Goal: Task Accomplishment & Management: Complete application form

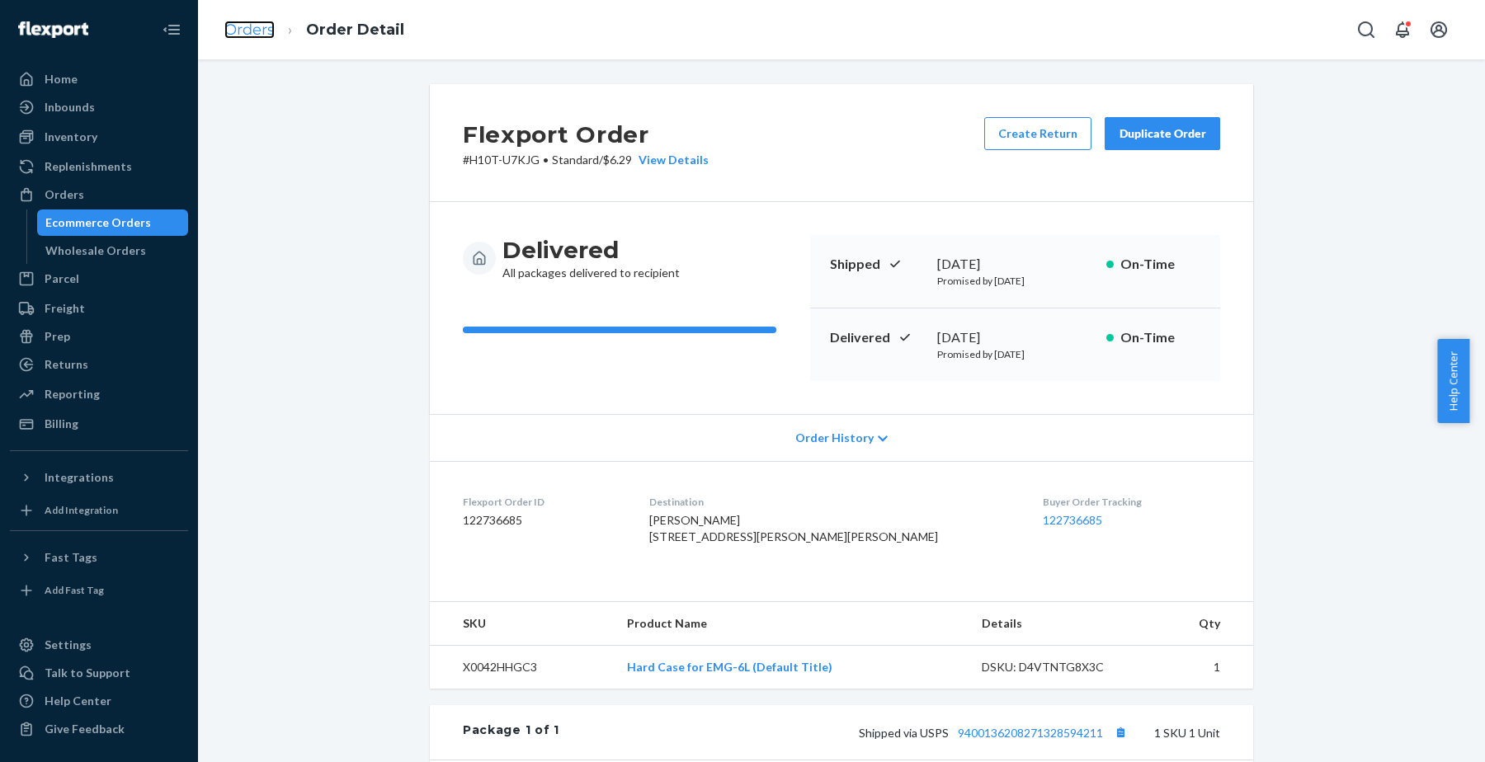
click at [252, 35] on link "Orders" at bounding box center [249, 30] width 50 height 18
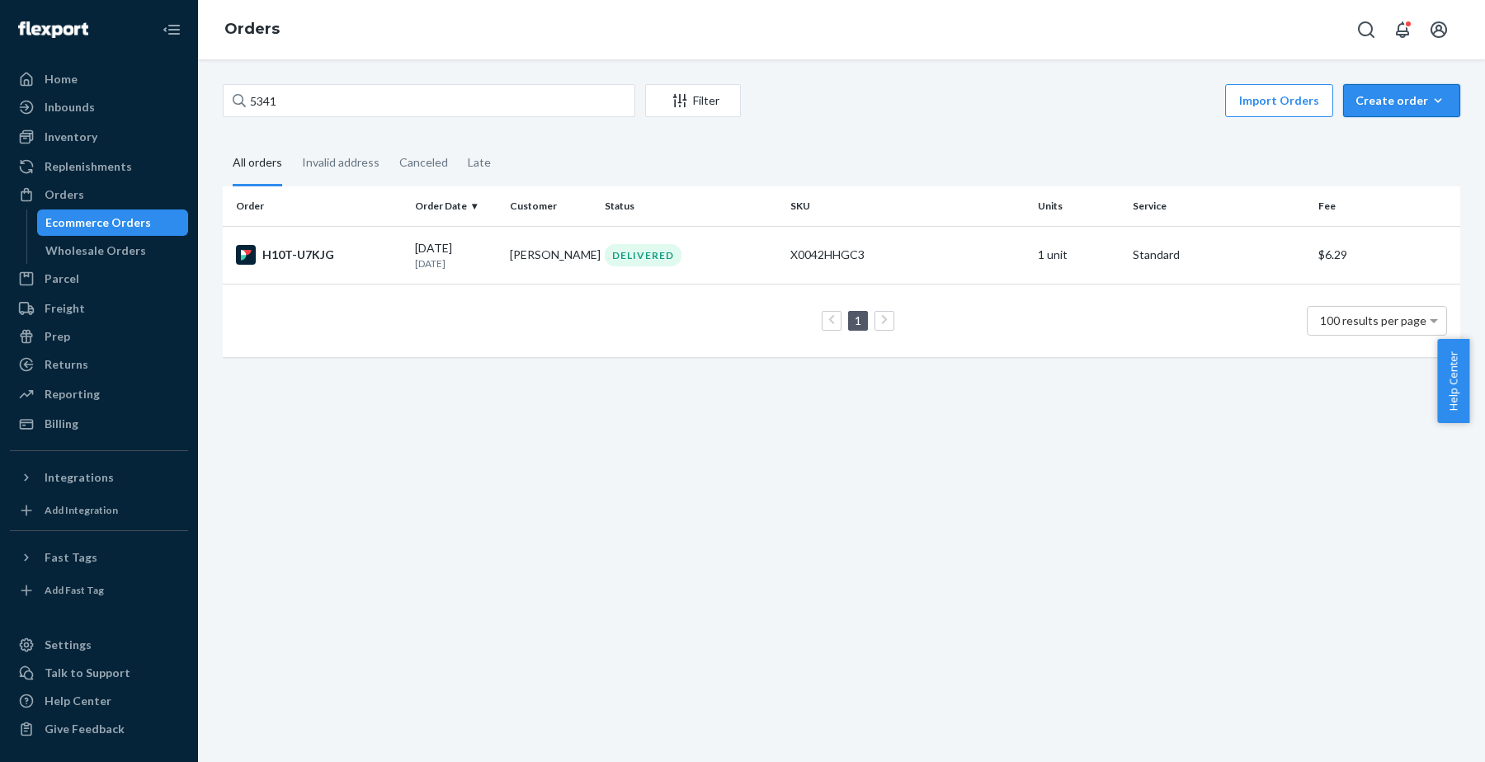
click at [1382, 103] on div "Create order" at bounding box center [1402, 100] width 92 height 17
click at [1365, 126] on span "Ecommerce order" at bounding box center [1358, 121] width 91 height 12
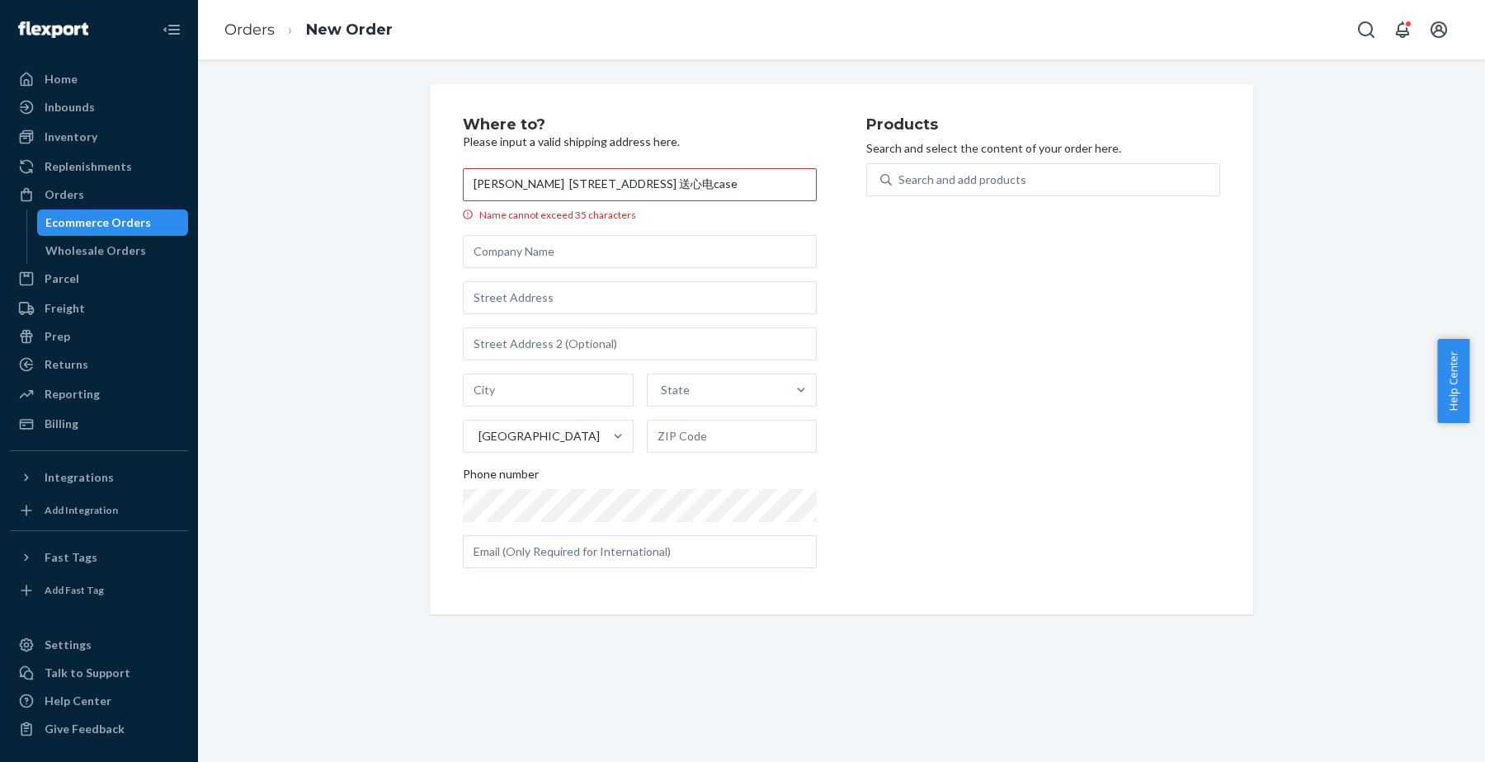
scroll to position [0, 50]
click at [491, 184] on input "[PERSON_NAME] [STREET_ADDRESS] 送心电case" at bounding box center [640, 184] width 354 height 33
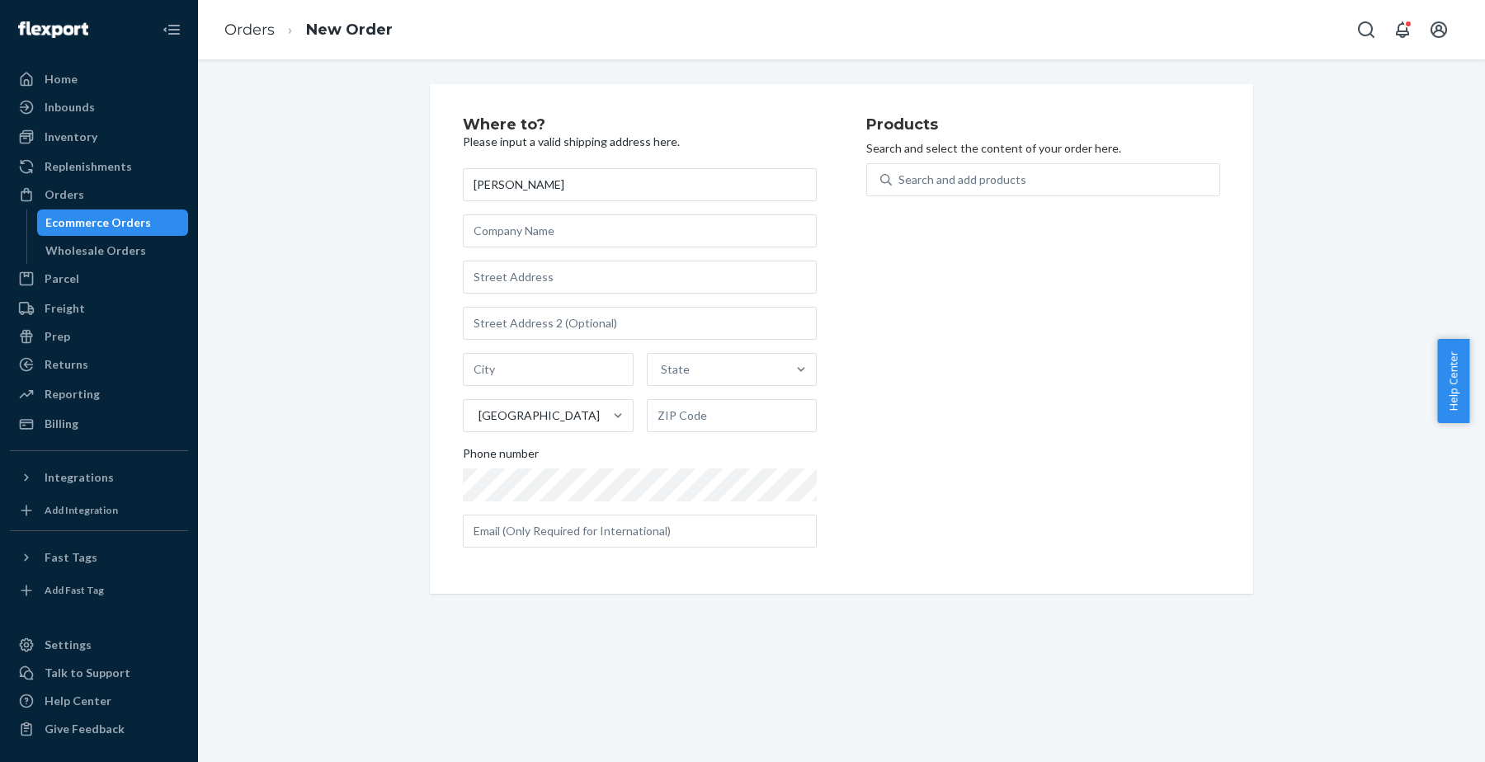
scroll to position [0, 0]
type input "[PERSON_NAME]"
click at [512, 272] on input "text" at bounding box center [640, 277] width 354 height 33
paste input "[STREET_ADDRESS] 送心电case"
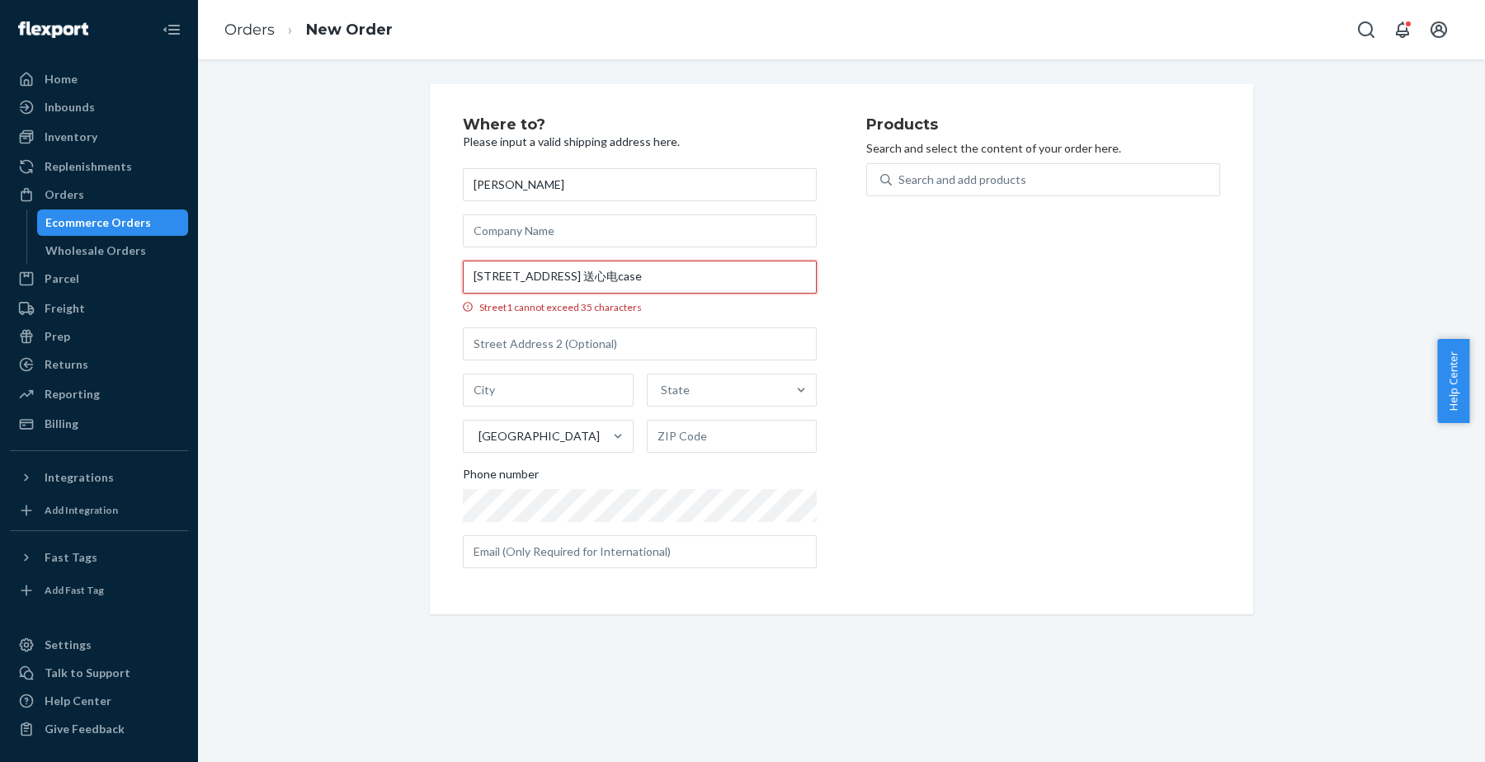
click at [691, 273] on input "[STREET_ADDRESS] 送心电case" at bounding box center [640, 277] width 354 height 33
type input "[STREET_ADDRESS]"
type input "[GEOGRAPHIC_DATA]"
type input "06033"
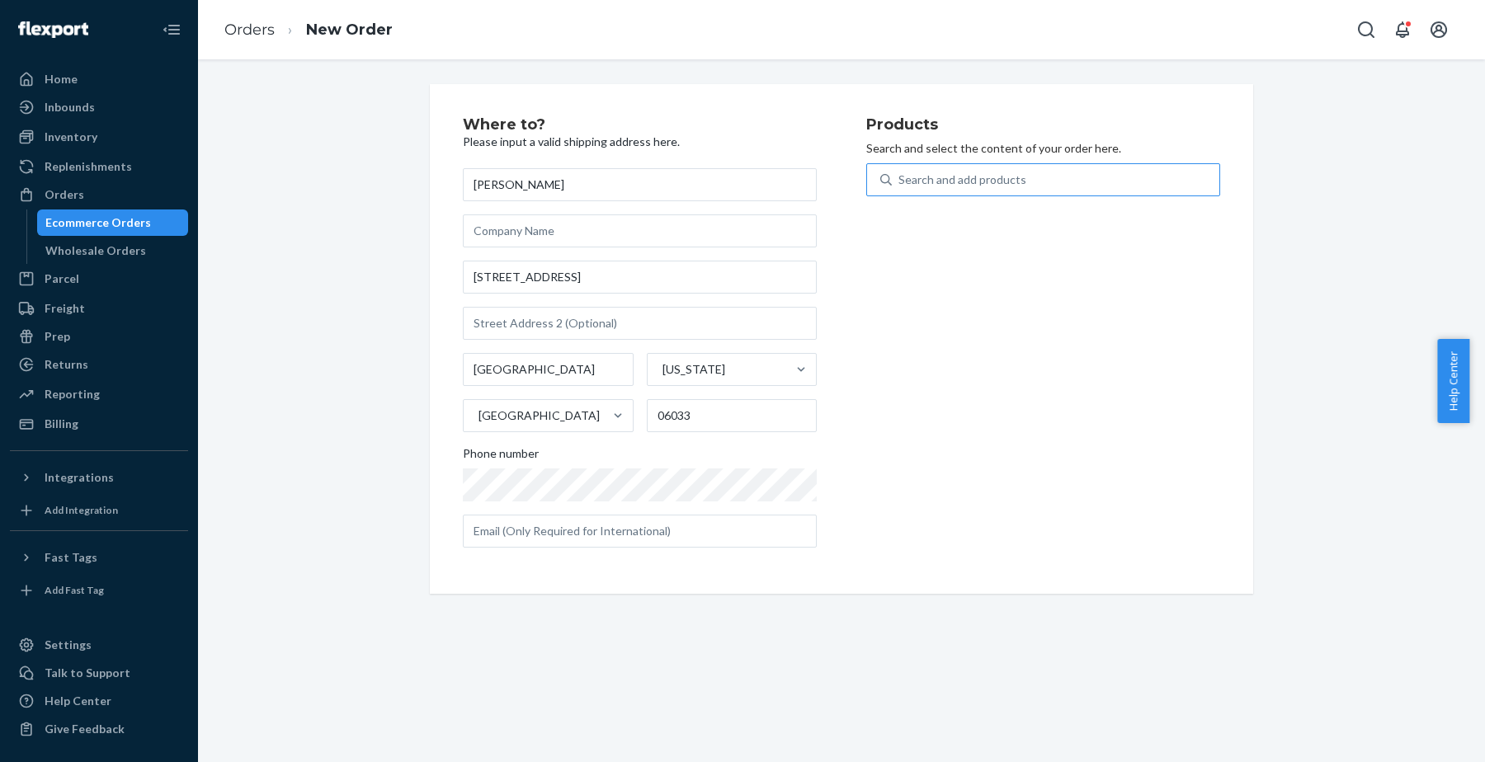
click at [926, 179] on div "Search and add products" at bounding box center [962, 180] width 128 height 17
click at [900, 179] on input "Search and add products" at bounding box center [899, 180] width 2 height 17
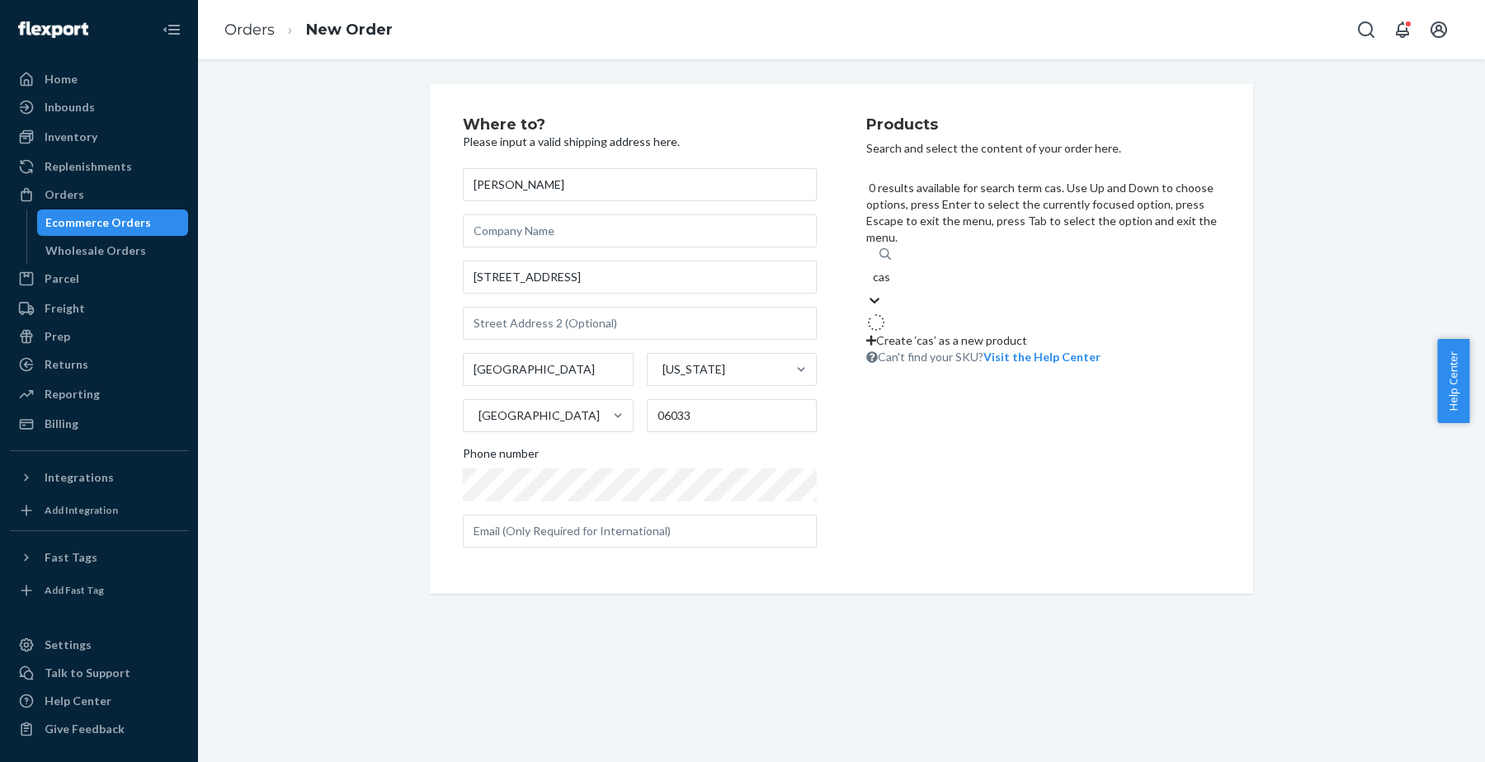
type input "case"
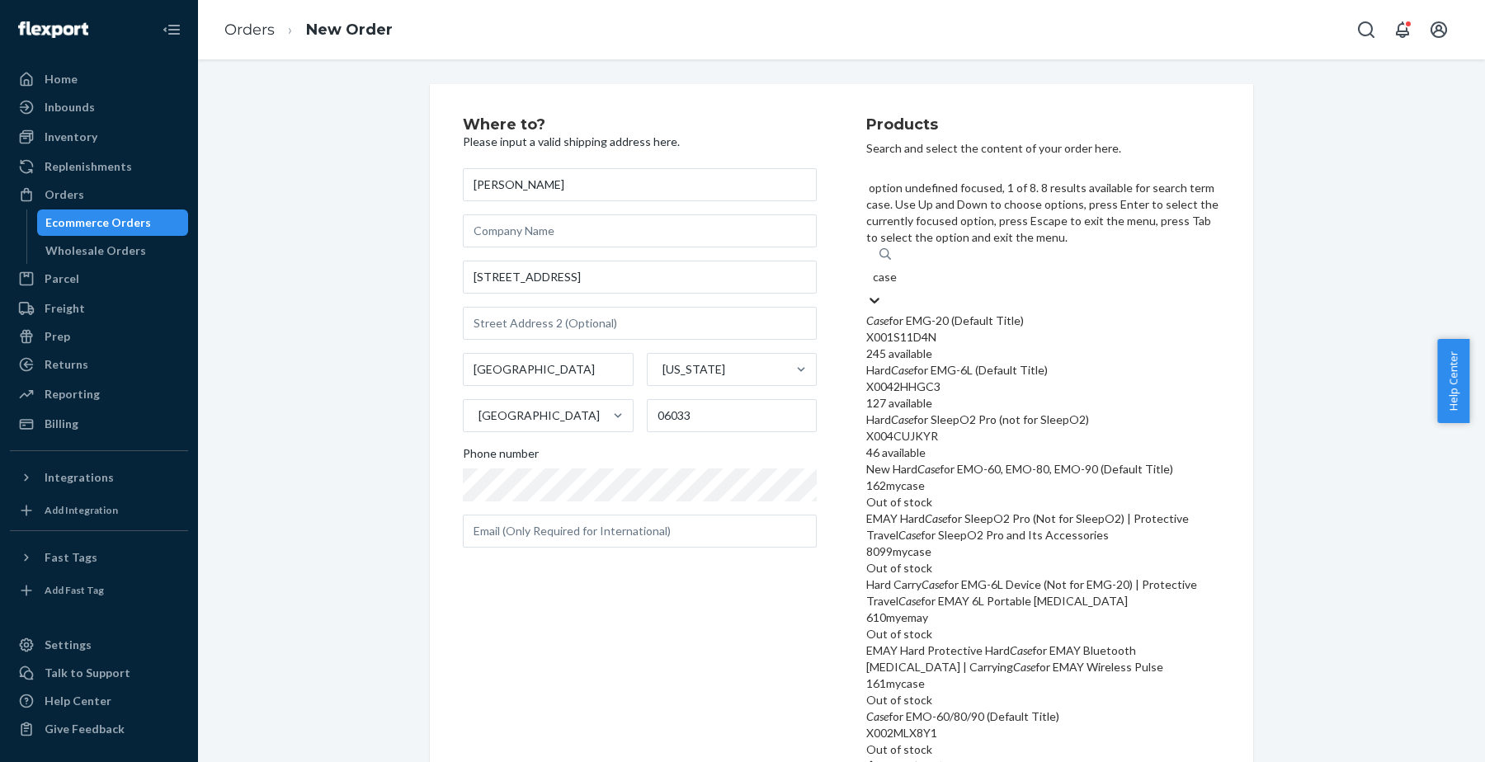
click at [930, 313] on div "Case for EMG-20 (Default Title)" at bounding box center [1043, 321] width 354 height 17
click at [897, 269] on input "case" at bounding box center [885, 277] width 24 height 17
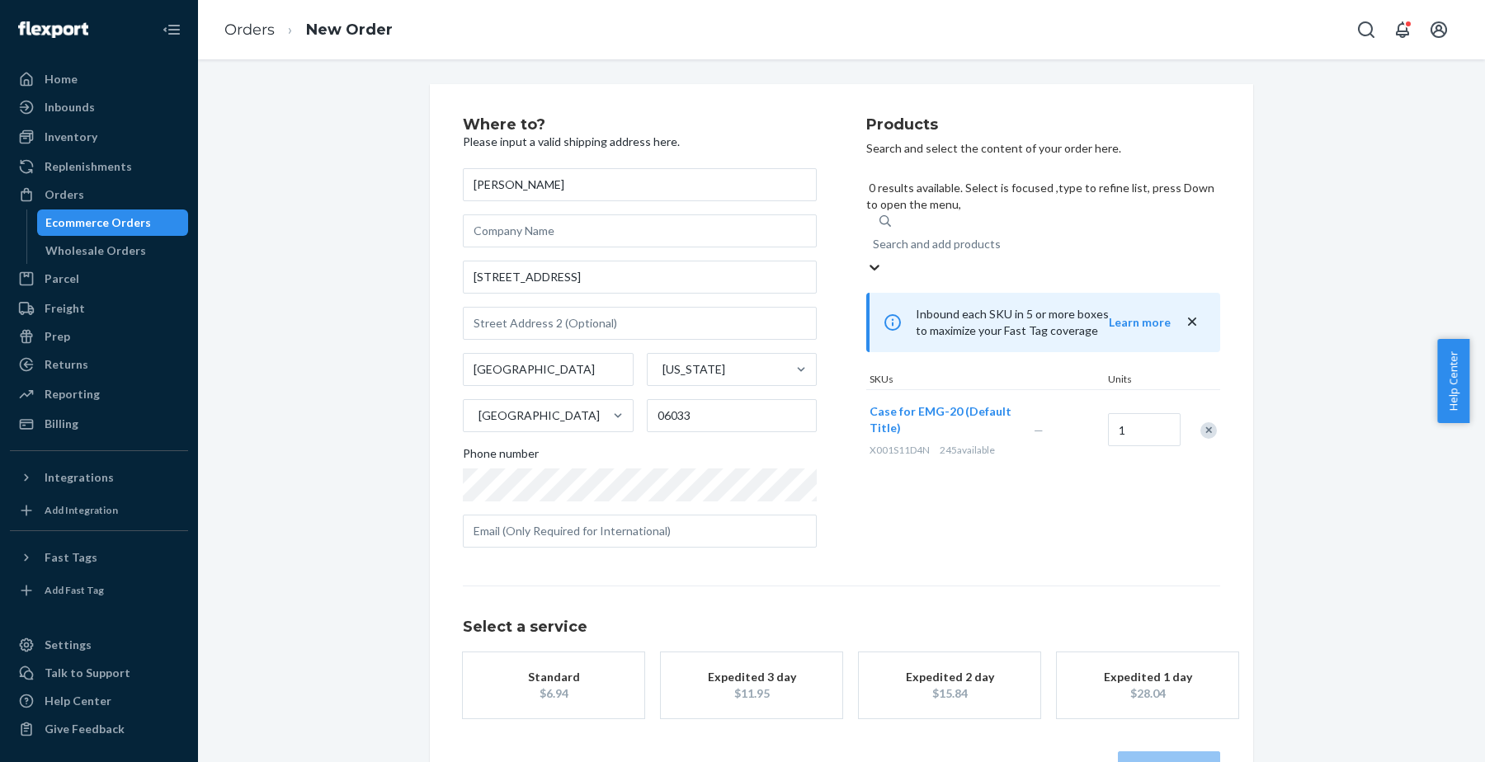
scroll to position [54, 0]
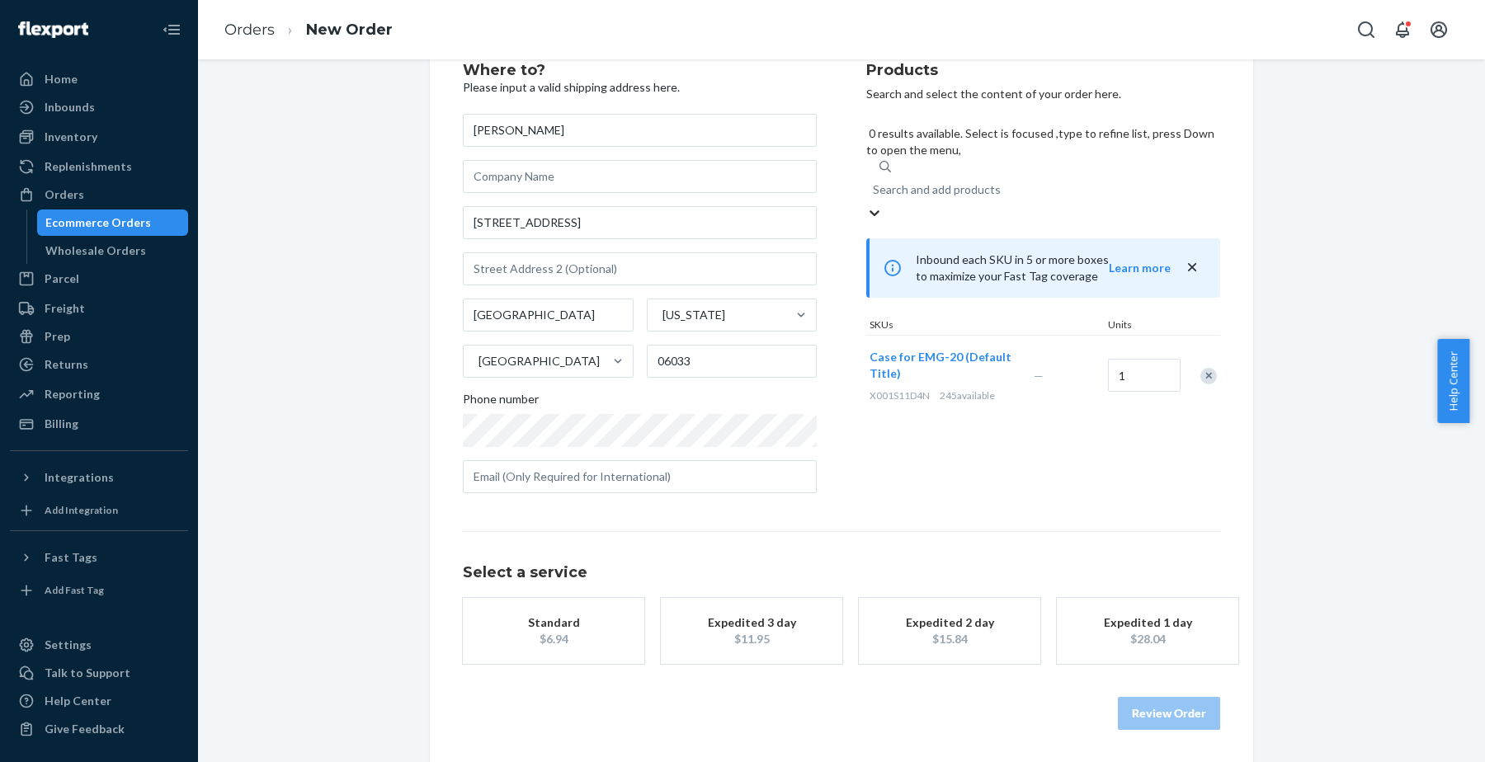
click at [561, 625] on div "Standard" at bounding box center [554, 623] width 132 height 17
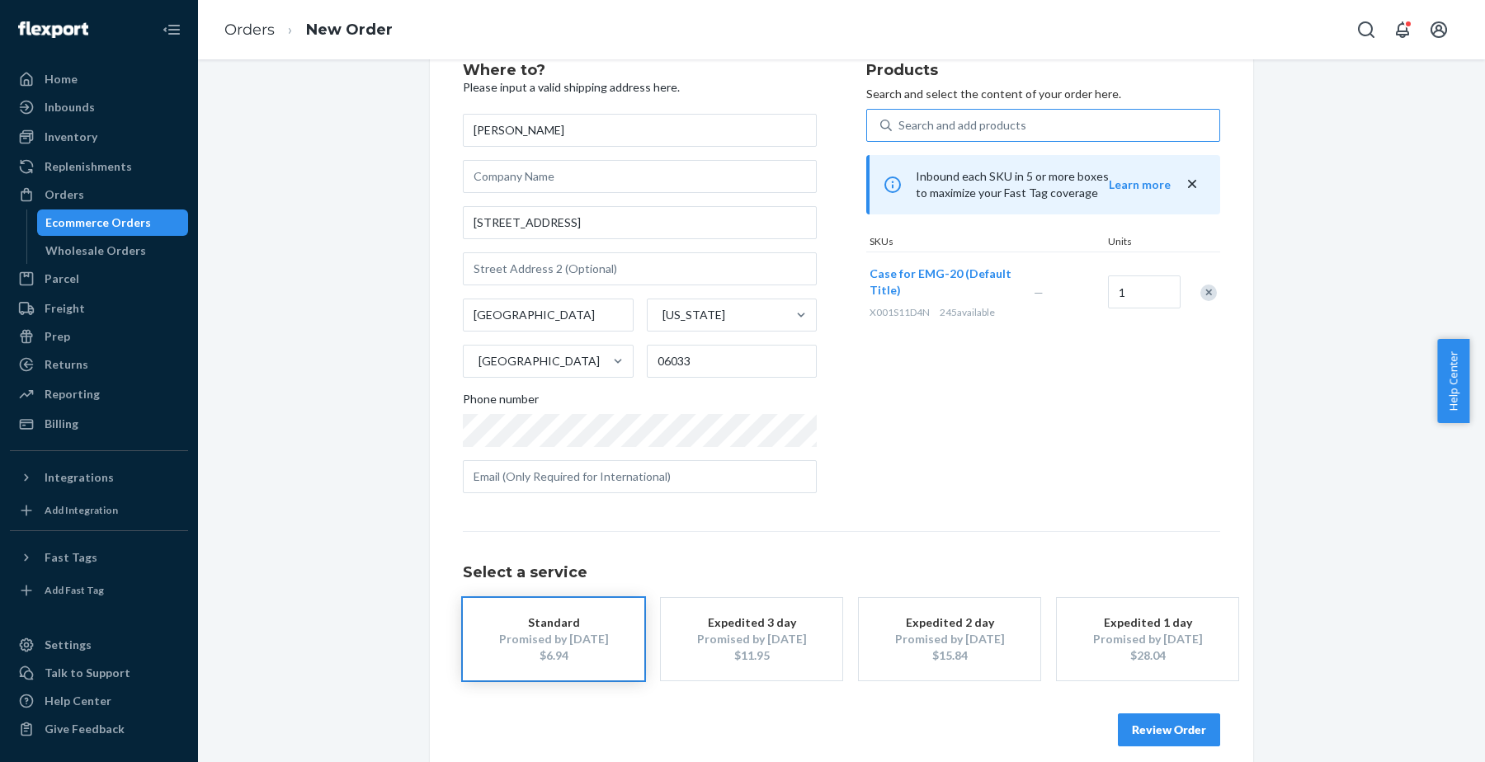
click at [1162, 730] on button "Review Order" at bounding box center [1169, 730] width 102 height 33
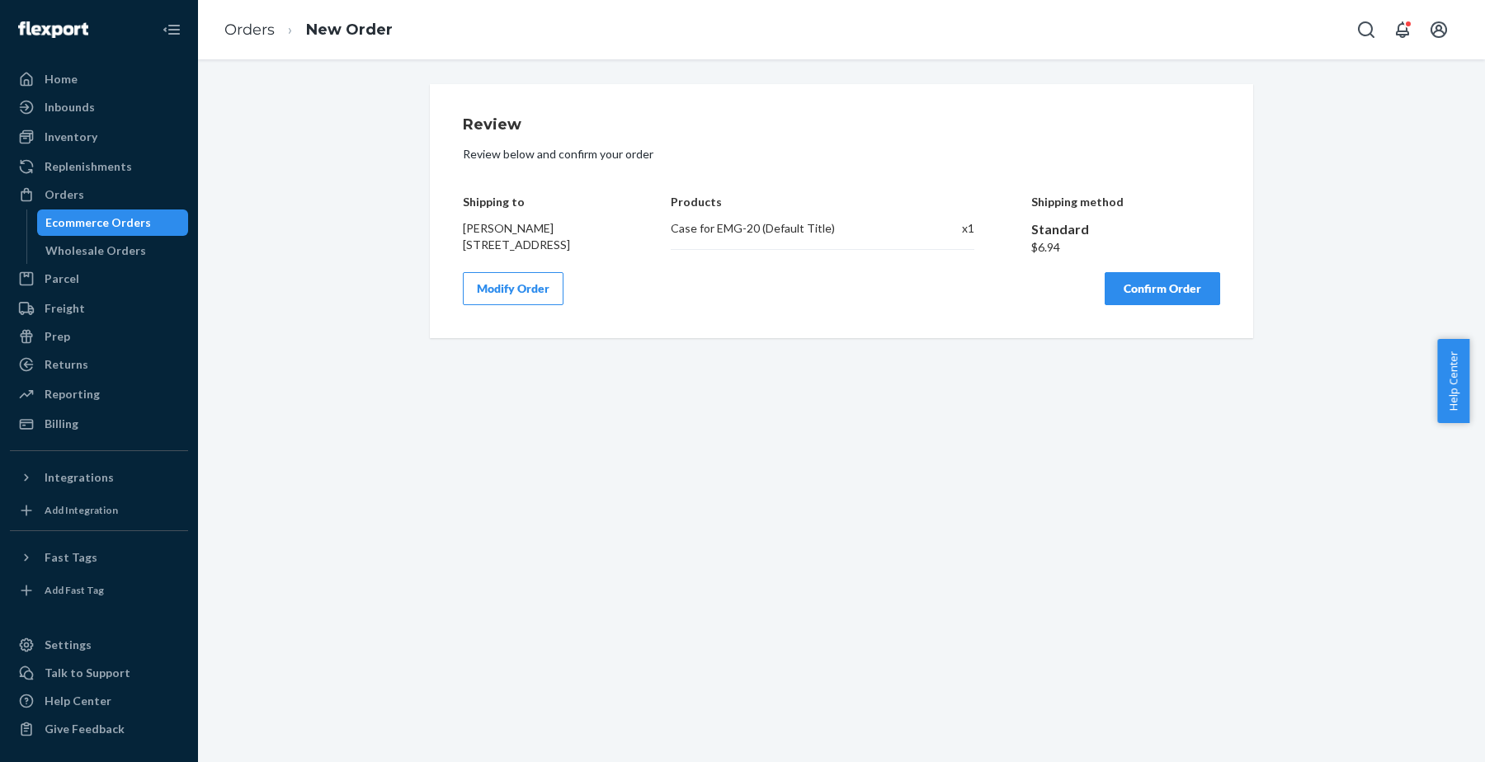
scroll to position [0, 0]
click at [1137, 305] on button "Confirm Order" at bounding box center [1163, 288] width 116 height 33
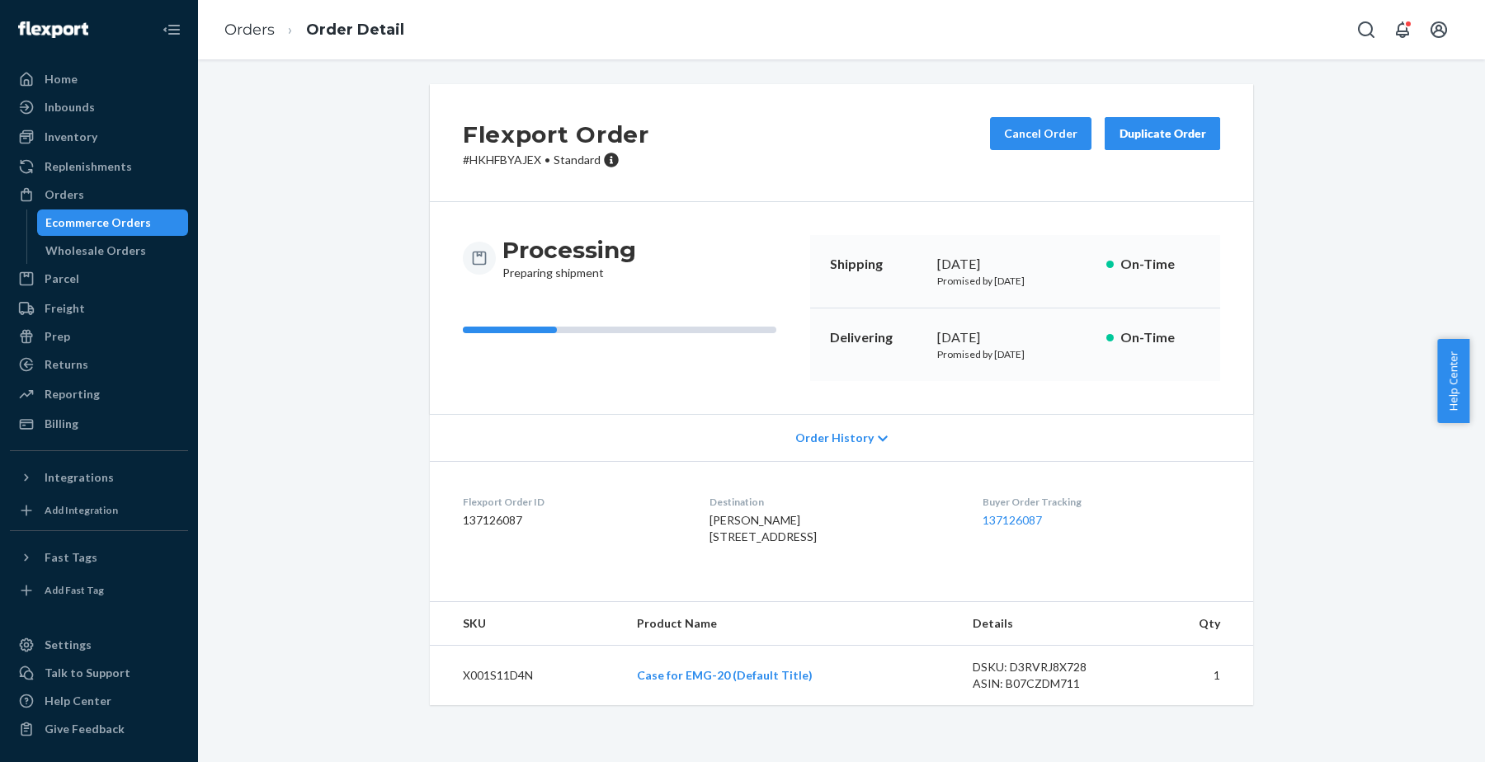
click at [1146, 133] on div "Duplicate Order" at bounding box center [1162, 133] width 87 height 17
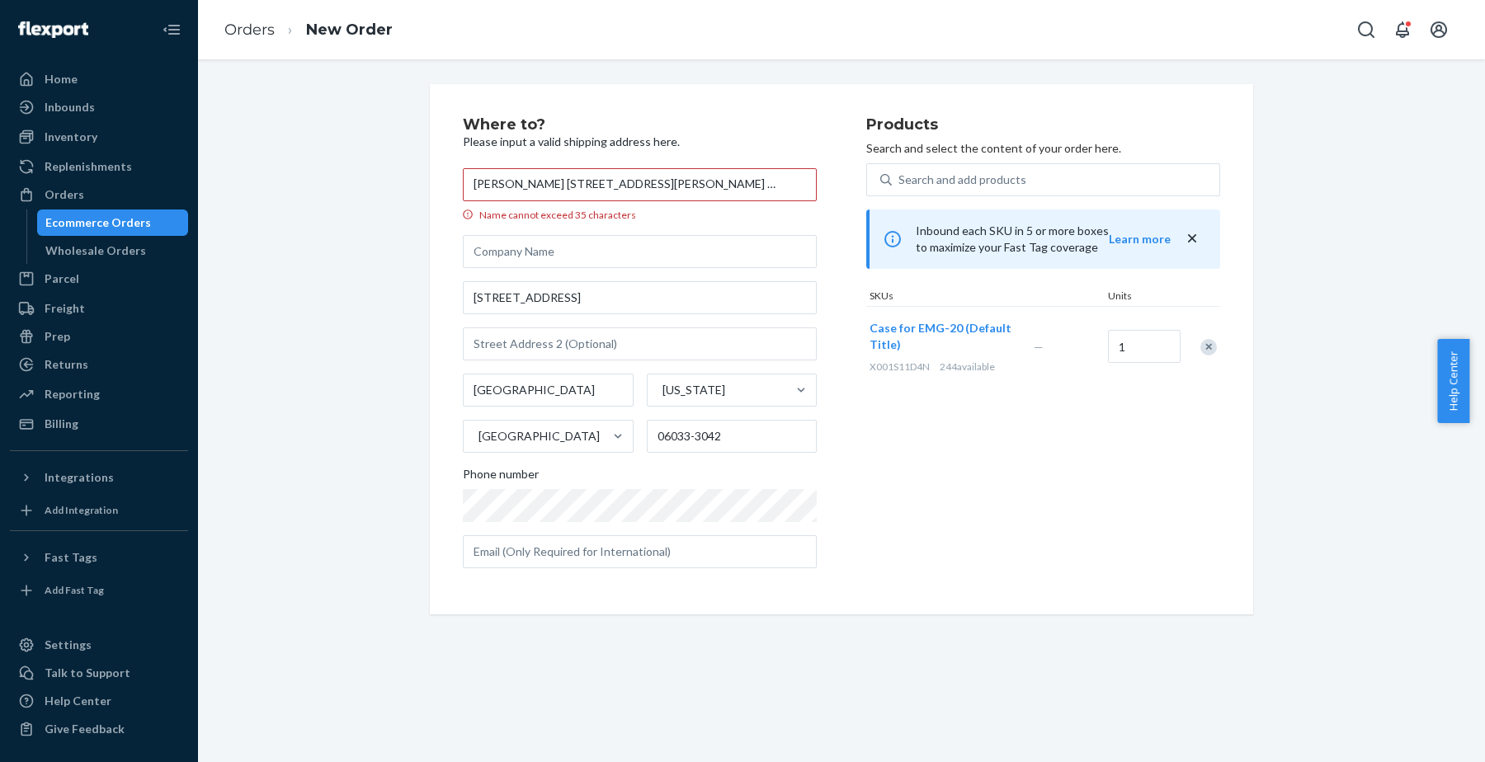
scroll to position [0, 12]
click at [531, 183] on input "[PERSON_NAME] [STREET_ADDRESS][PERSON_NAME] 送心电case" at bounding box center [640, 184] width 354 height 33
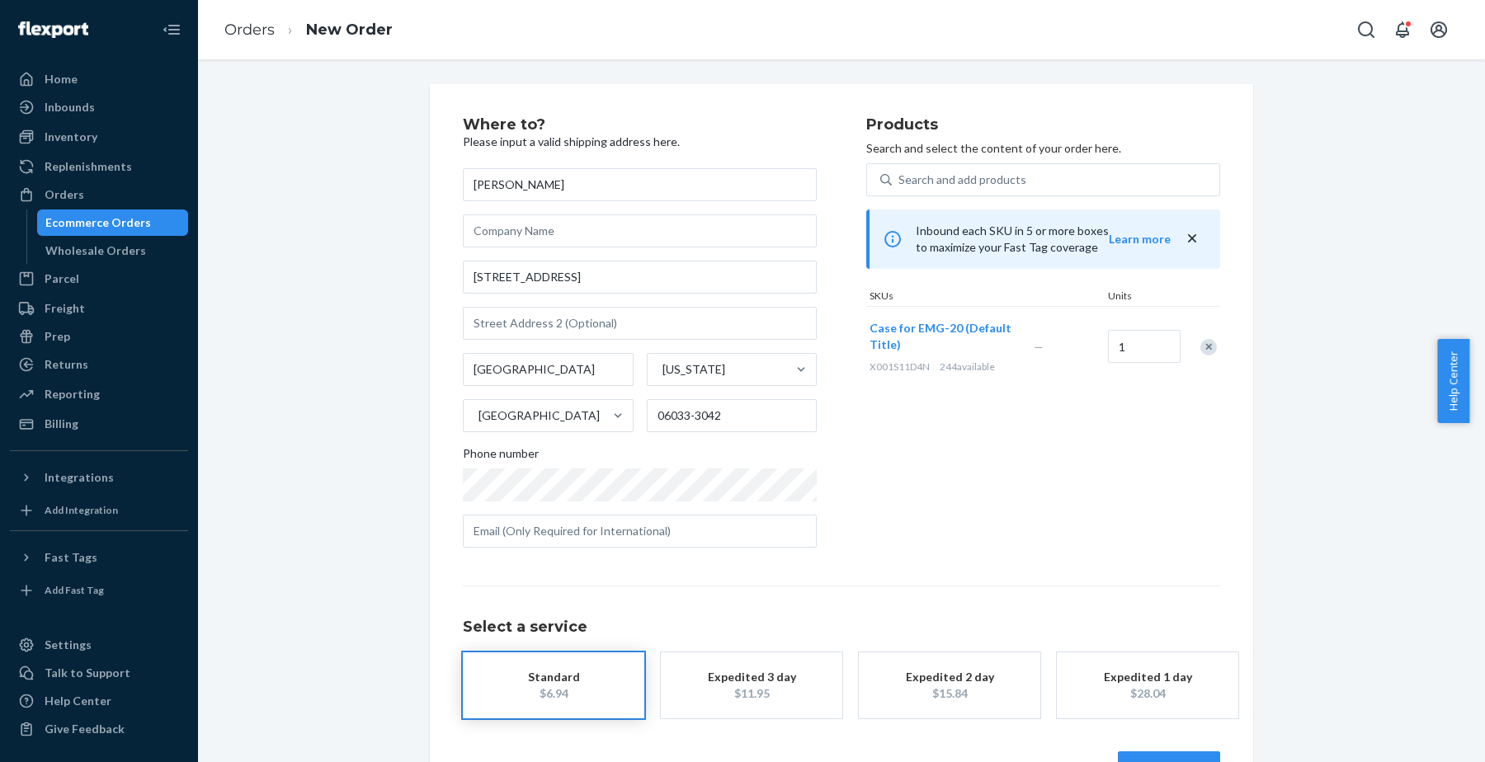
type input "[PERSON_NAME]"
click at [526, 277] on input "[STREET_ADDRESS]" at bounding box center [640, 277] width 354 height 33
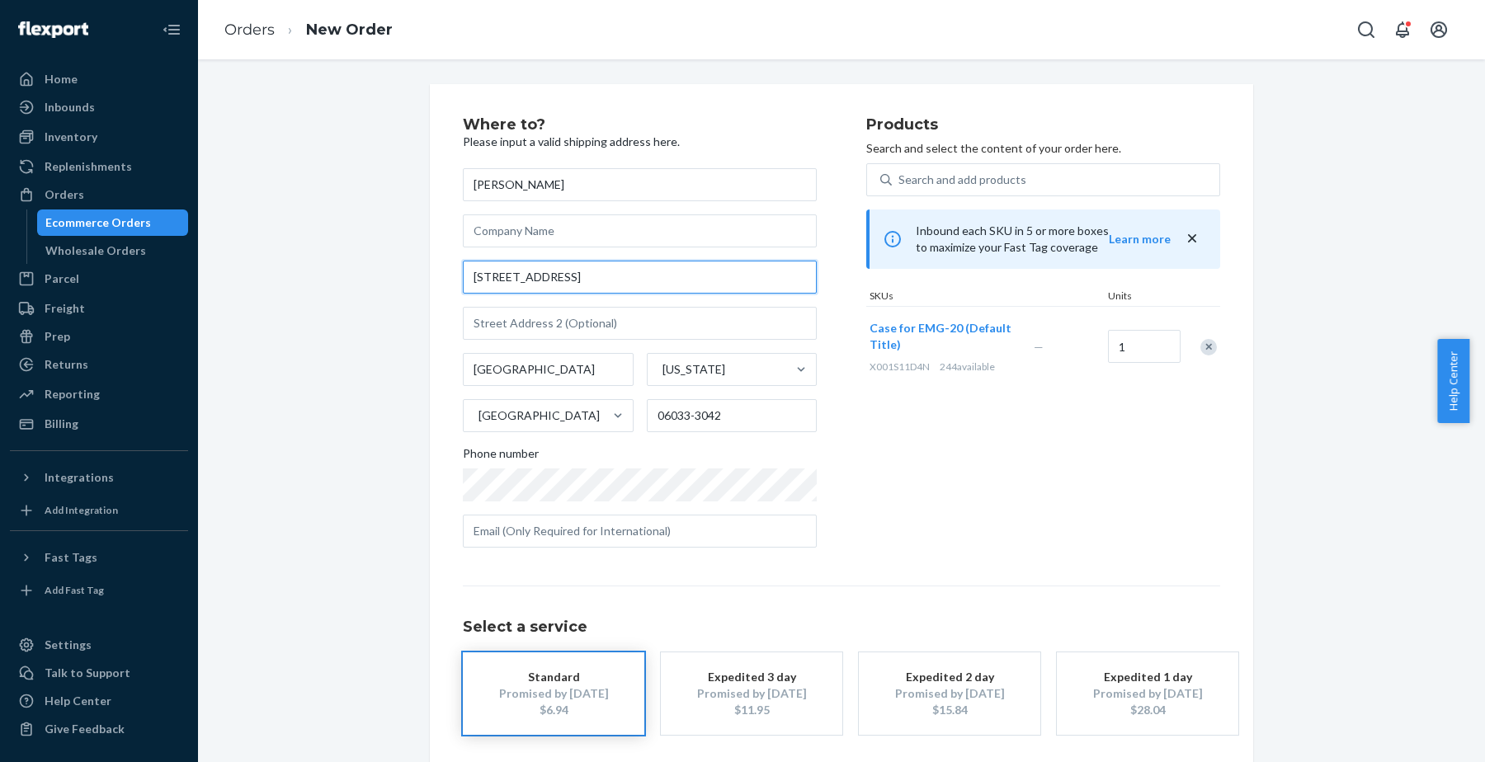
click at [526, 277] on input "[STREET_ADDRESS]" at bounding box center [640, 277] width 354 height 33
paste input "[STREET_ADDRESS][PERSON_NAME] 送心电case"
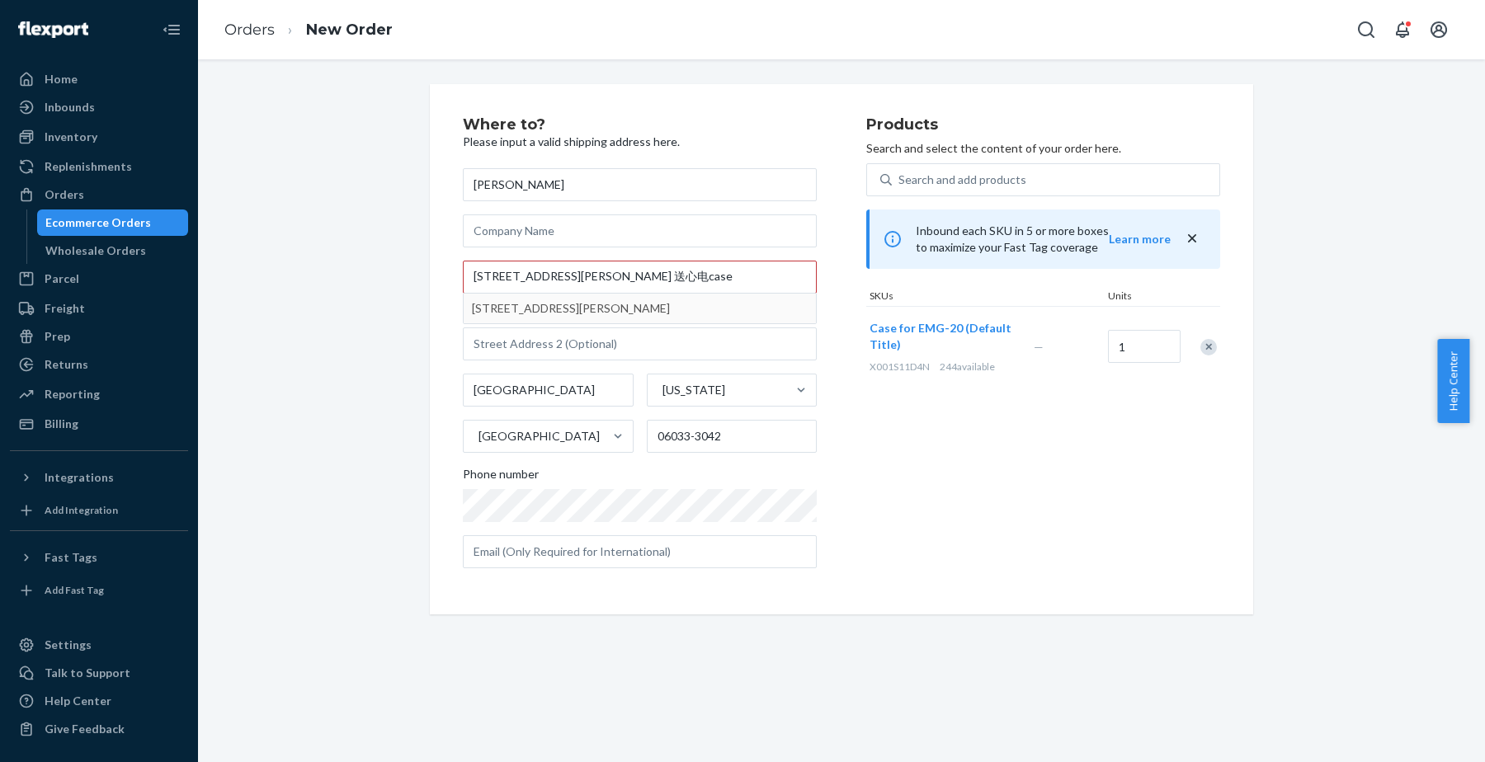
type input "1677 [PERSON_NAME]"
type input "Victoria"
type input "77904"
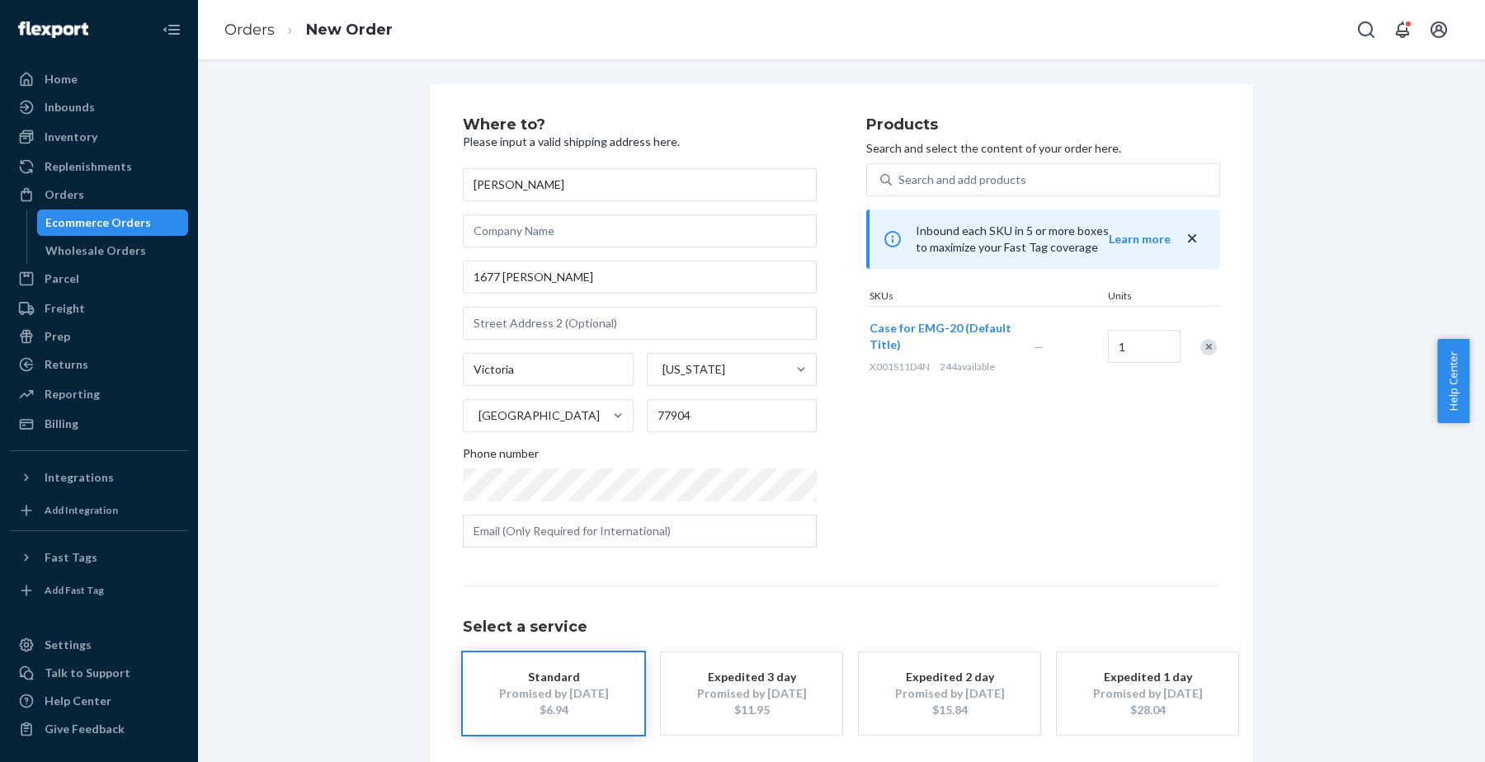
scroll to position [71, 0]
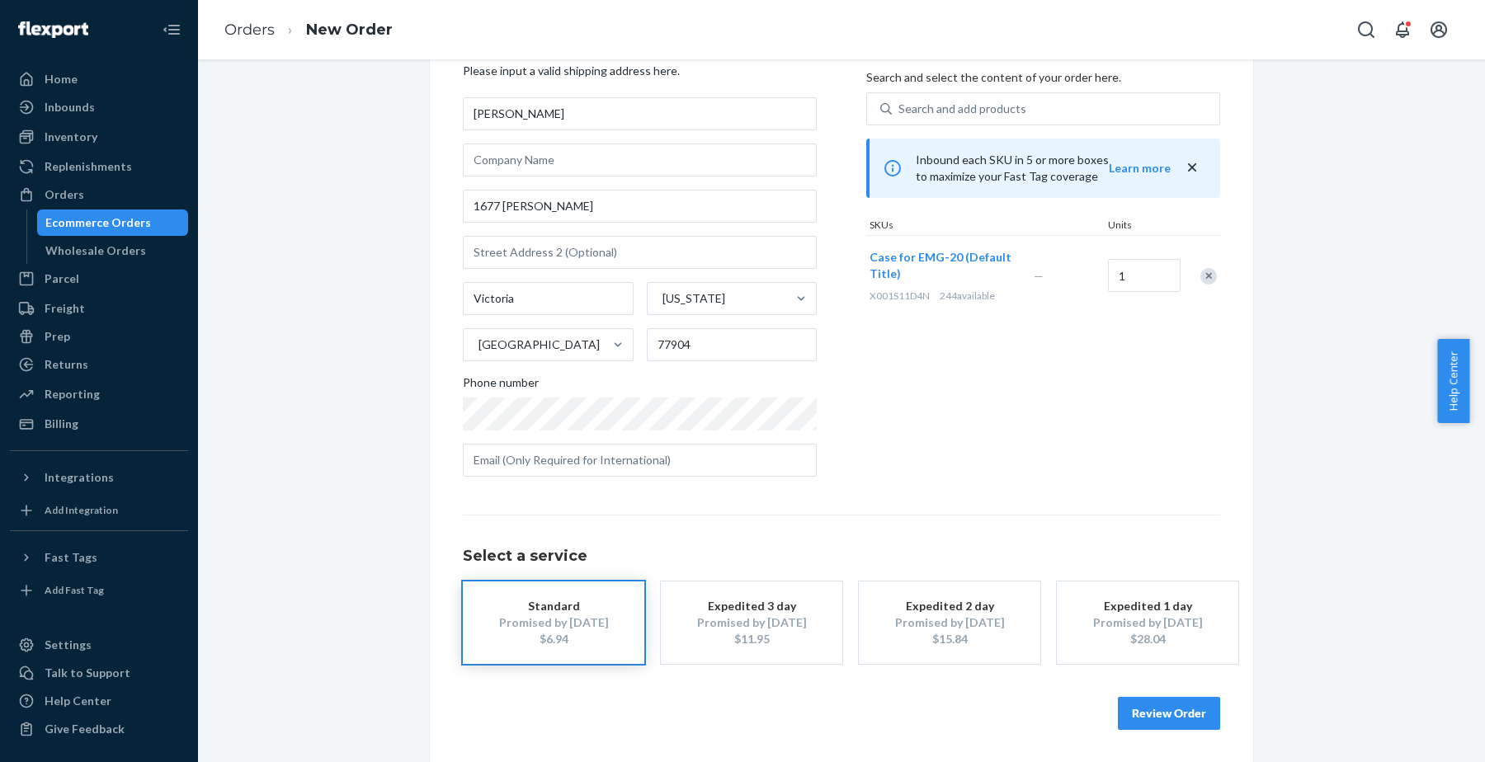
click at [1172, 714] on button "Review Order" at bounding box center [1169, 713] width 102 height 33
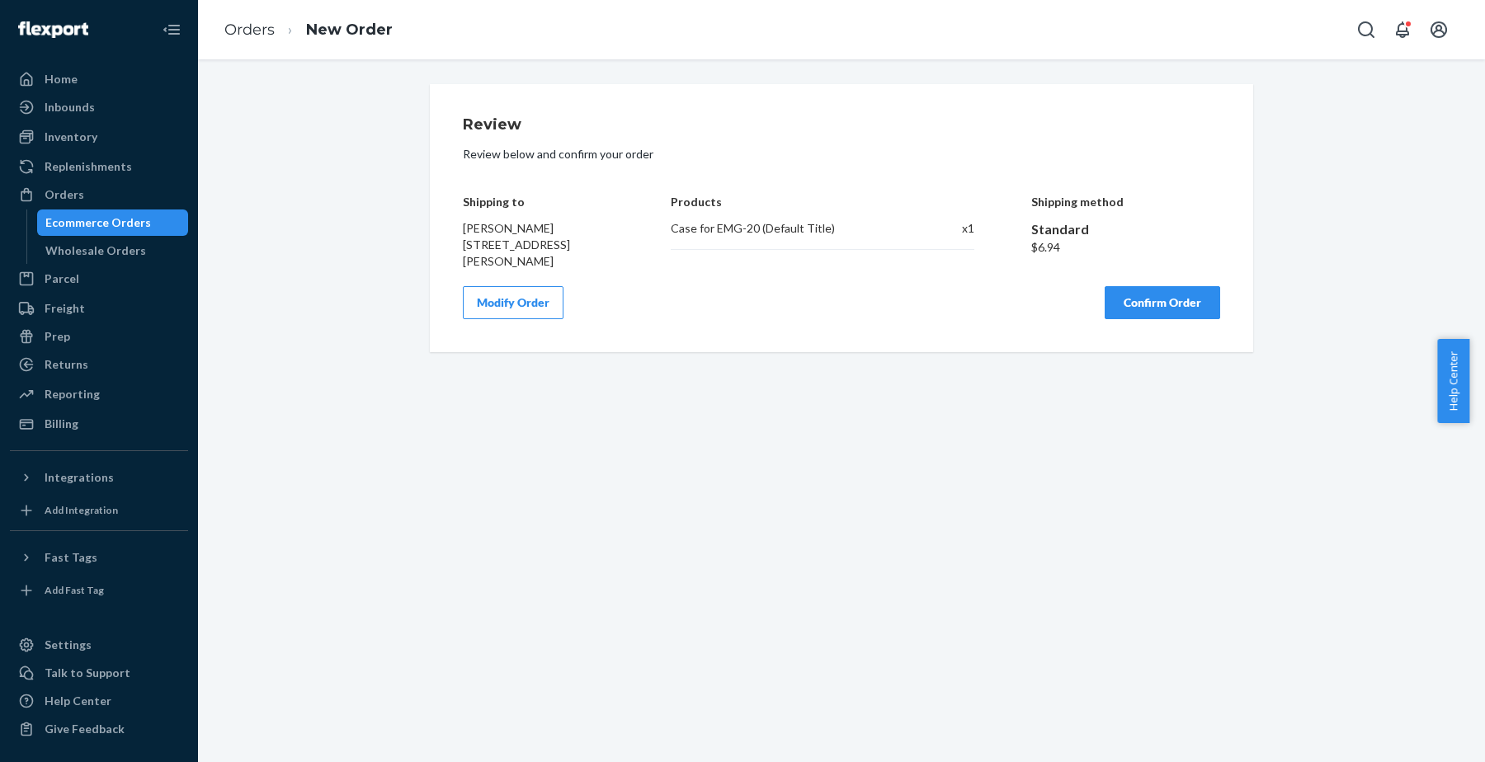
scroll to position [0, 0]
click at [1144, 304] on button "Confirm Order" at bounding box center [1163, 302] width 116 height 33
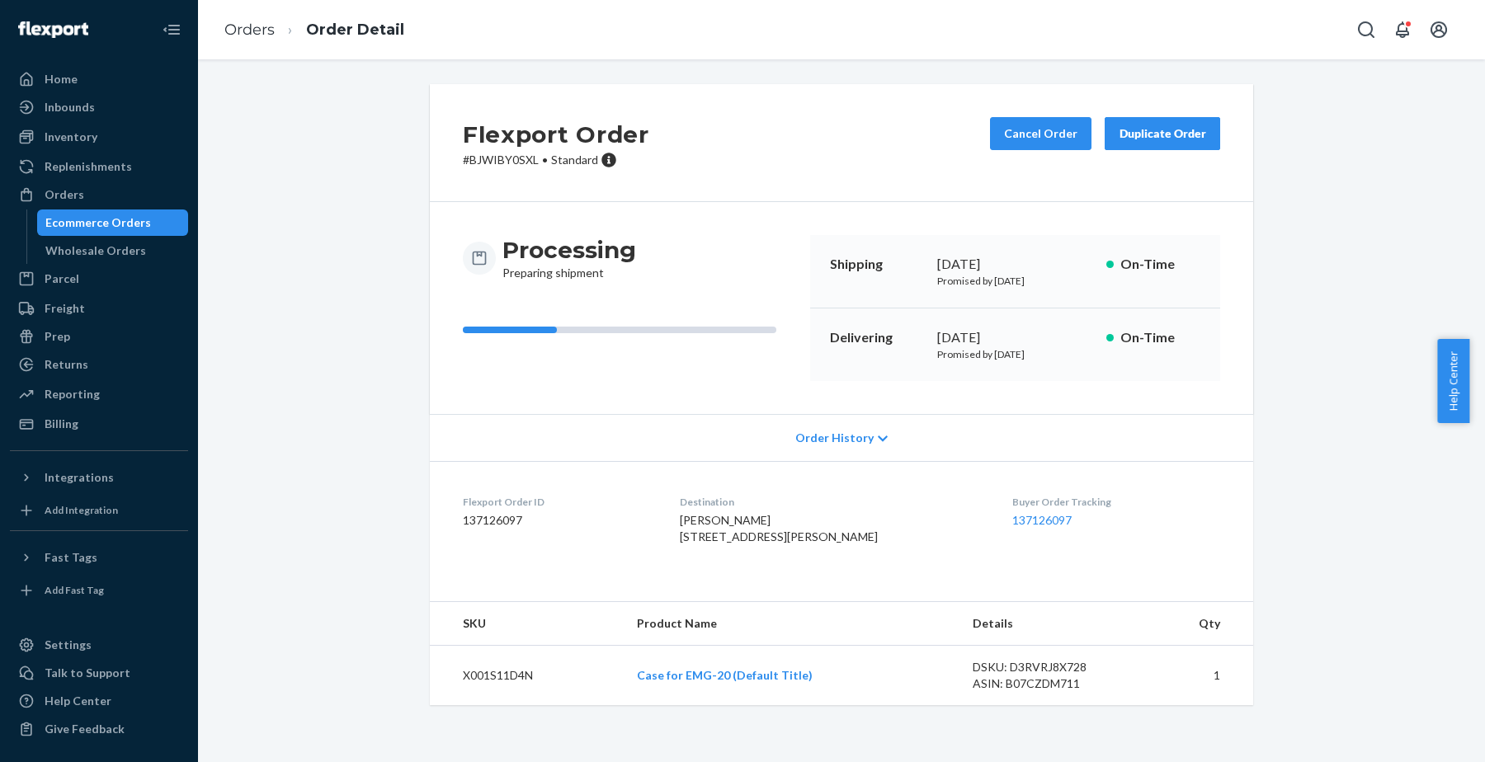
click at [1148, 131] on div "Duplicate Order" at bounding box center [1162, 133] width 87 height 17
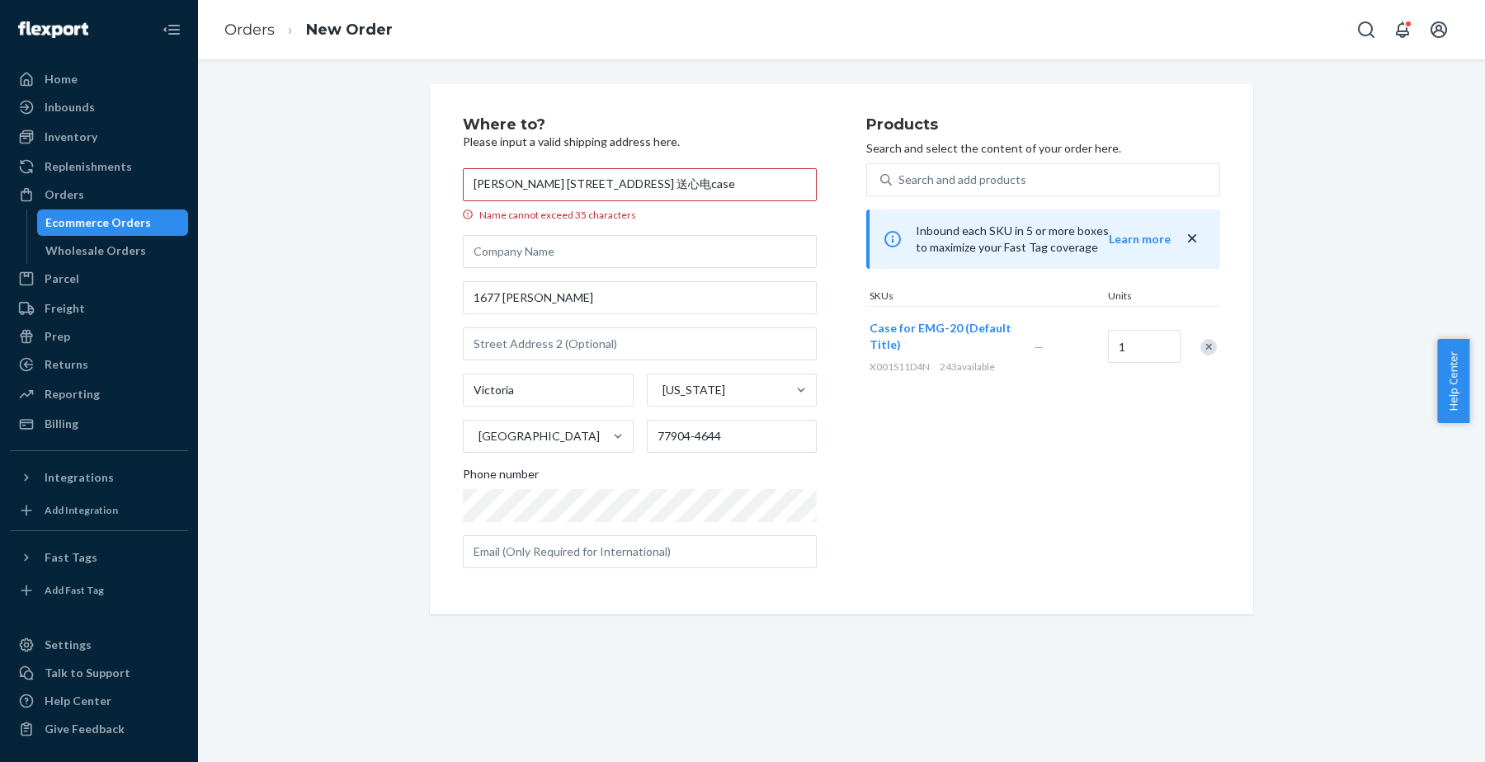
scroll to position [0, 79]
click at [481, 185] on input "[PERSON_NAME] [STREET_ADDRESS] 送心电case" at bounding box center [640, 184] width 354 height 33
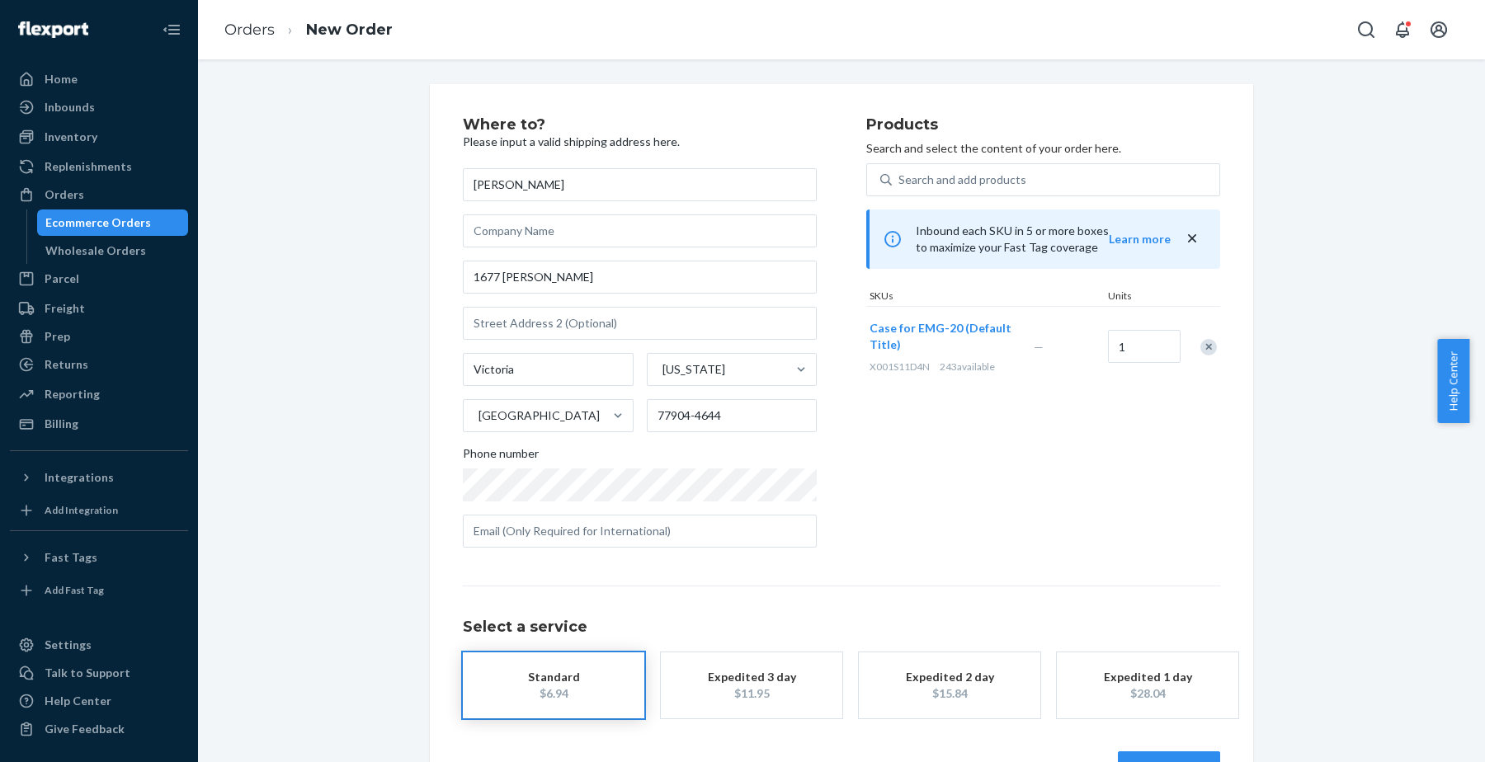
scroll to position [0, 0]
type input "[PERSON_NAME]"
click at [494, 269] on input "1677 [PERSON_NAME]" at bounding box center [640, 277] width 354 height 33
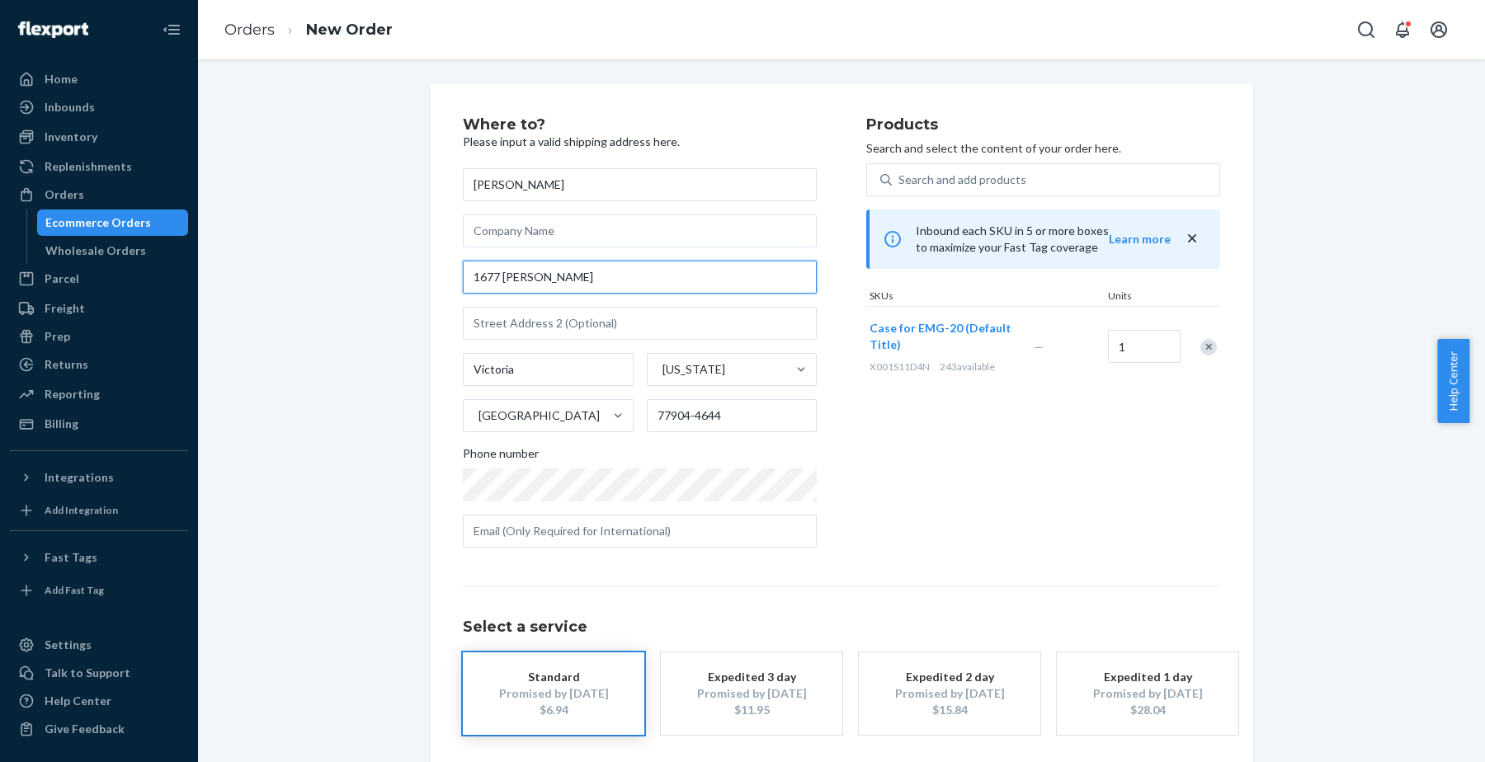
click at [494, 269] on input "1677 [PERSON_NAME]" at bounding box center [640, 277] width 354 height 33
paste input "[STREET_ADDRESS] 送心电case"
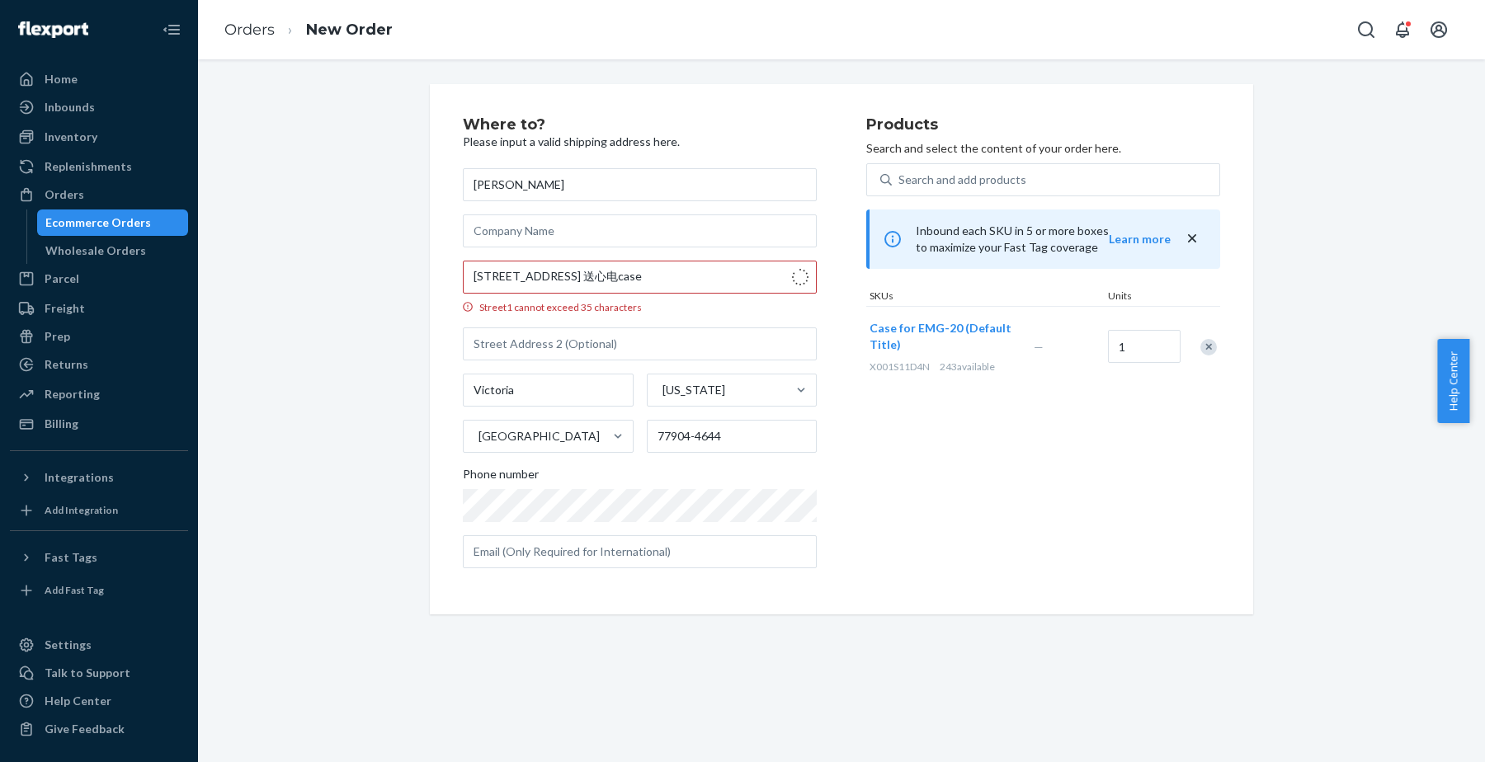
type input "[STREET_ADDRESS]"
type input "[GEOGRAPHIC_DATA]"
type input "84106"
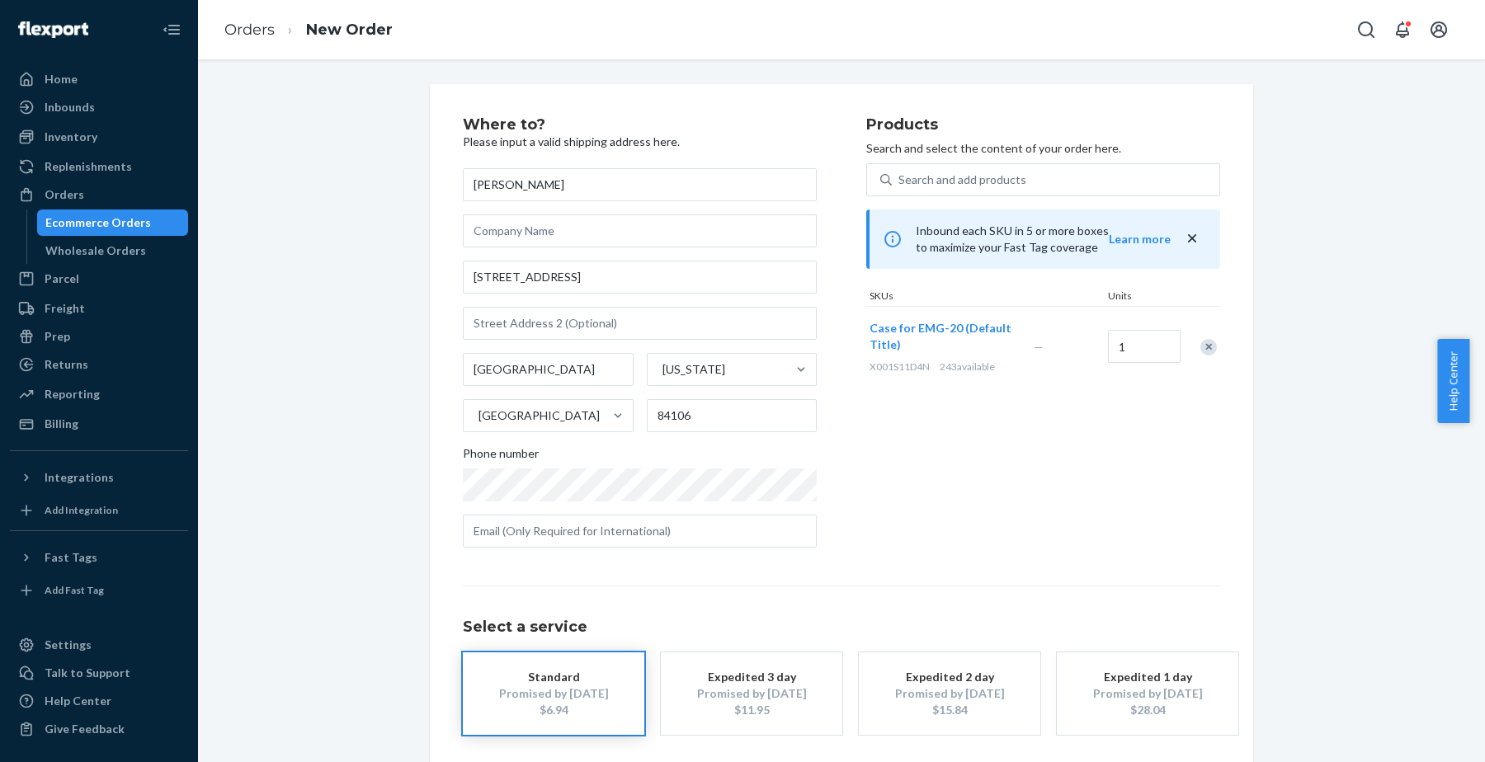
scroll to position [71, 0]
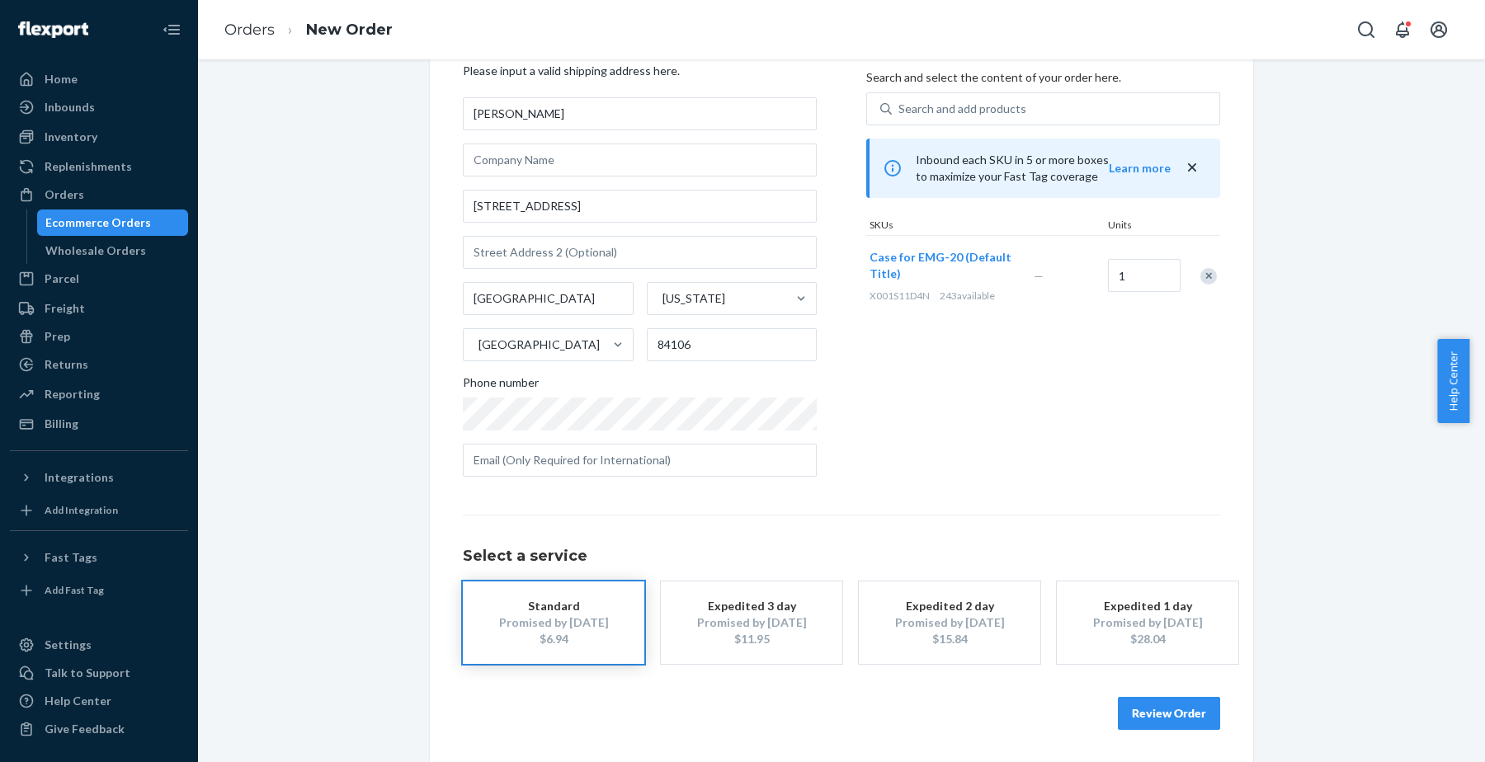
click at [1145, 710] on button "Review Order" at bounding box center [1169, 713] width 102 height 33
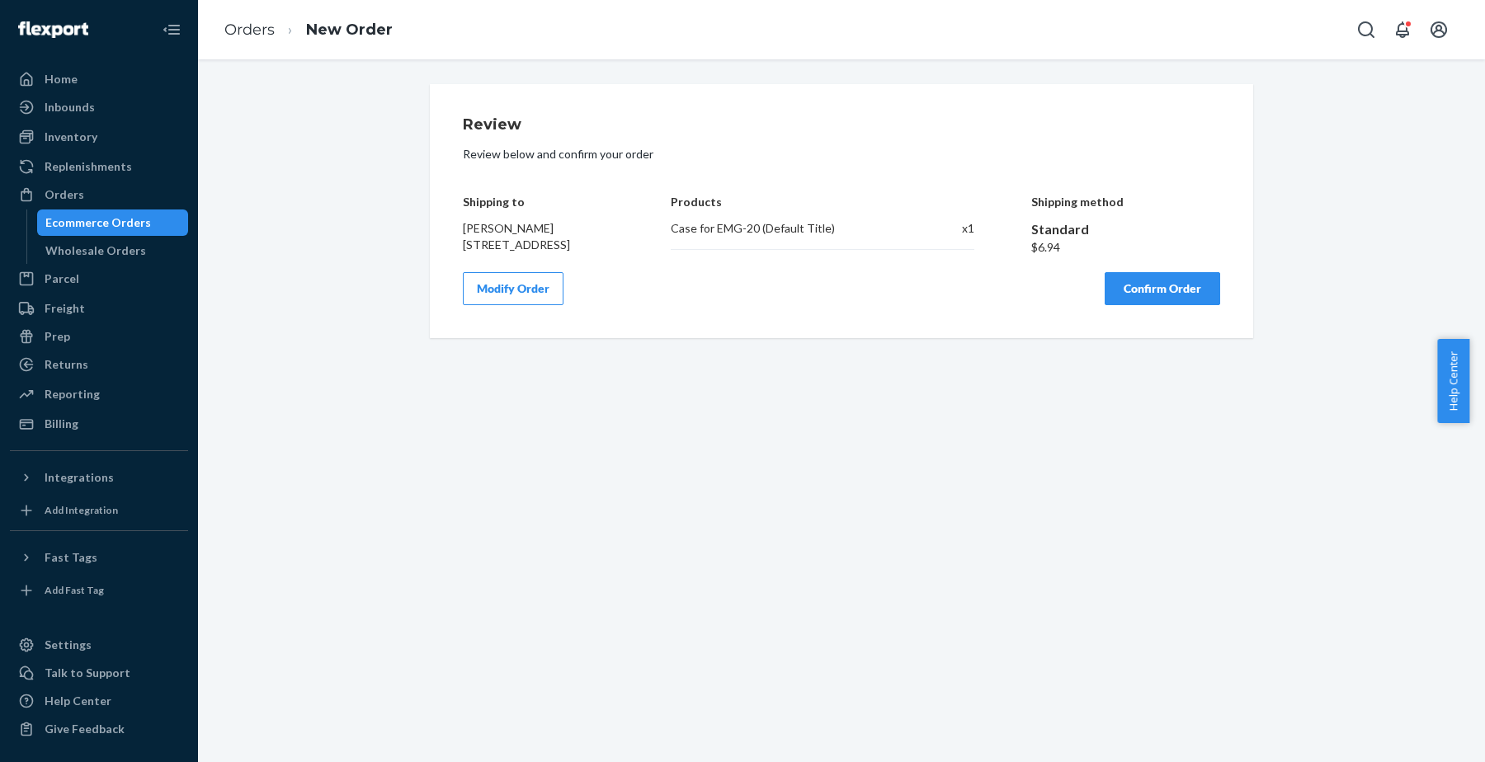
scroll to position [0, 0]
click at [1130, 302] on button "Confirm Order" at bounding box center [1163, 288] width 116 height 33
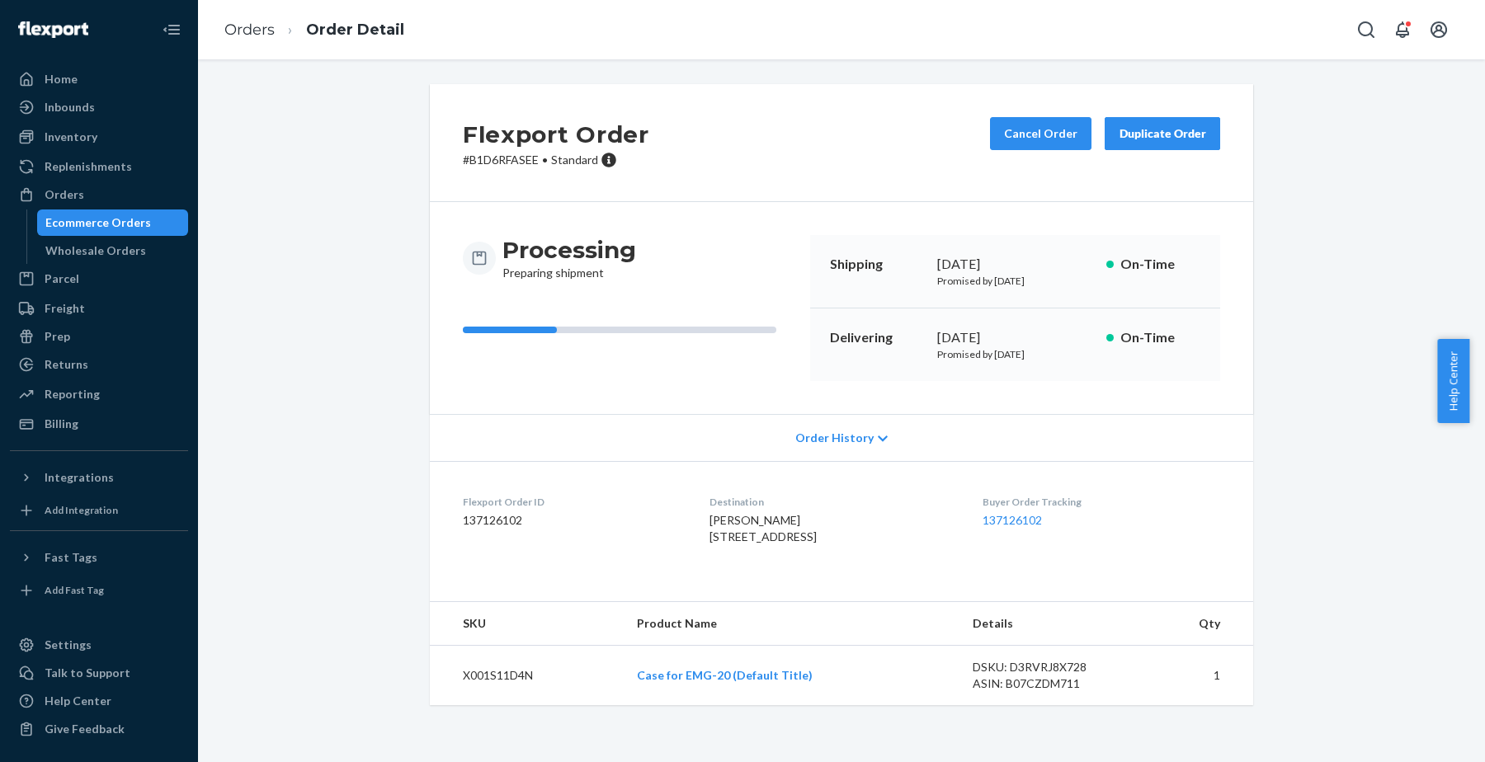
click at [1152, 126] on div "Duplicate Order" at bounding box center [1162, 133] width 87 height 17
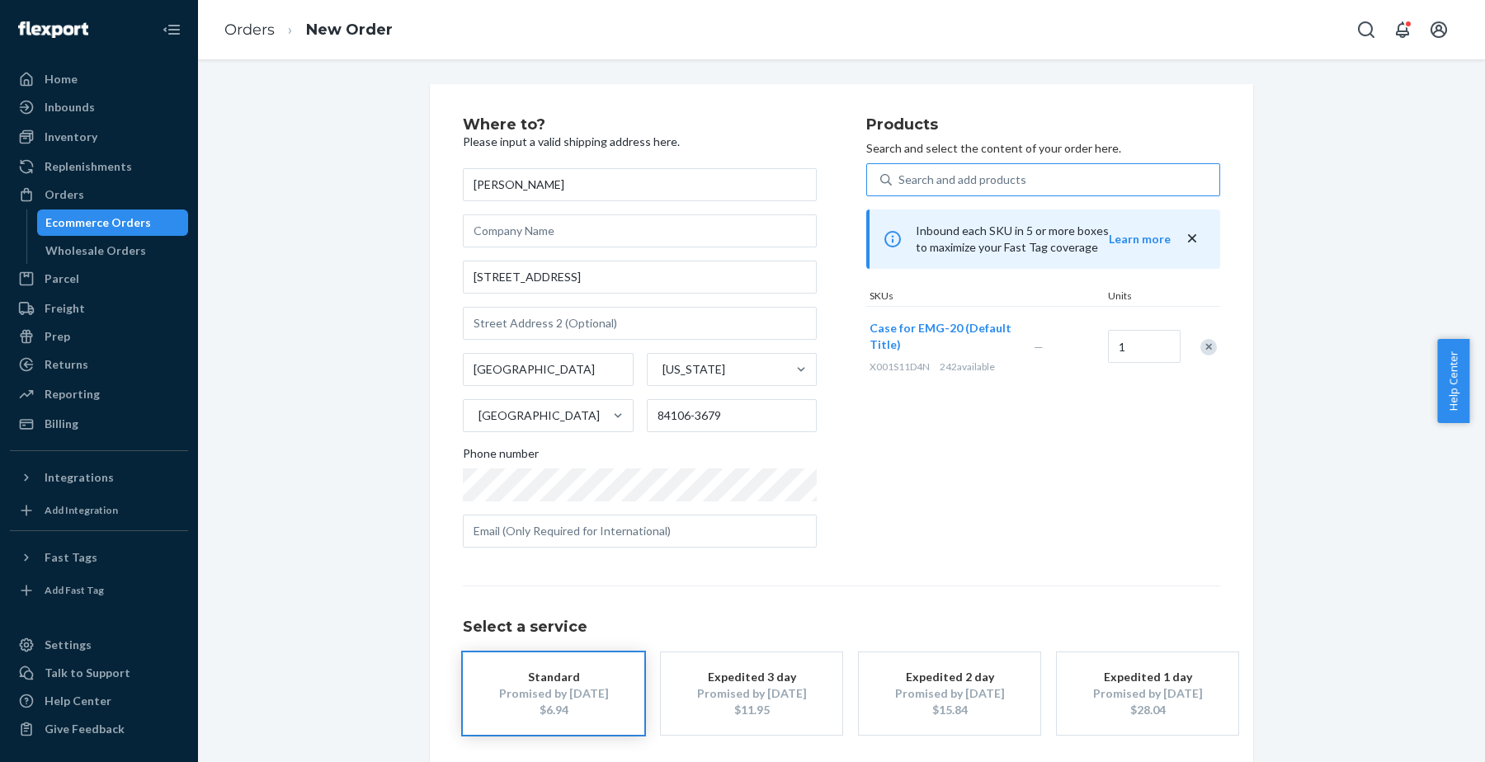
click at [925, 177] on div "Search and add products" at bounding box center [962, 180] width 128 height 17
click at [900, 177] on input "Search and add products" at bounding box center [899, 180] width 2 height 17
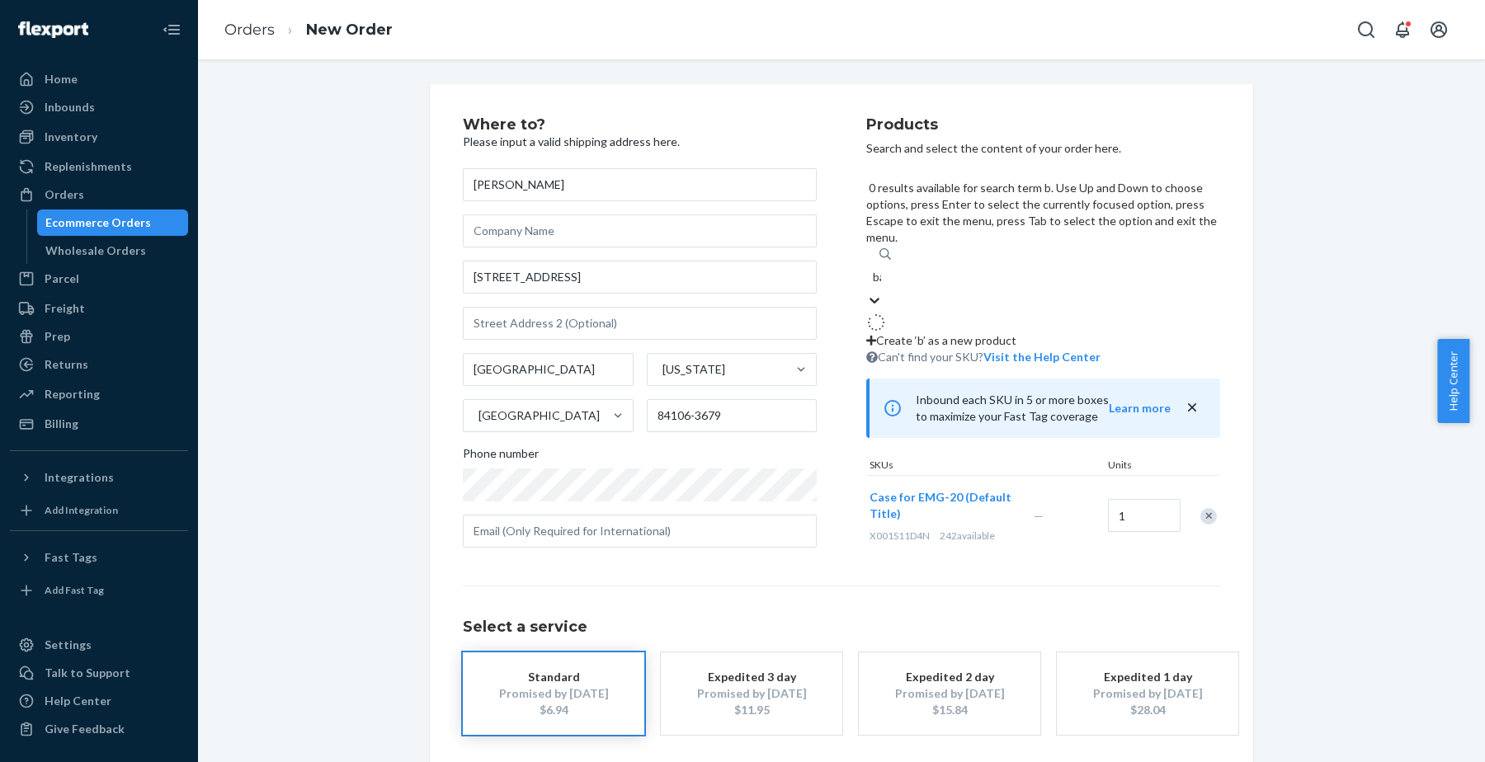
type input "bag"
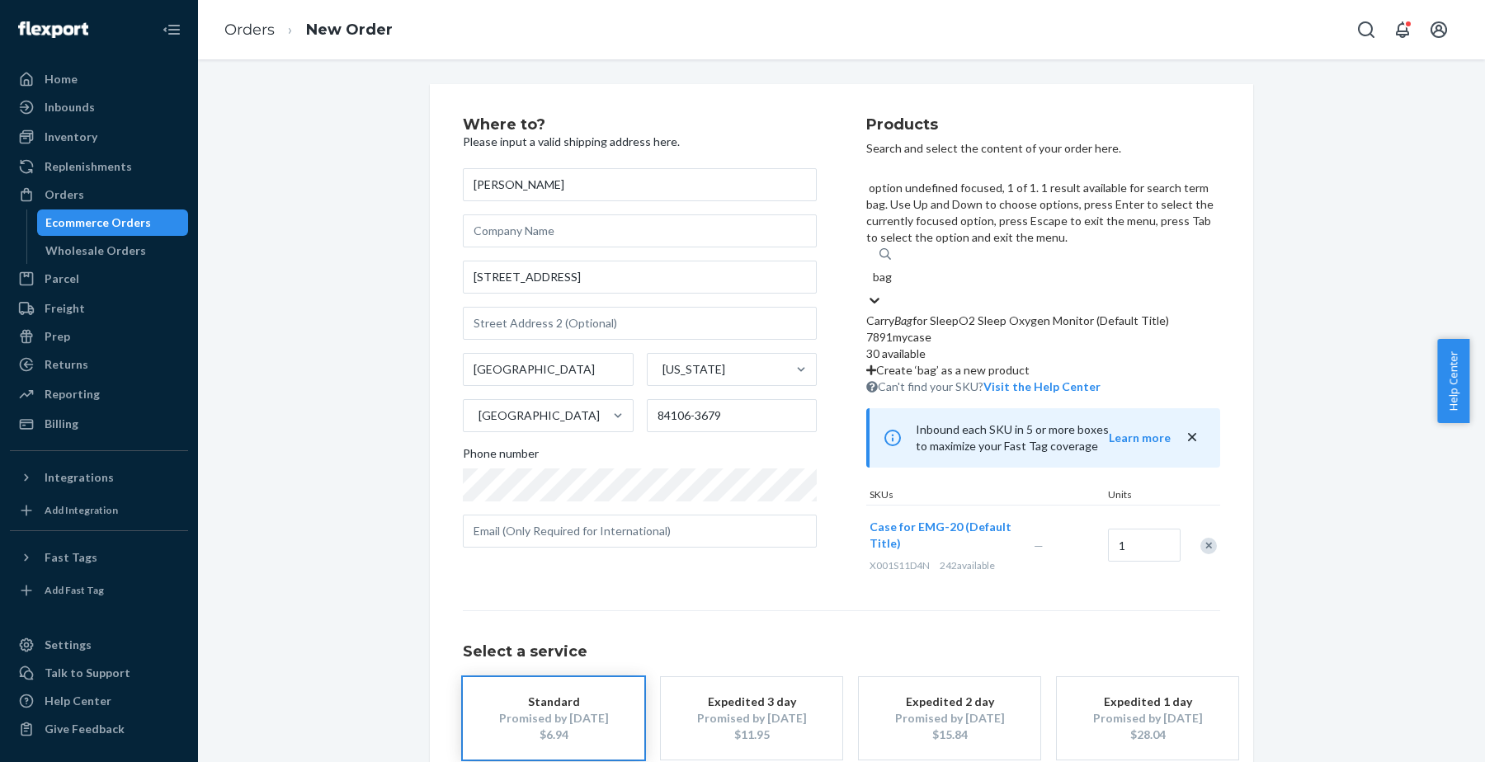
click at [946, 313] on div "Carry Bag for SleepO2 Sleep Oxygen Monitor (Default Title)" at bounding box center [1043, 321] width 354 height 17
click at [893, 269] on input "bag" at bounding box center [883, 277] width 20 height 17
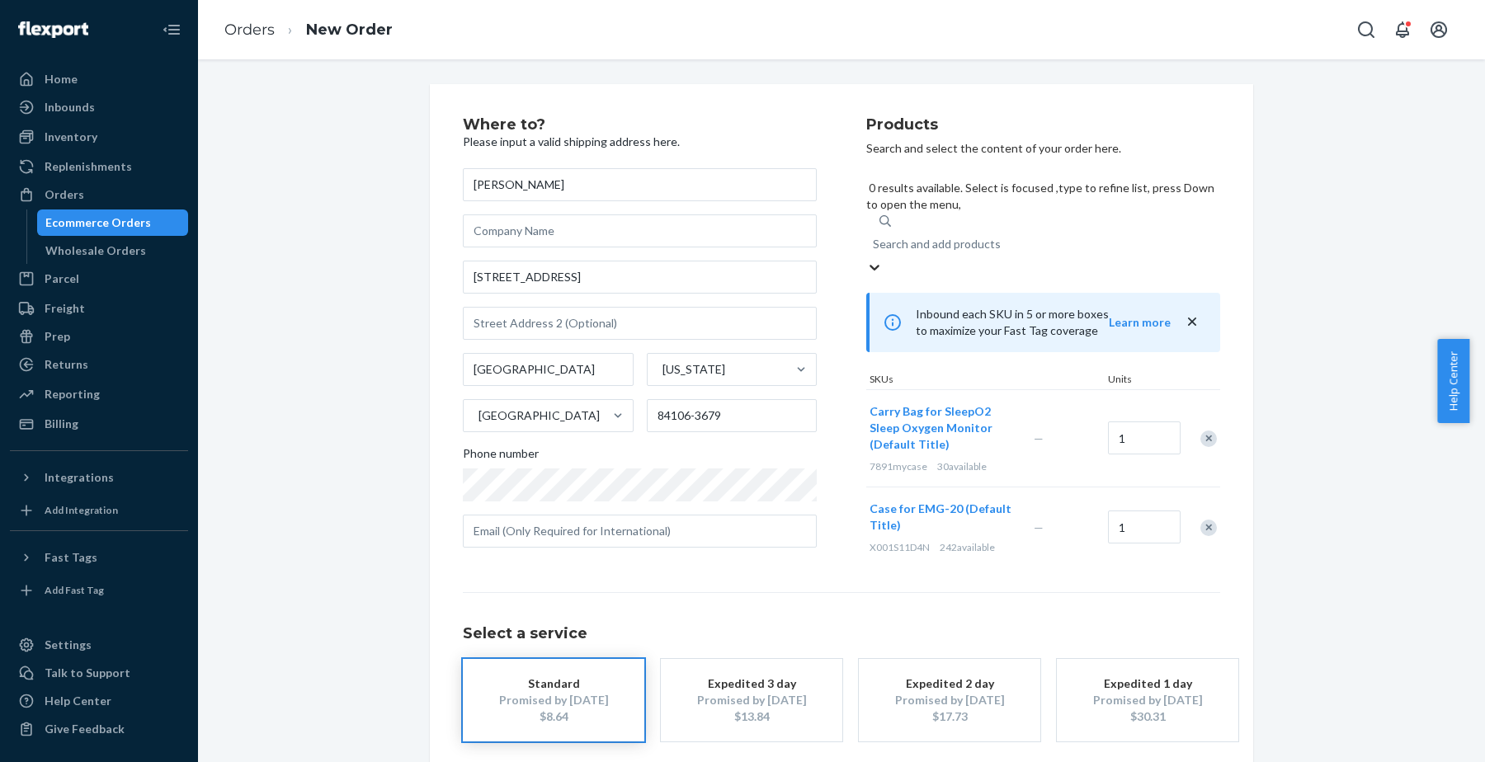
click at [1201, 520] on div "Remove Item" at bounding box center [1208, 528] width 17 height 17
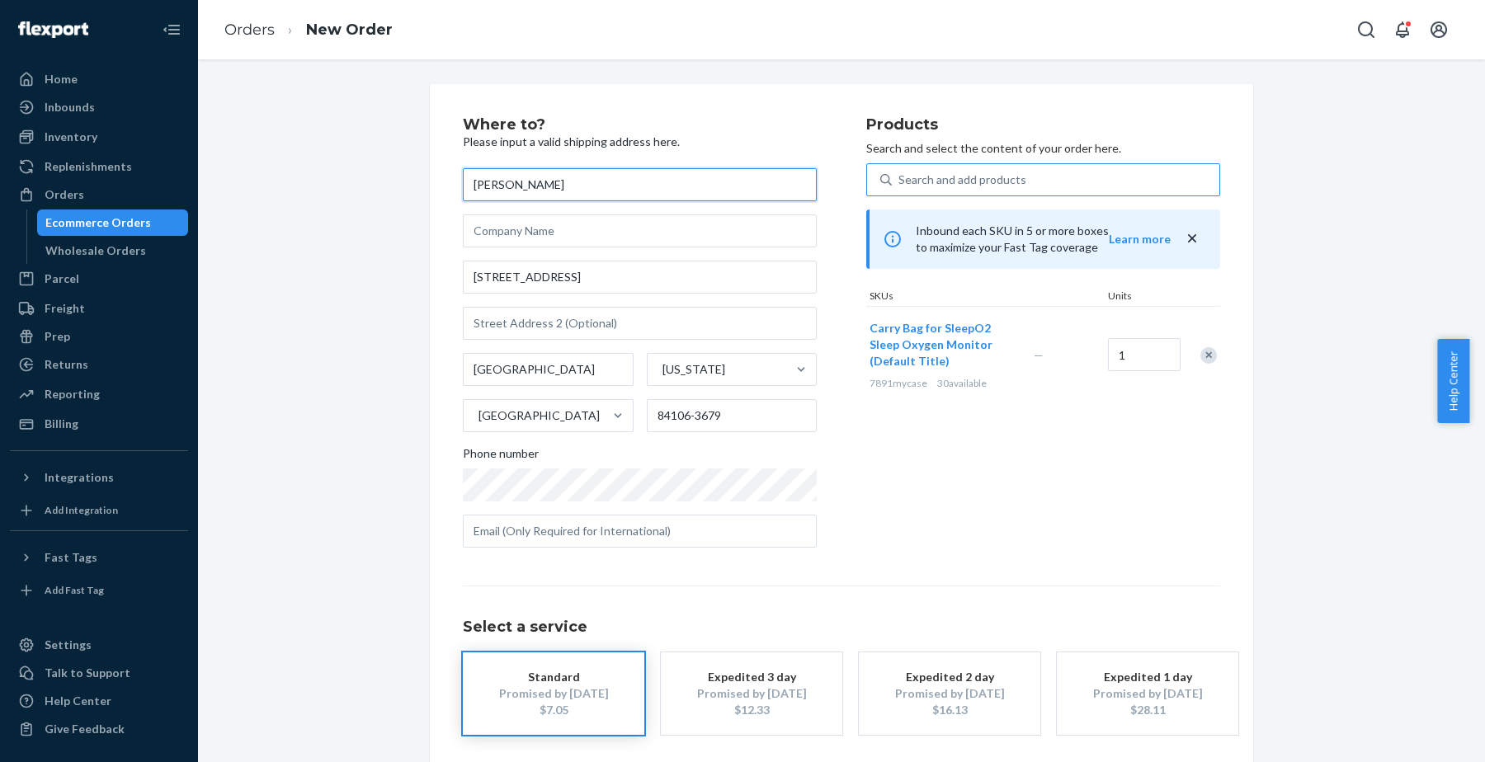
click at [631, 177] on input "[PERSON_NAME]" at bounding box center [640, 184] width 354 height 33
paste input "[PERSON_NAME] [STREET_ADDRESS][PERSON_NAME]. MO 63122 送50s case"
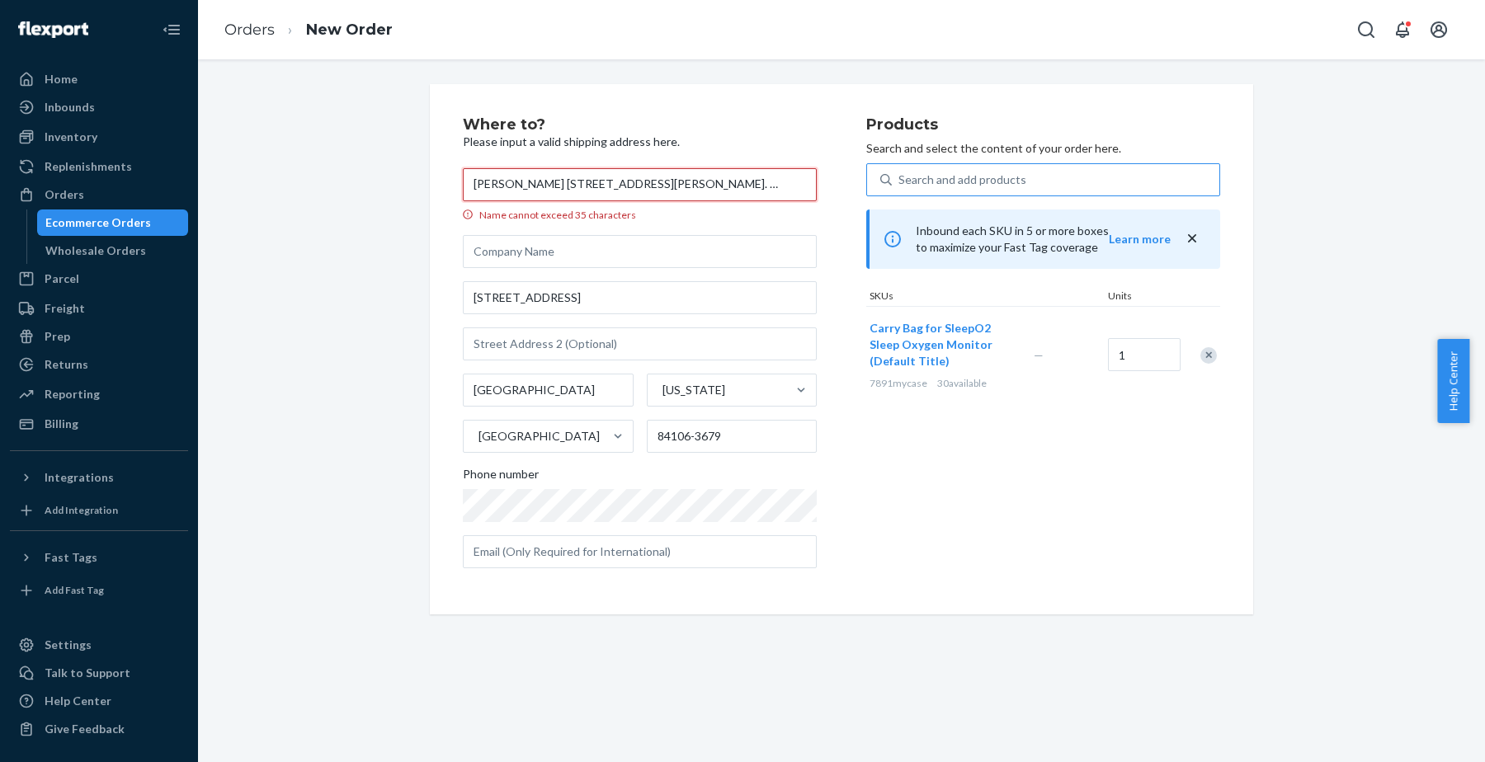
click at [528, 188] on input "[PERSON_NAME] [STREET_ADDRESS][PERSON_NAME]. MO 63122 送50s case" at bounding box center [640, 184] width 354 height 33
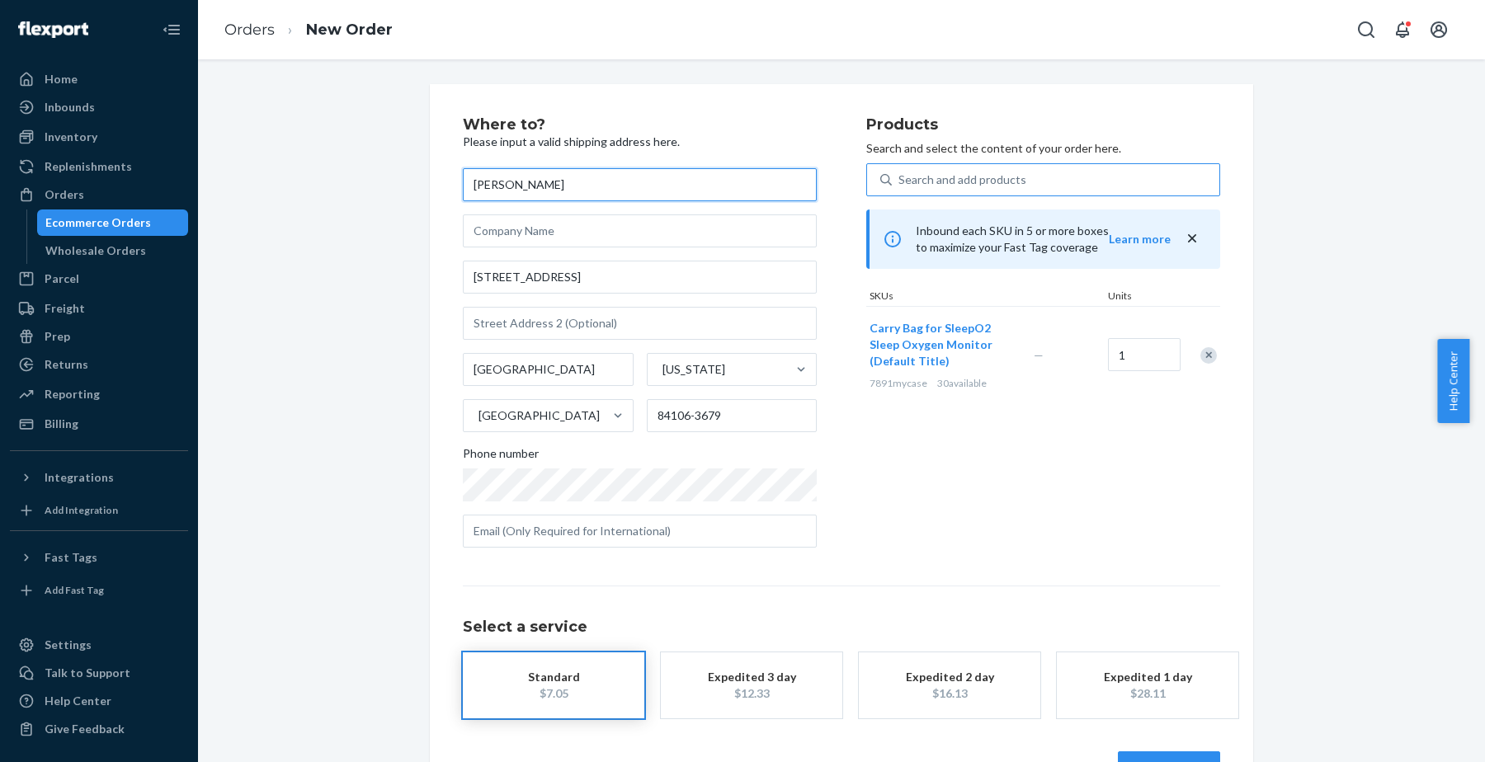
type input "[PERSON_NAME]"
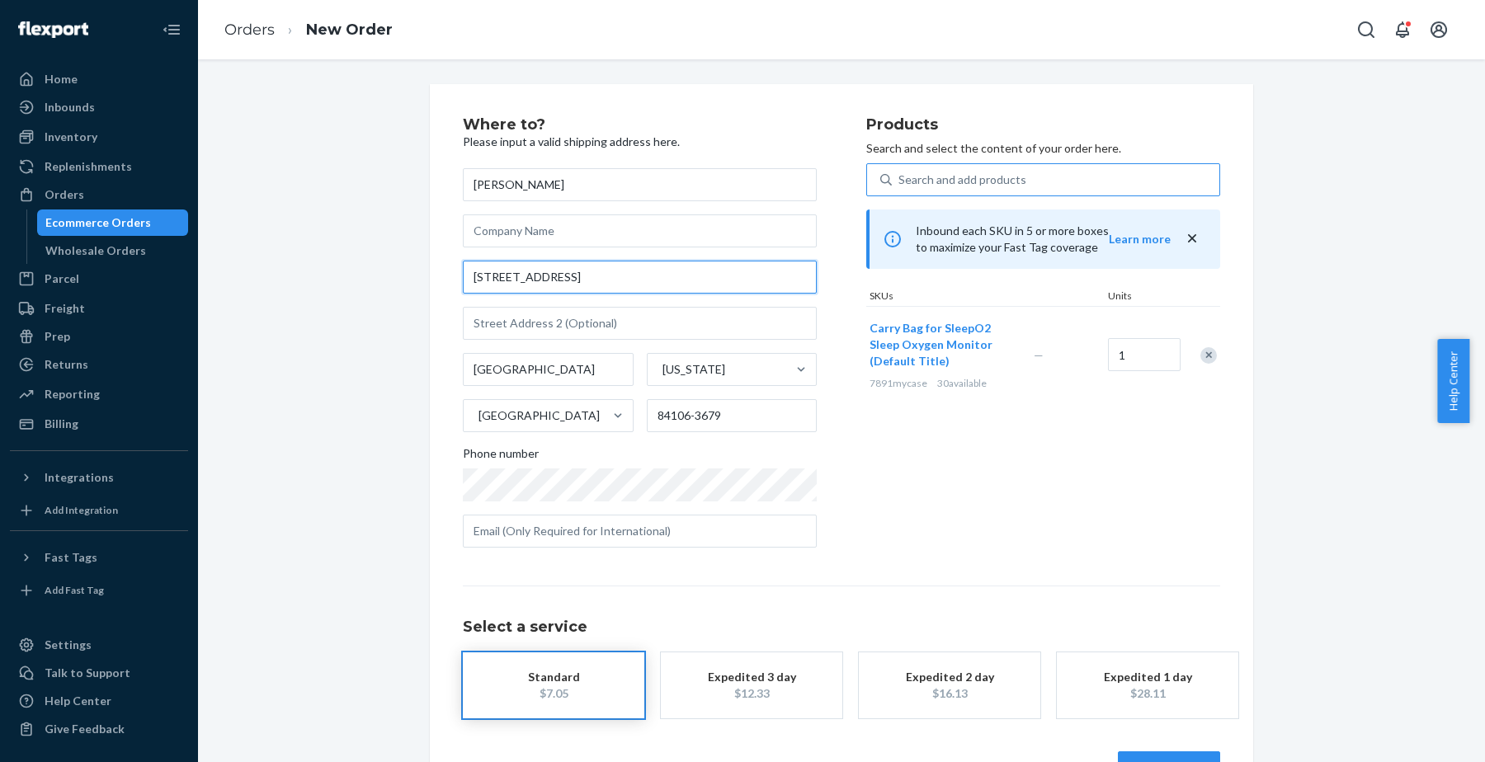
click at [525, 273] on input "[STREET_ADDRESS]" at bounding box center [640, 277] width 354 height 33
paste input "[STREET_ADDRESS][PERSON_NAME]. MO 63122 送50s case"
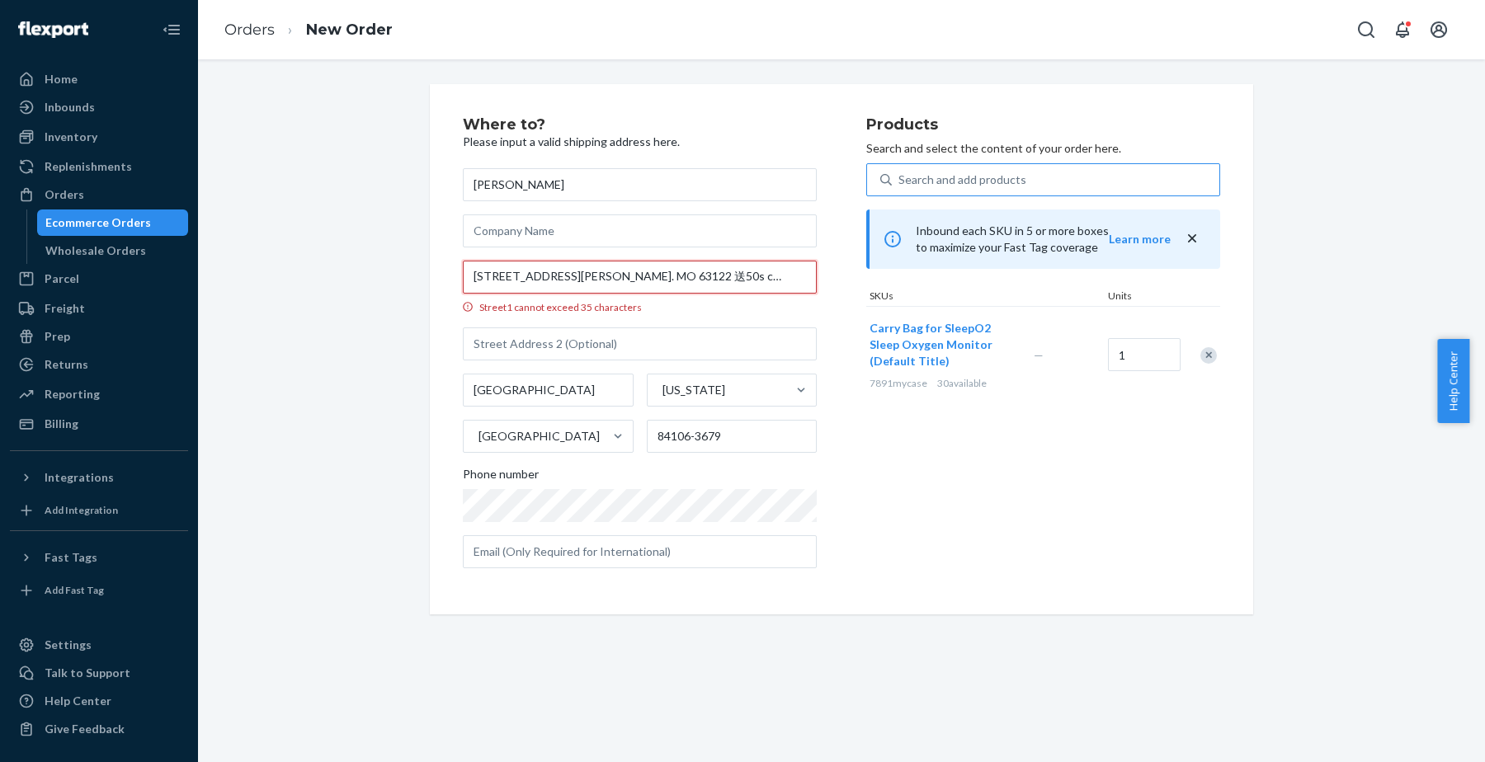
click at [650, 272] on input "[STREET_ADDRESS][PERSON_NAME]. MO 63122 送50s case" at bounding box center [640, 277] width 354 height 33
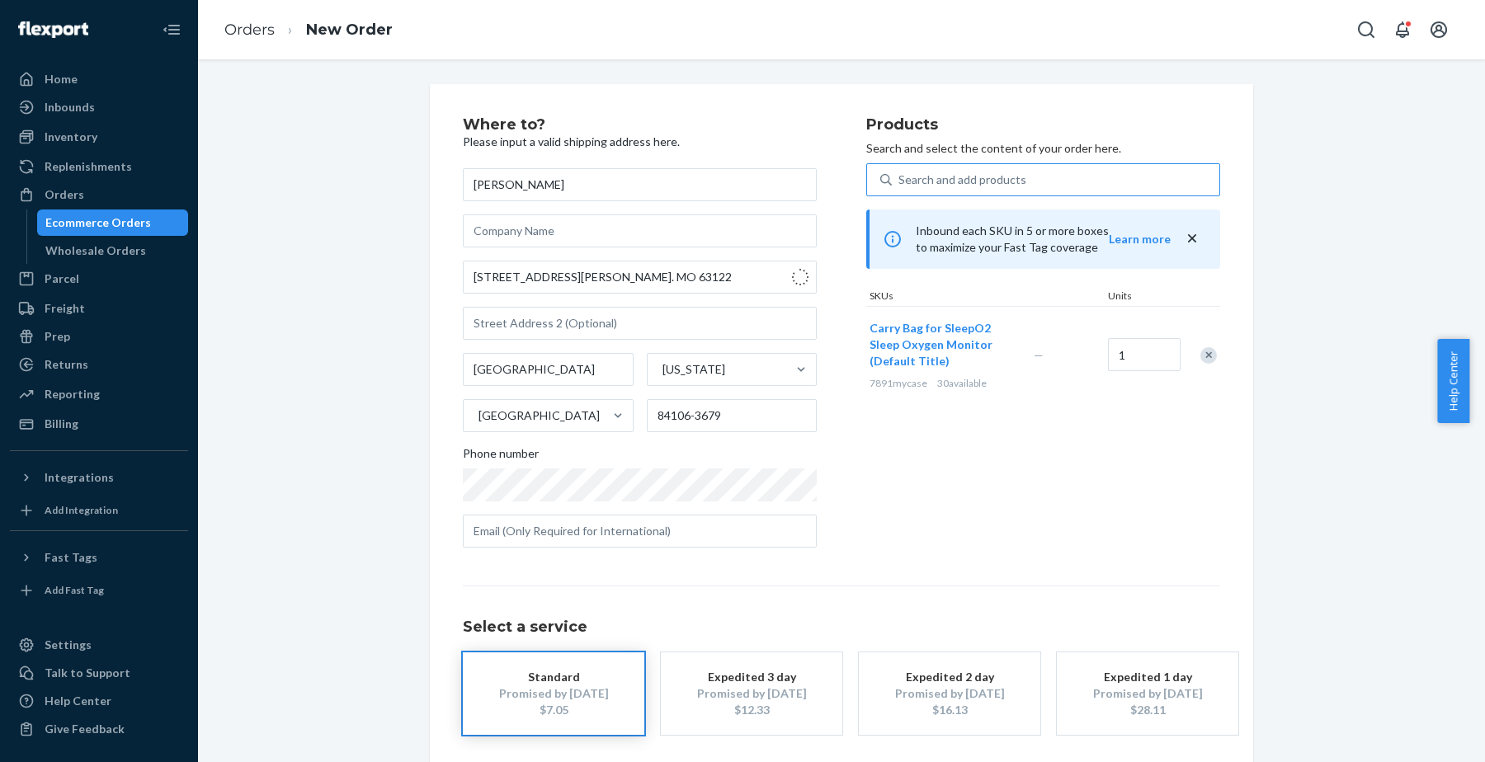
type input "[STREET_ADDRESS]"
type input "Kirkwood"
type input "63122"
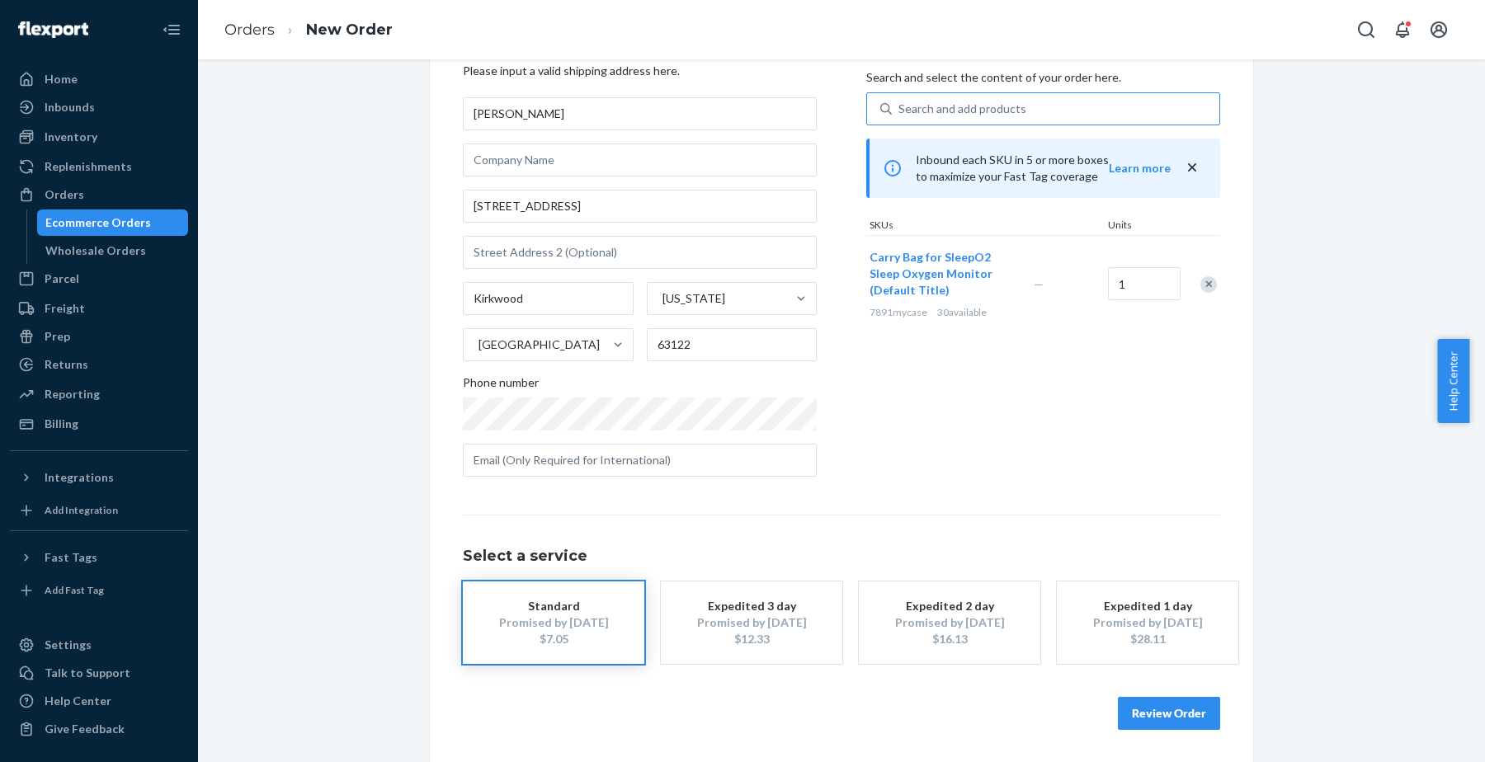
click at [1139, 723] on button "Review Order" at bounding box center [1169, 713] width 102 height 33
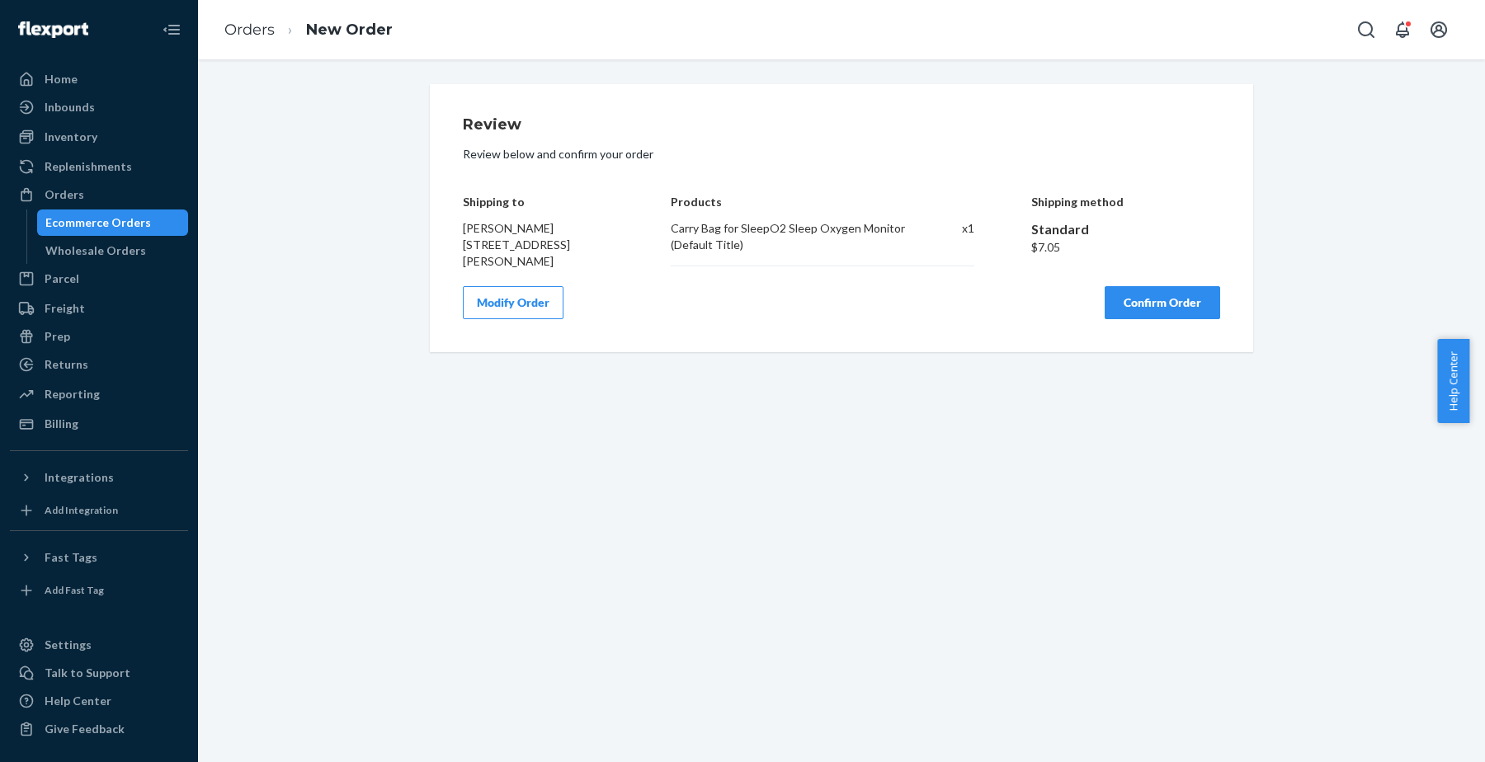
scroll to position [0, 0]
click at [1148, 303] on button "Confirm Order" at bounding box center [1163, 302] width 116 height 33
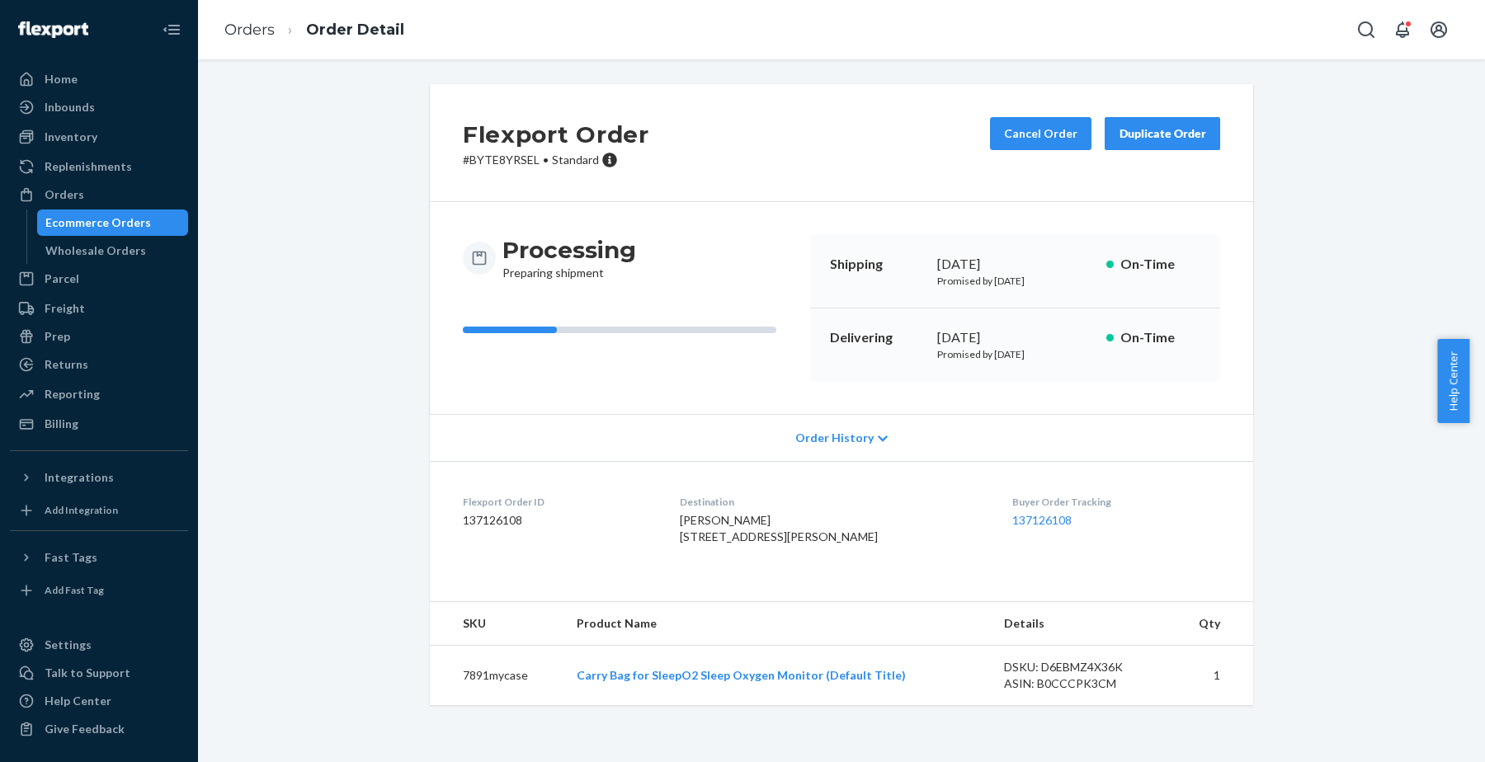
click at [1139, 129] on div "Duplicate Order" at bounding box center [1162, 133] width 87 height 17
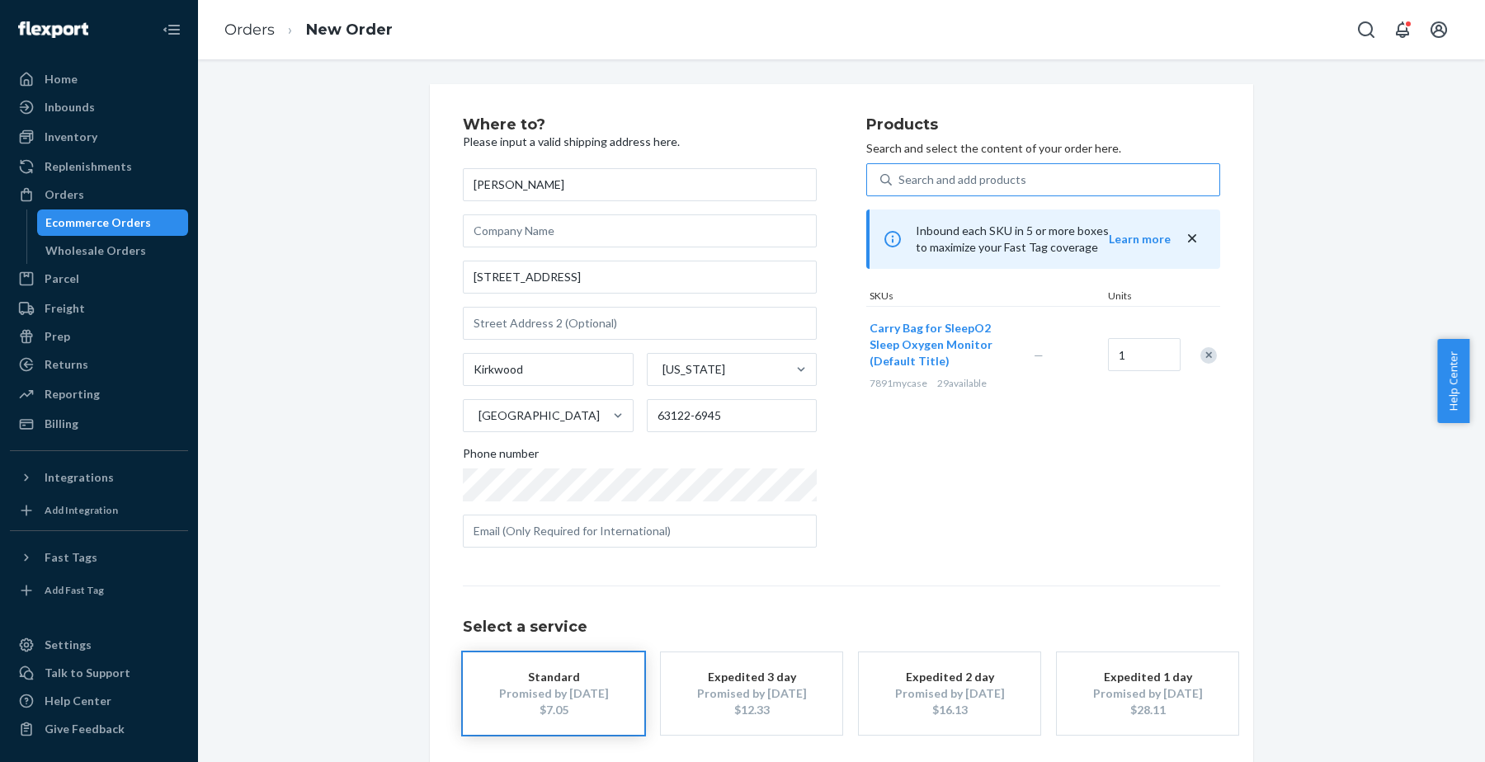
click at [933, 167] on div "Search and add products" at bounding box center [1056, 180] width 328 height 30
click at [900, 172] on input "Search and add products" at bounding box center [899, 180] width 2 height 17
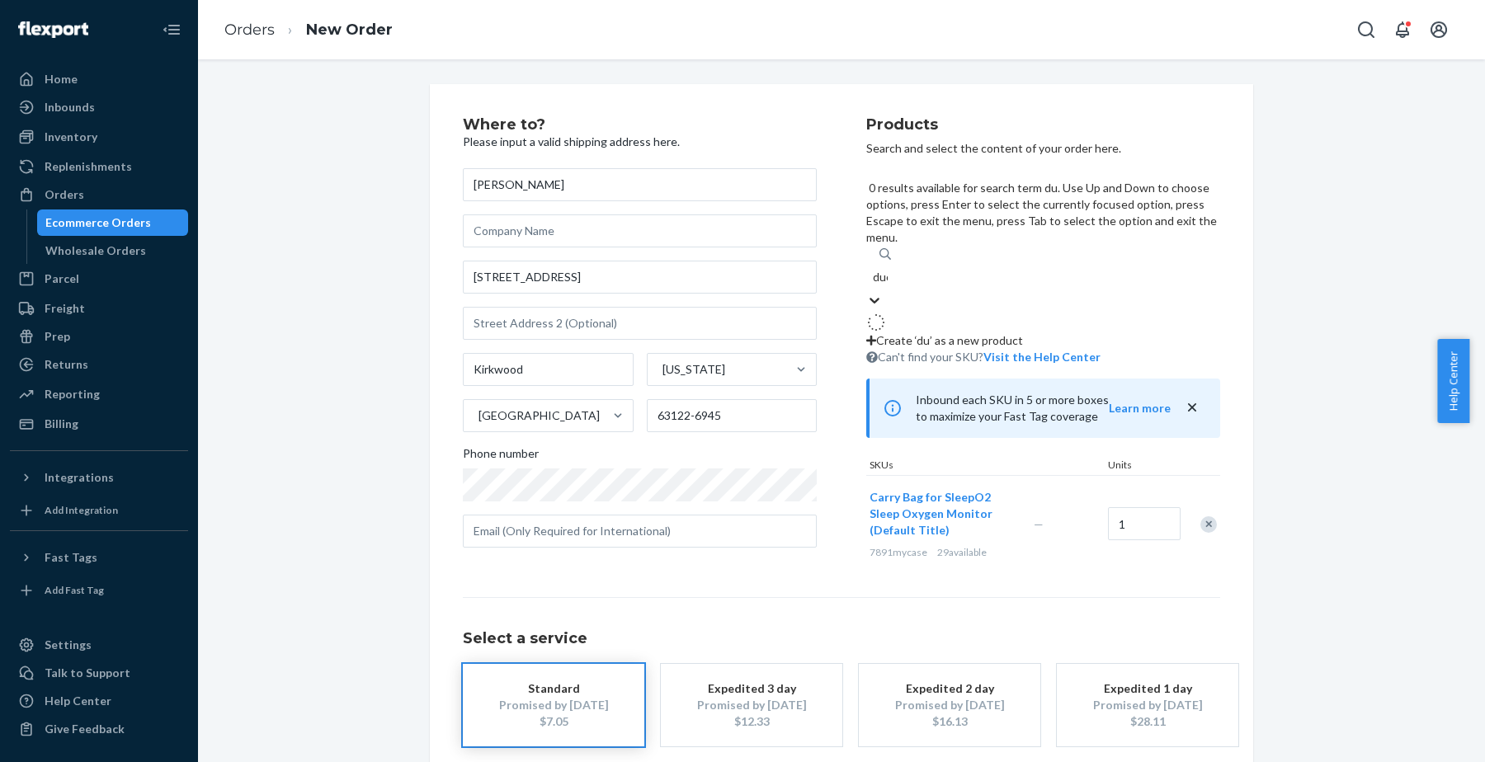
type input "duck"
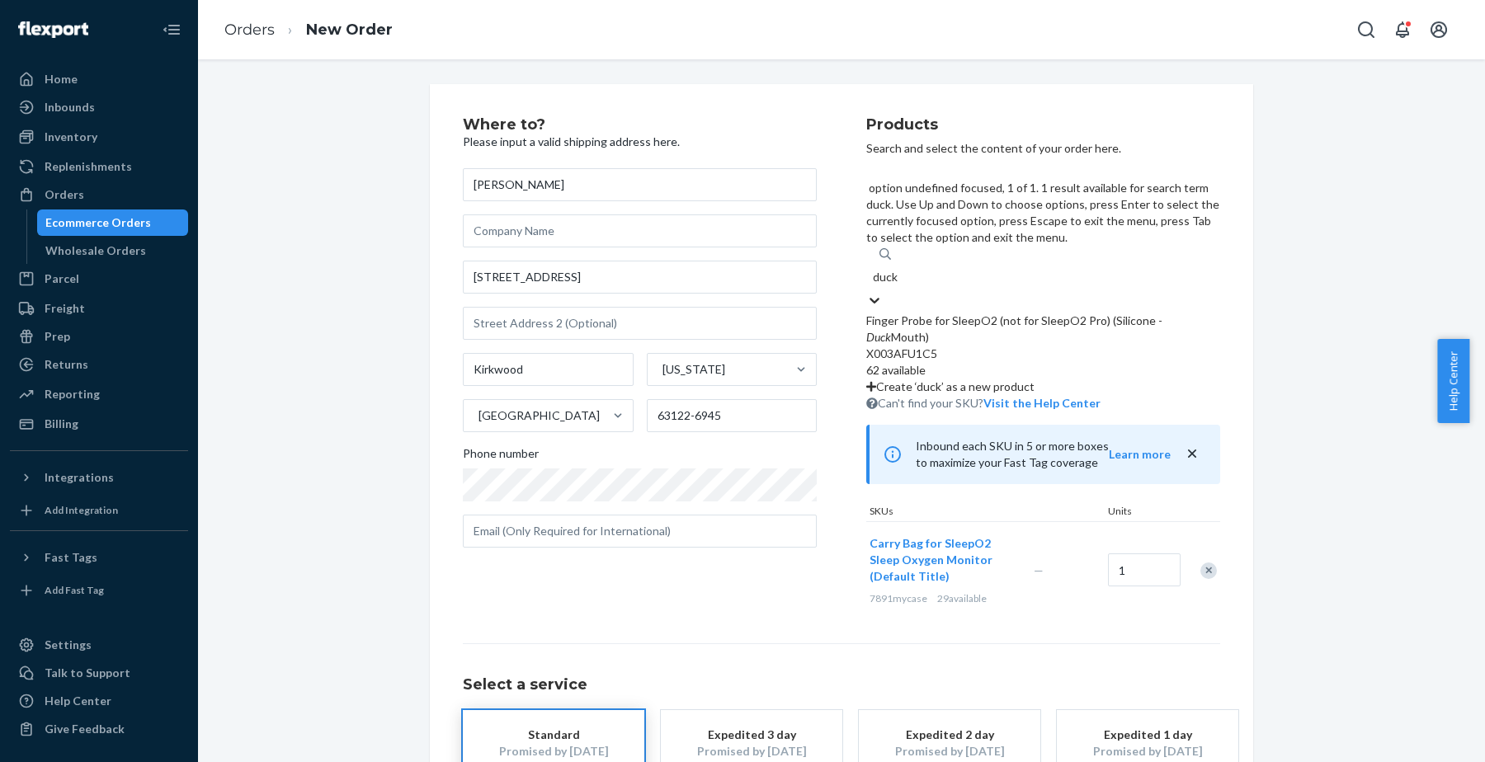
click at [989, 313] on div "Finger Probe for SleepO2 (not for SleepO2 Pro) (Silicone - Duck Mouth)" at bounding box center [1043, 329] width 354 height 33
click at [898, 269] on input "duck" at bounding box center [886, 277] width 26 height 17
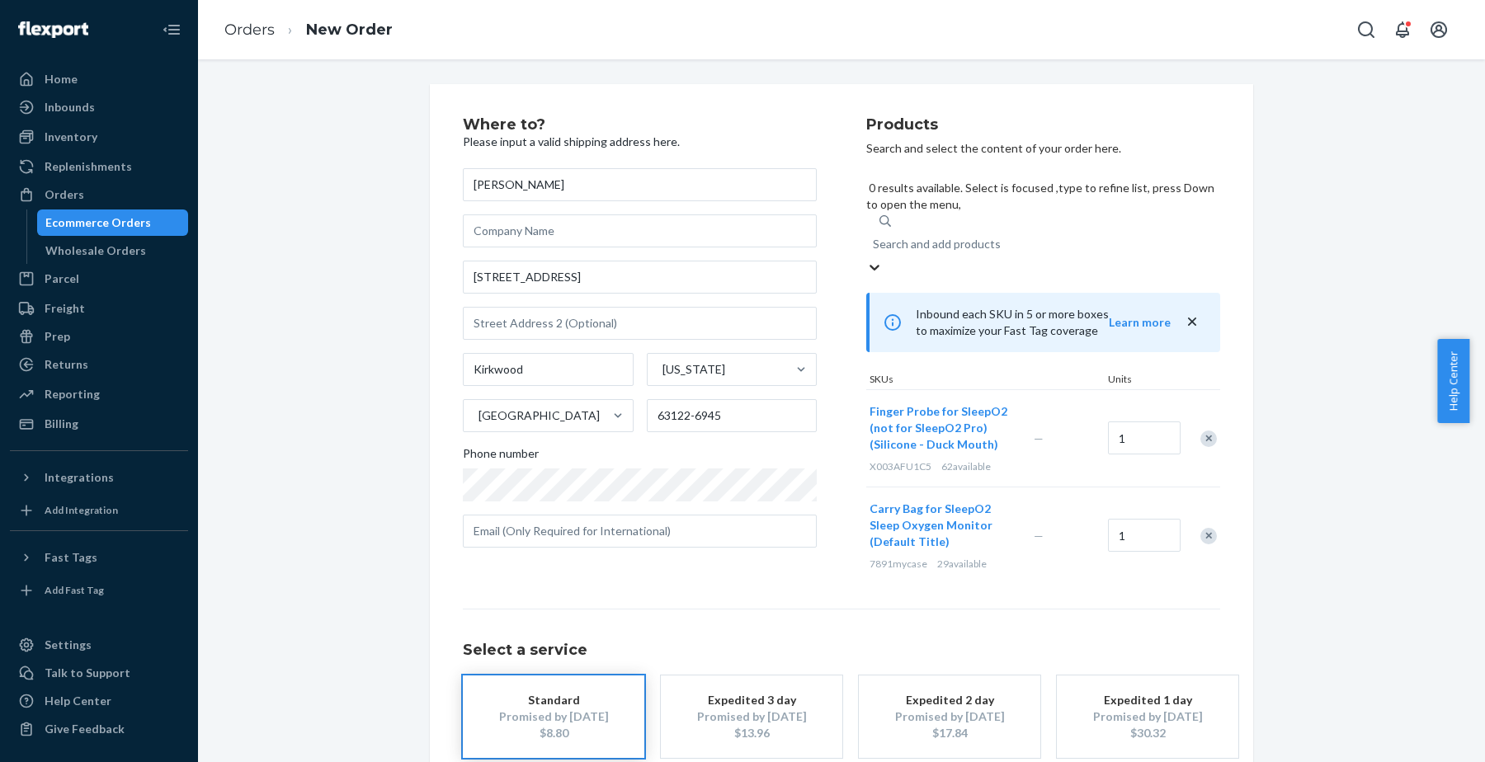
click at [1200, 528] on div "Remove Item" at bounding box center [1208, 536] width 17 height 17
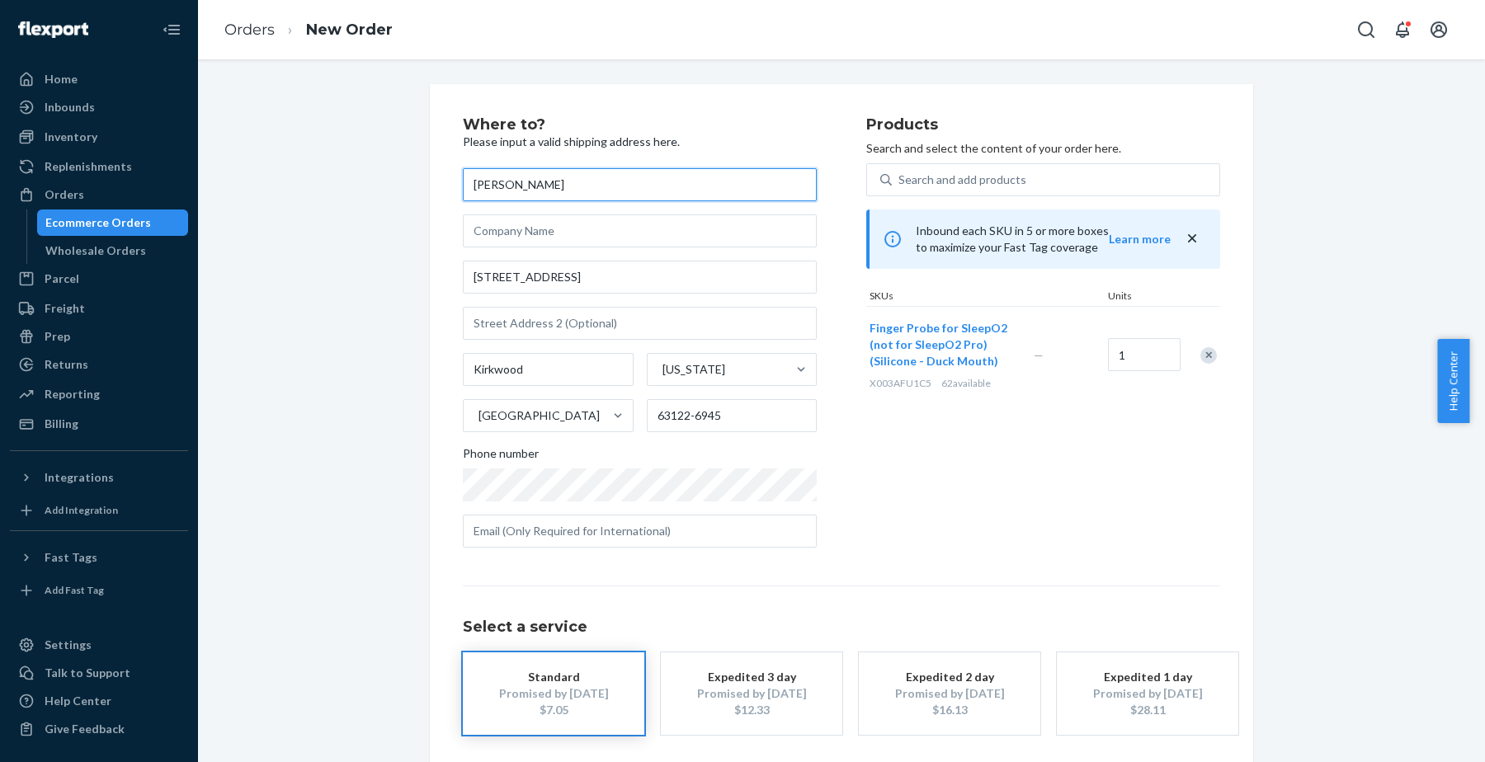
click at [627, 200] on input "[PERSON_NAME]" at bounding box center [640, 184] width 354 height 33
paste input "[PERSON_NAME] [STREET_ADDRESS][PERSON_NAME] 发50s探头"
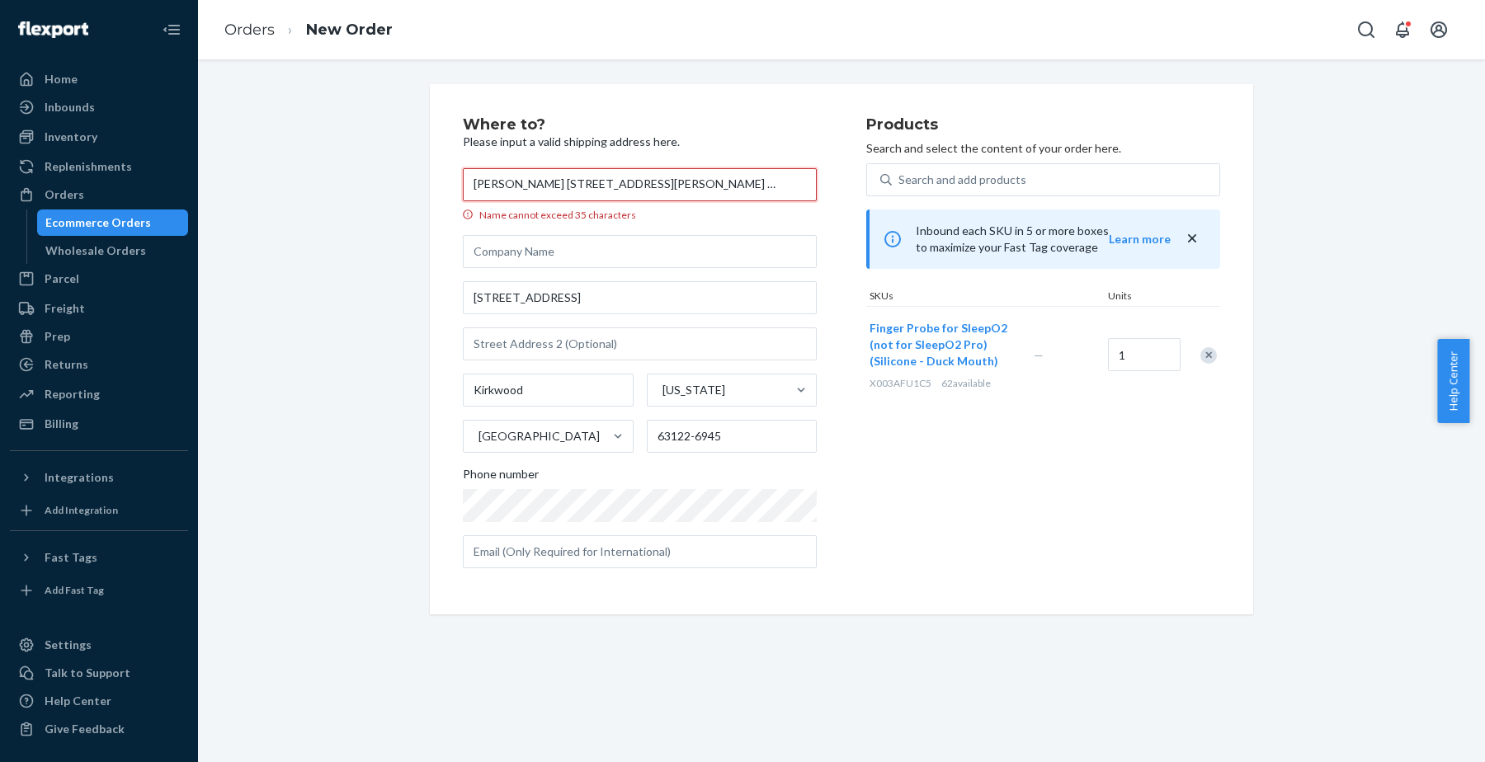
scroll to position [0, 79]
click at [720, 182] on input "[PERSON_NAME] [STREET_ADDRESS][PERSON_NAME] 发50s探头" at bounding box center [640, 184] width 354 height 33
click at [503, 185] on input "[PERSON_NAME] [STREET_ADDRESS][PERSON_NAME]" at bounding box center [640, 184] width 354 height 33
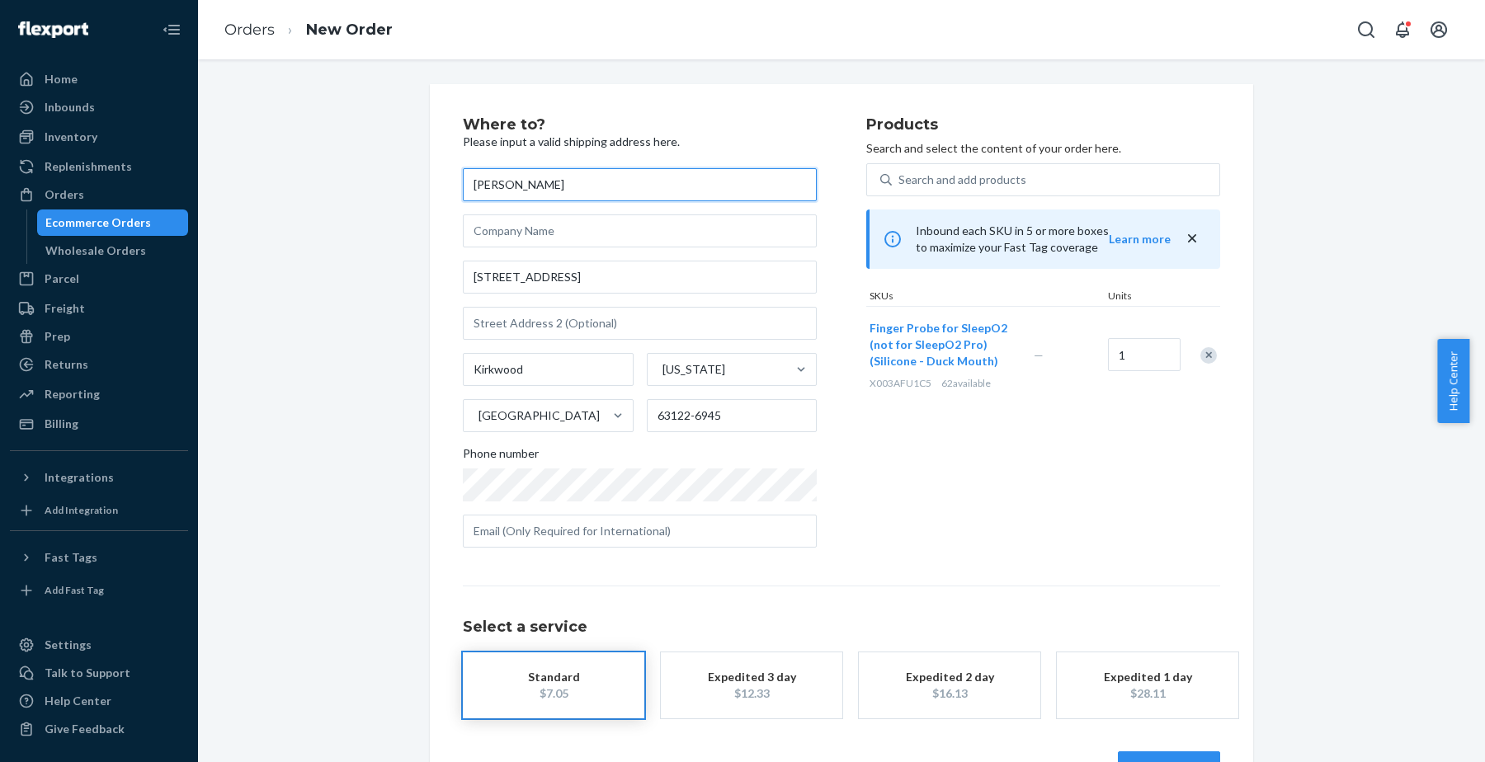
scroll to position [0, 0]
type input "[PERSON_NAME]"
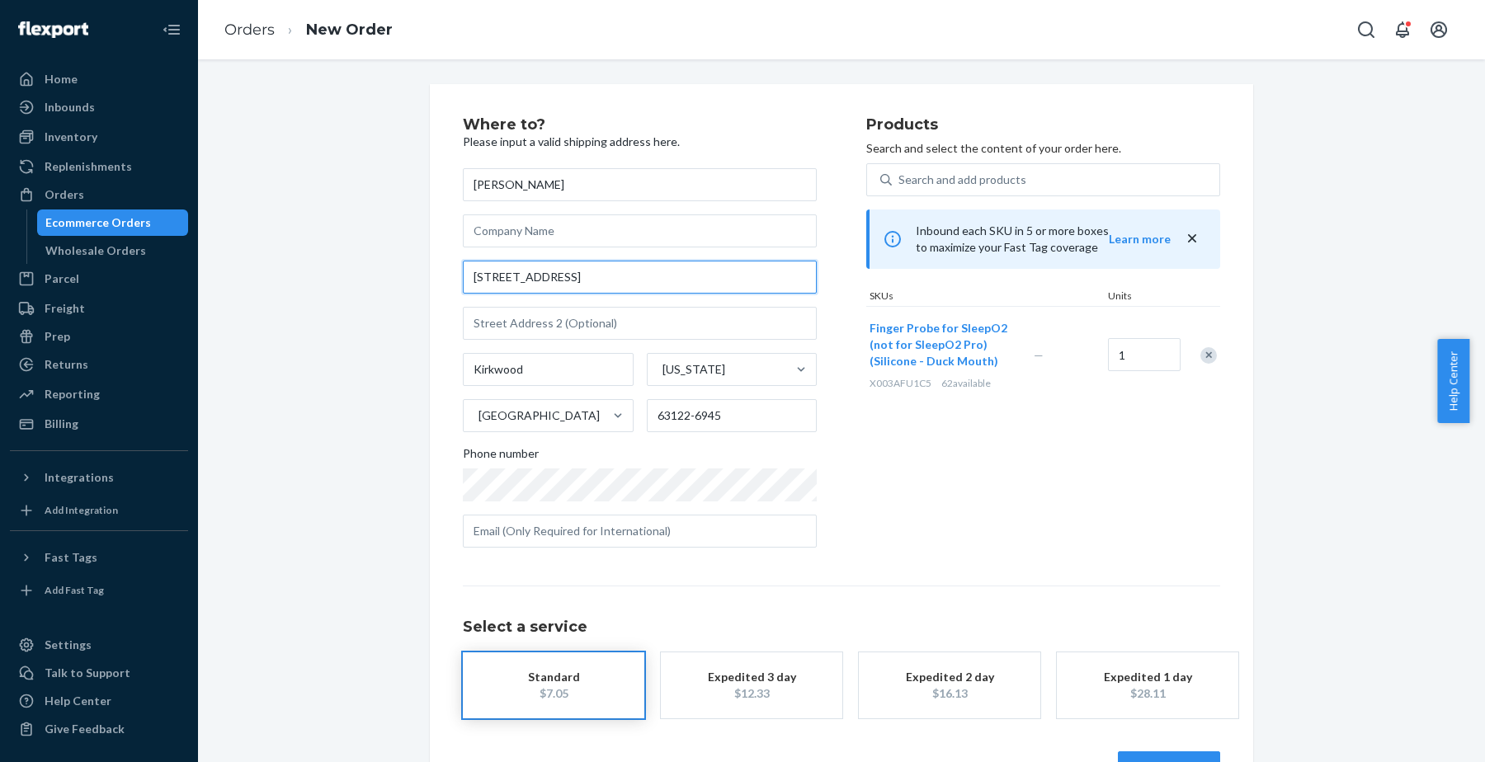
click at [507, 276] on input "[STREET_ADDRESS]" at bounding box center [640, 277] width 354 height 33
paste input "[STREET_ADDRESS]"
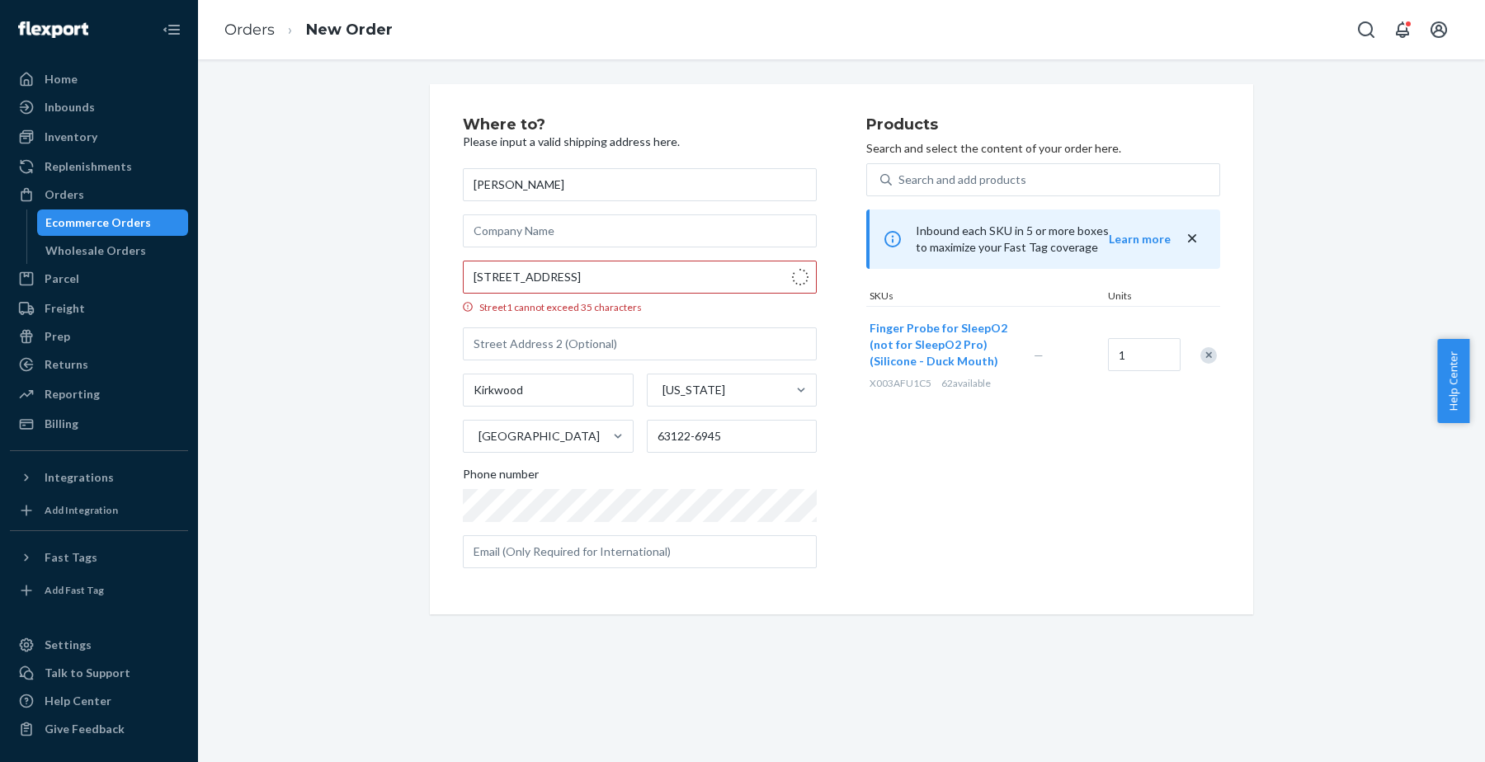
type input "[STREET_ADDRESS]"
type input "[GEOGRAPHIC_DATA]"
type input "84109"
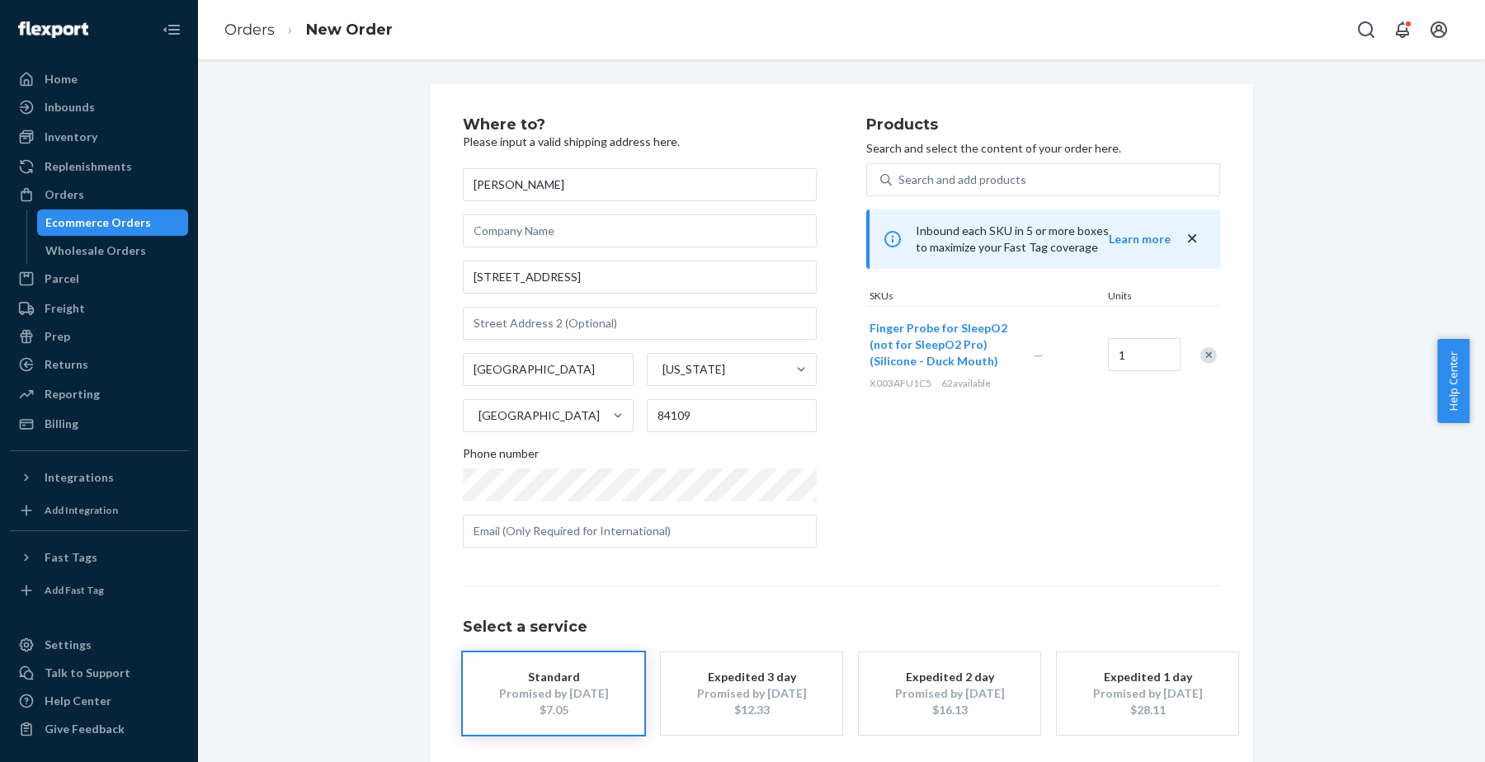
scroll to position [71, 0]
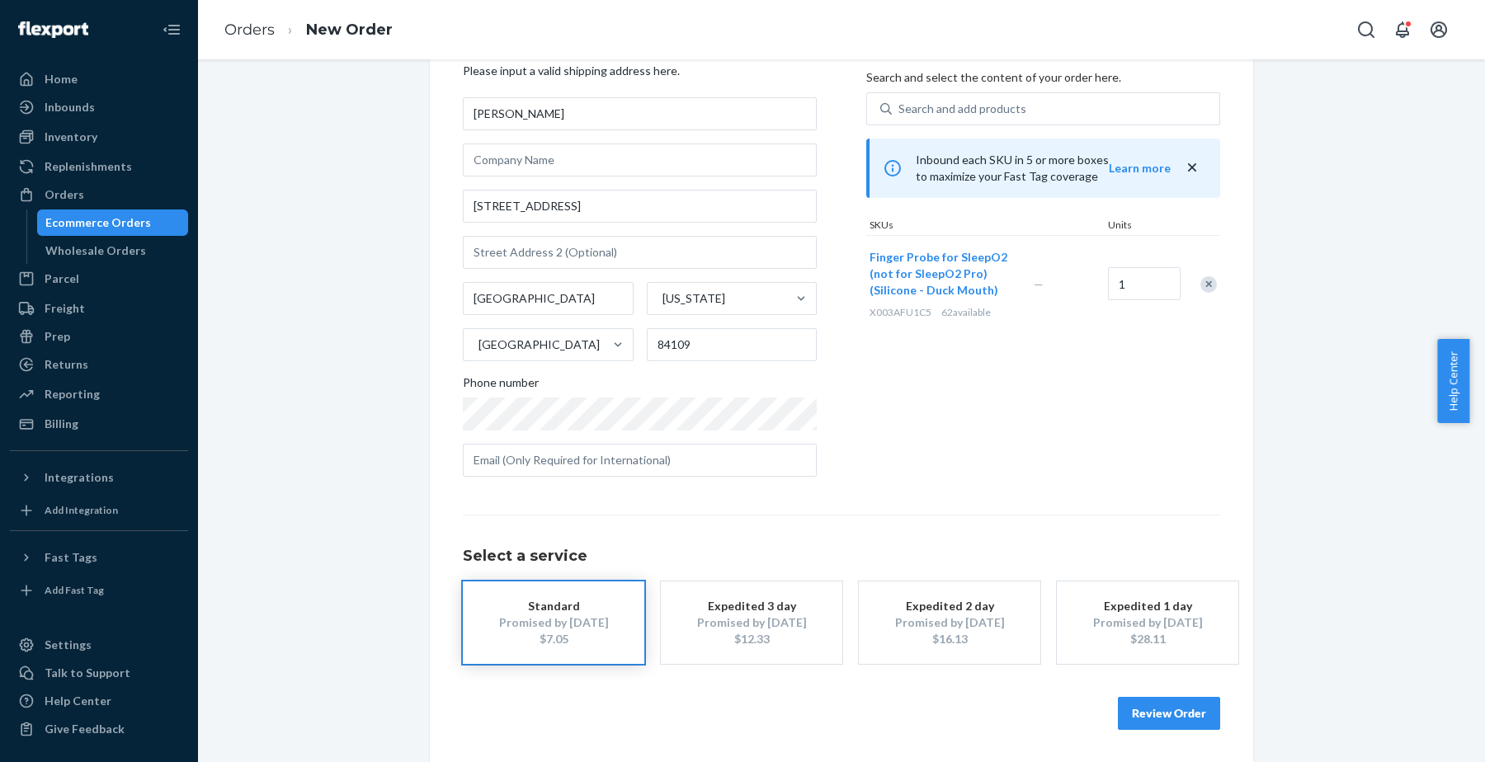
click at [1147, 710] on button "Review Order" at bounding box center [1169, 713] width 102 height 33
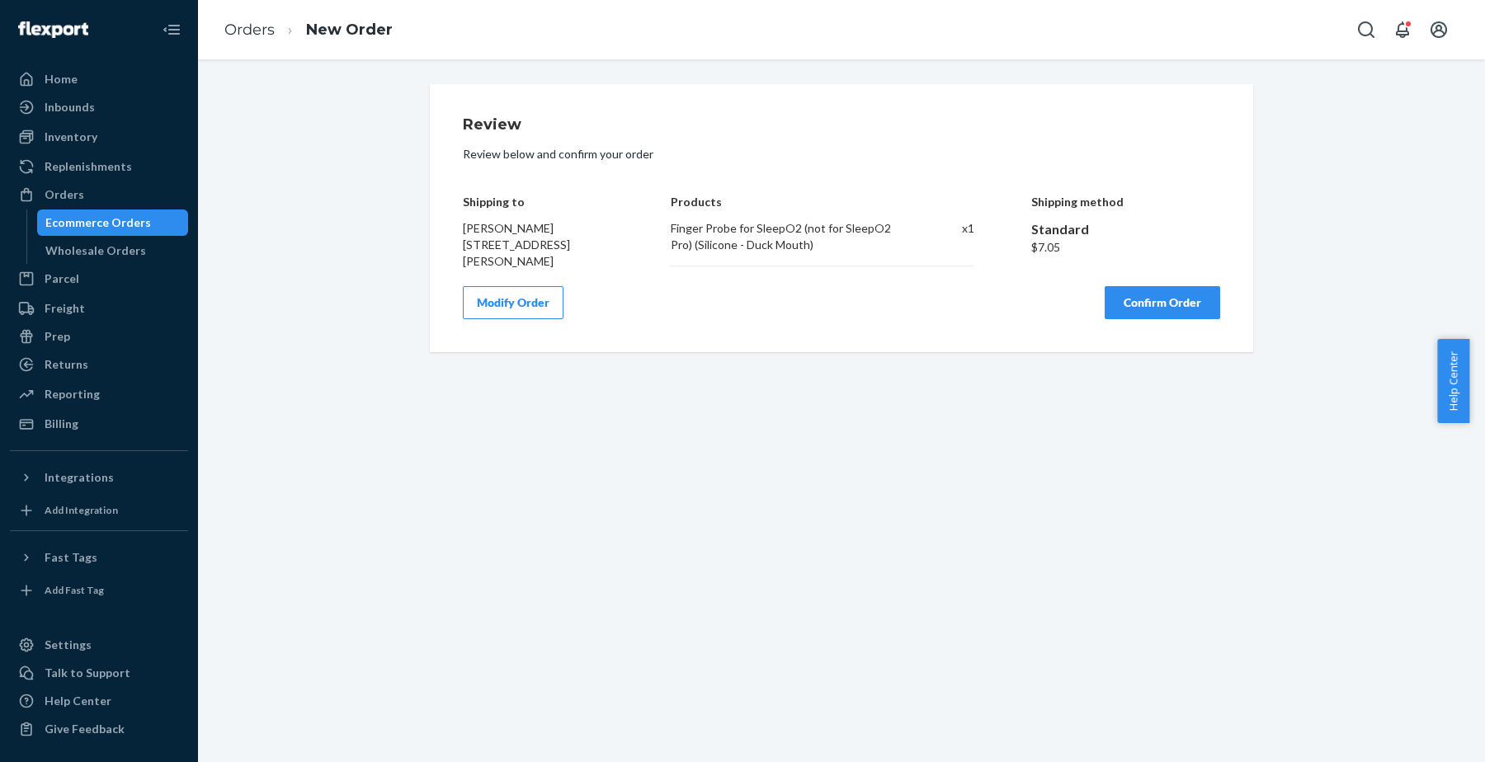
scroll to position [0, 0]
click at [1143, 296] on button "Confirm Order" at bounding box center [1163, 302] width 116 height 33
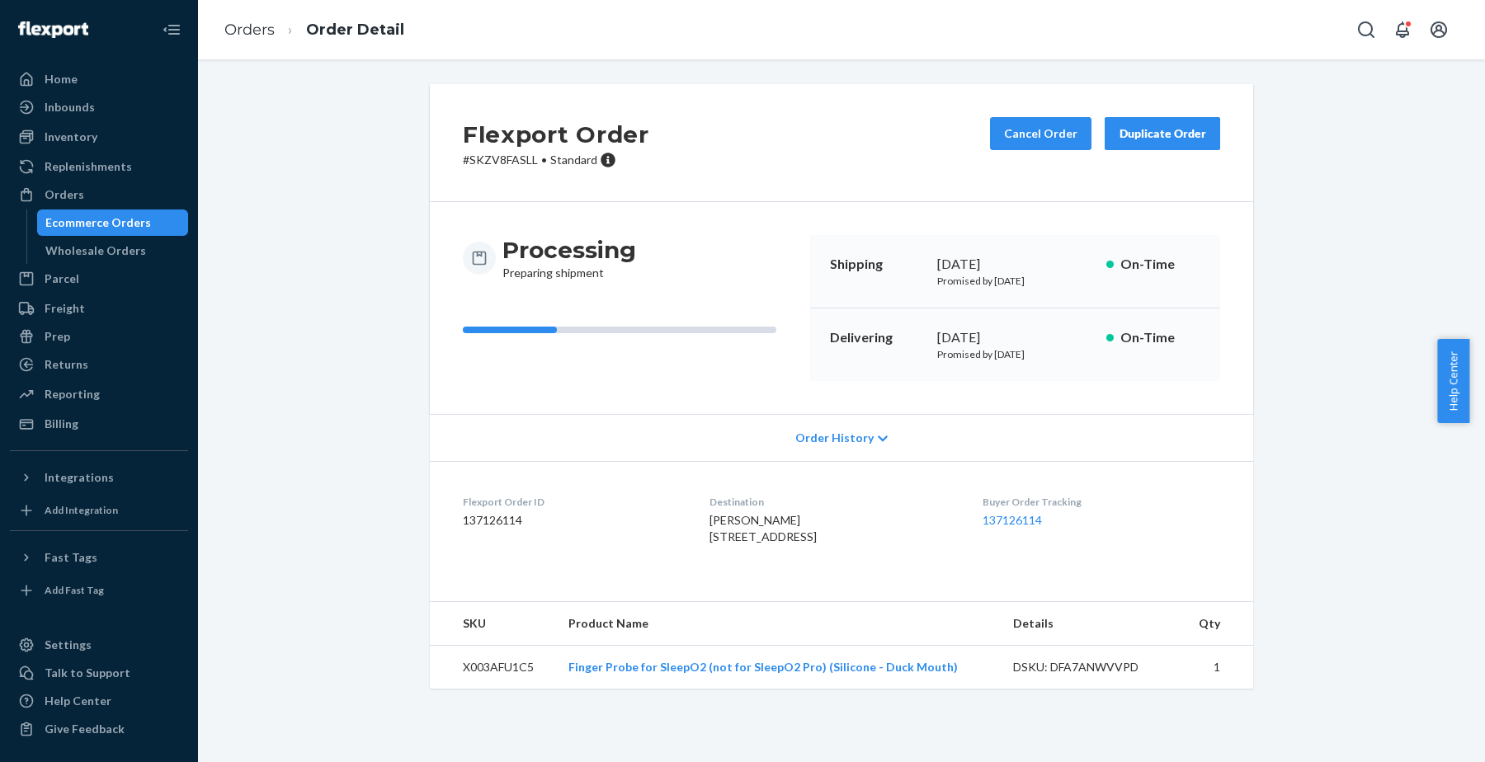
click at [1145, 126] on div "Duplicate Order" at bounding box center [1162, 133] width 87 height 17
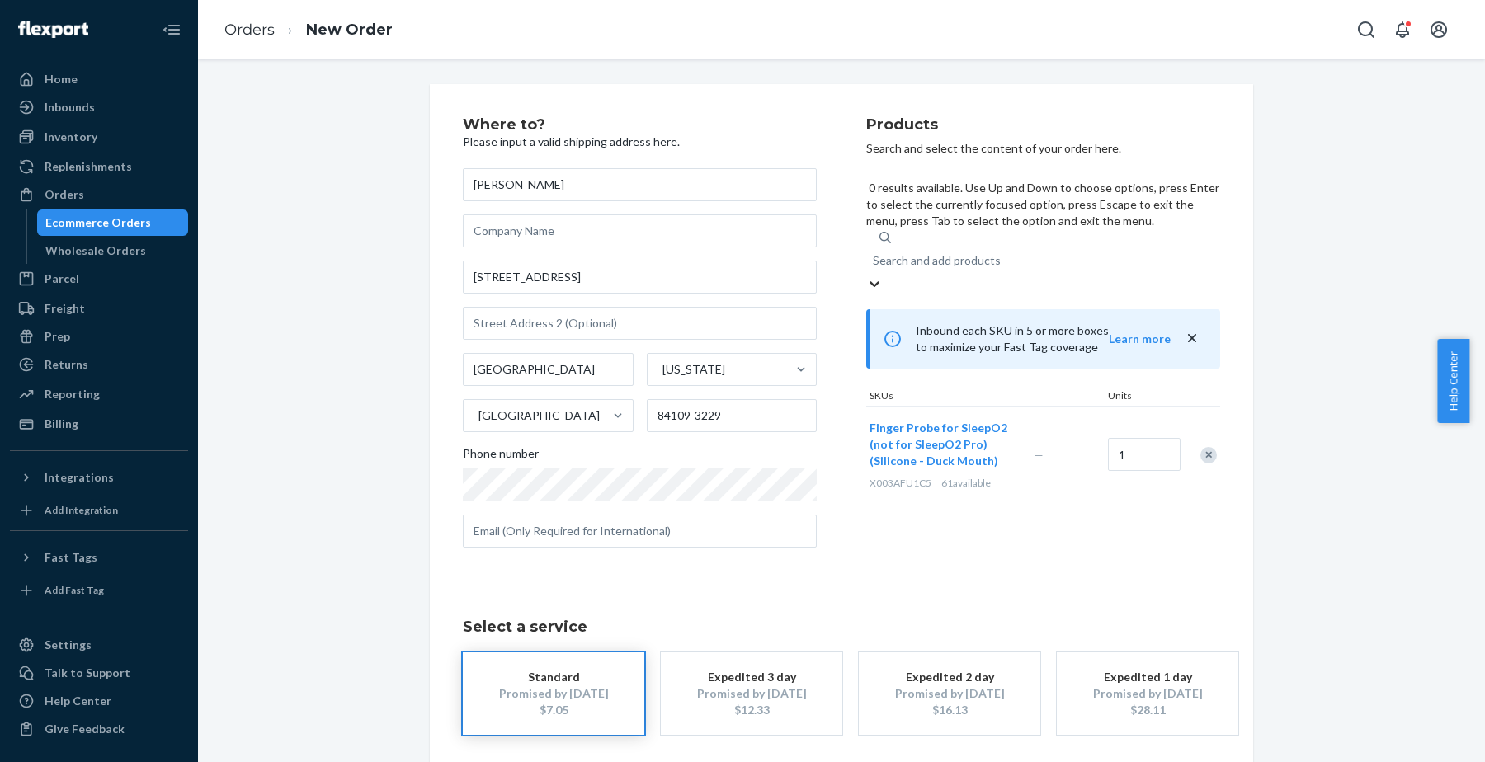
click at [927, 252] on div "Search and add products" at bounding box center [937, 260] width 128 height 17
click at [875, 252] on input "0 results available. Use Up and Down to choose options, press Enter to select t…" at bounding box center [874, 260] width 2 height 17
type input "6l"
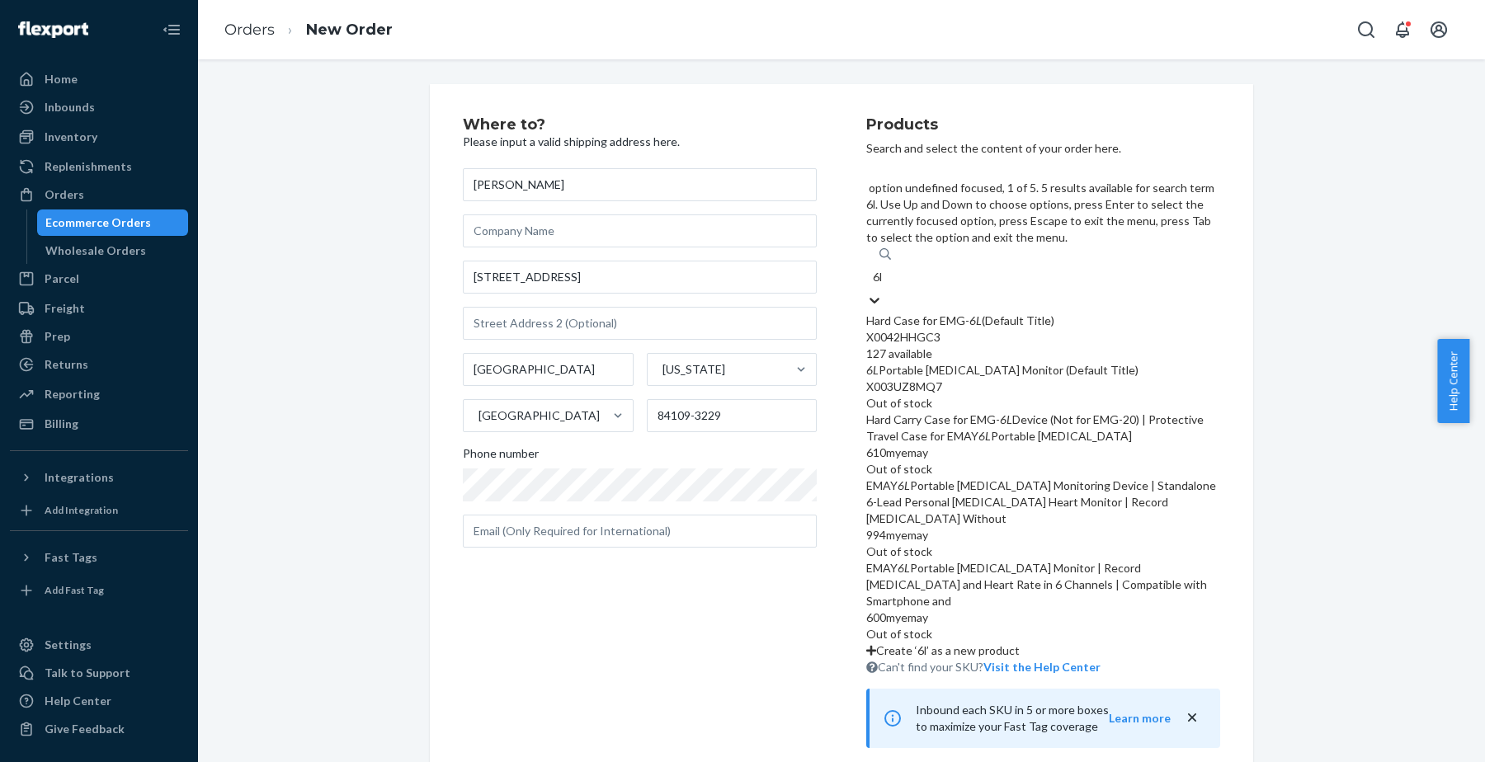
click at [949, 329] on div "X0042HHGC3" at bounding box center [1043, 337] width 354 height 17
click at [884, 269] on input "6l" at bounding box center [879, 277] width 12 height 17
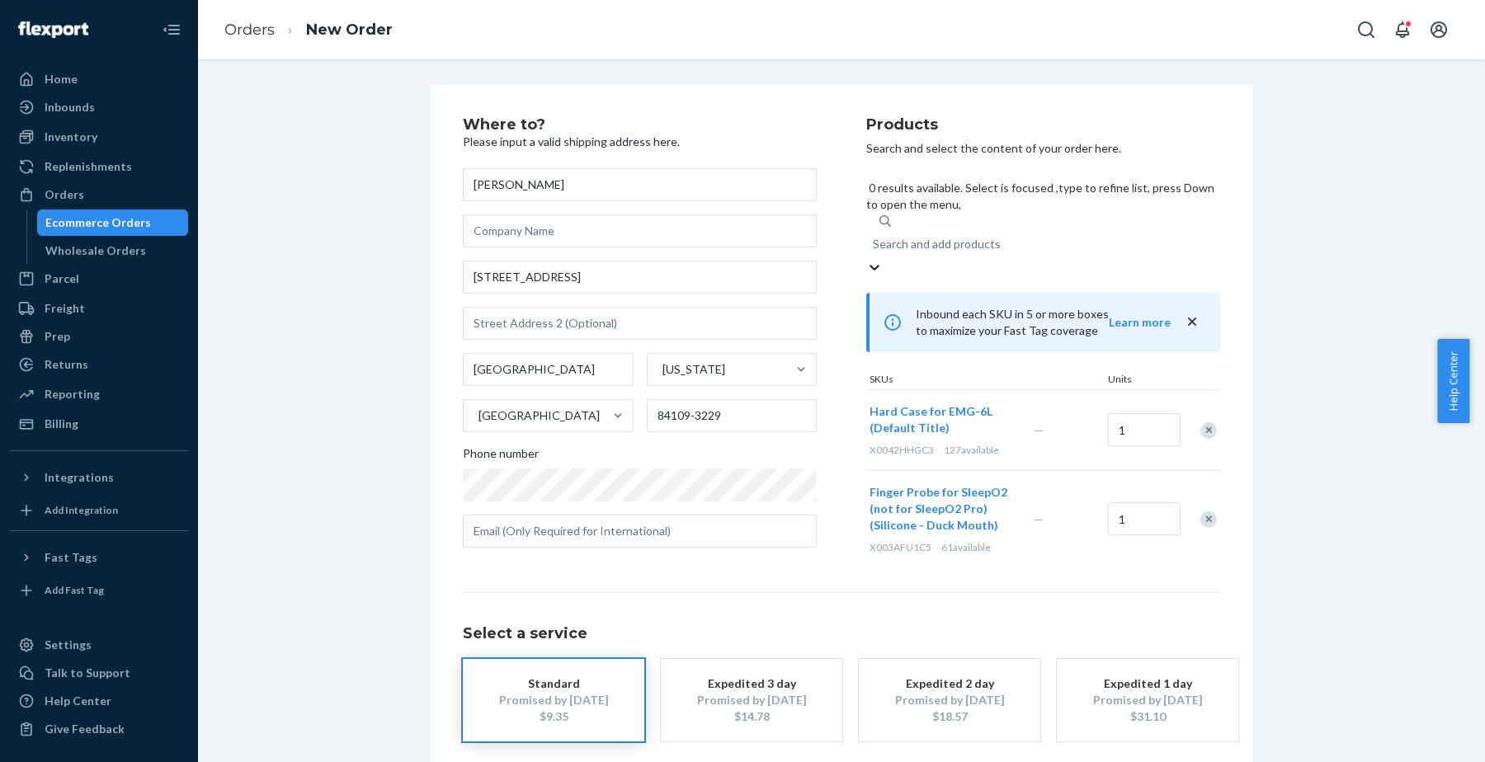
click at [1201, 512] on div "Remove Item" at bounding box center [1208, 520] width 17 height 17
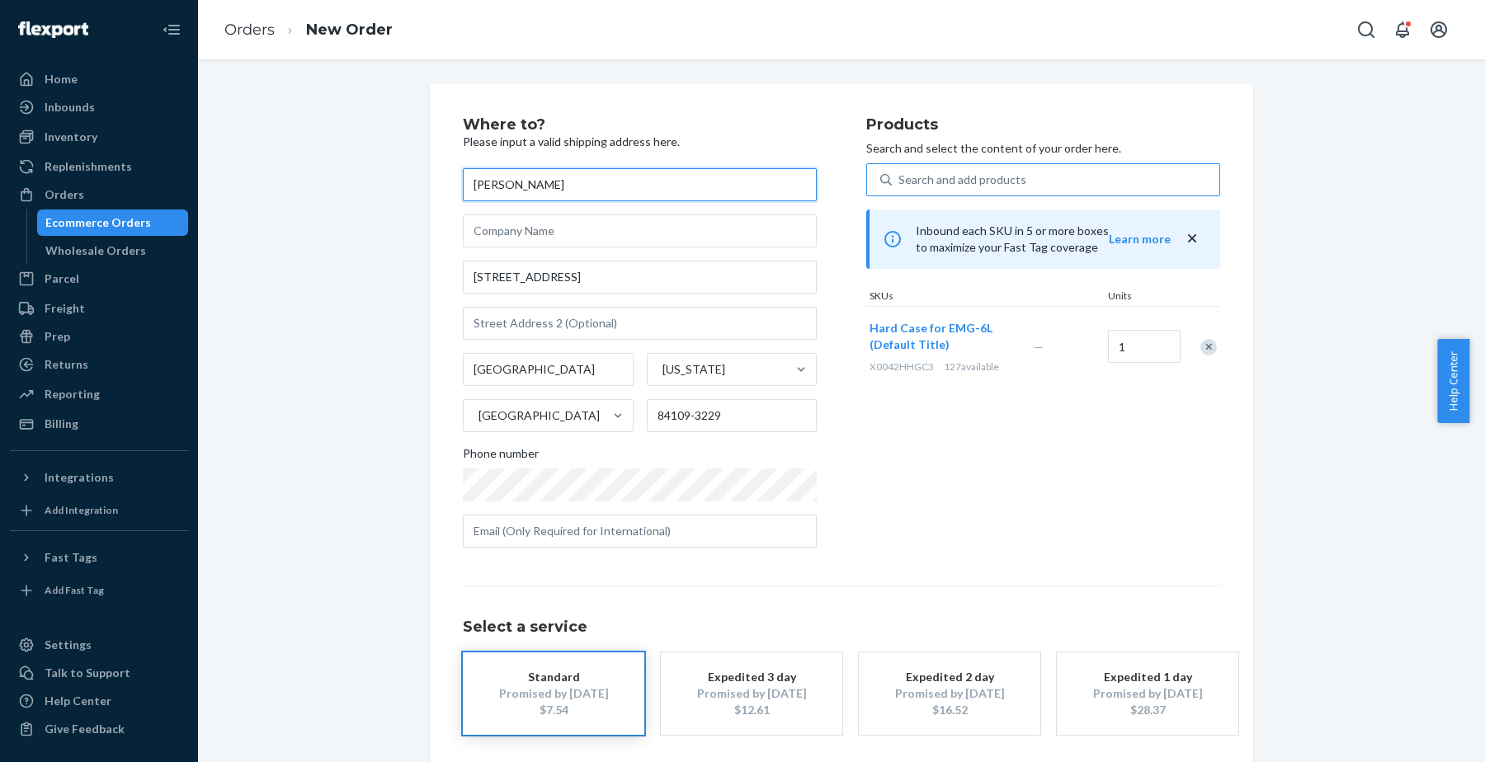
click at [587, 192] on input "[PERSON_NAME]" at bounding box center [640, 184] width 354 height 33
paste input "[PERSON_NAME] [STREET_ADDRESS] 送6L case"
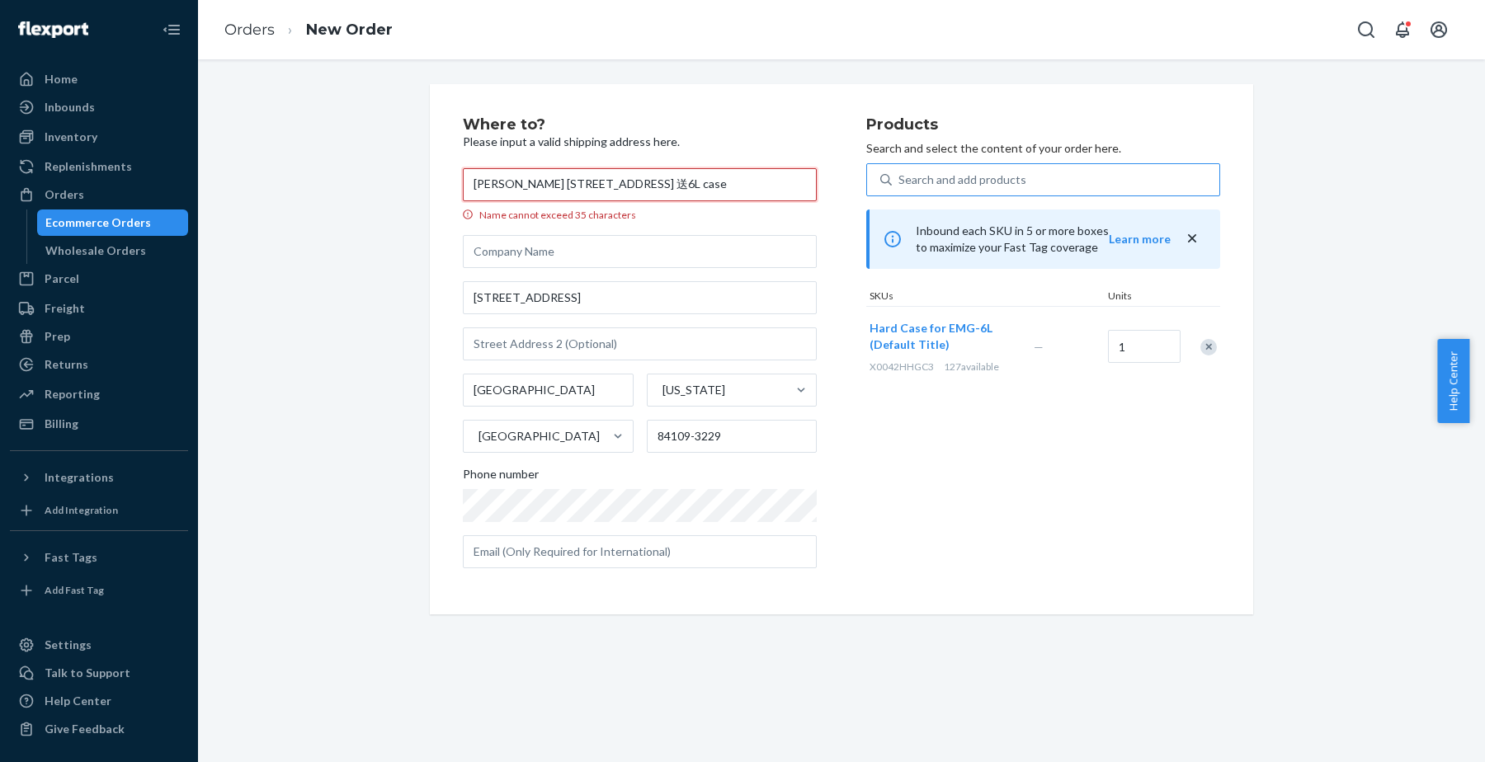
scroll to position [0, 130]
click at [724, 180] on input "[PERSON_NAME] [STREET_ADDRESS] 送6L case" at bounding box center [640, 184] width 354 height 33
drag, startPoint x: 780, startPoint y: 189, endPoint x: 533, endPoint y: 186, distance: 247.5
click at [533, 186] on input "[PERSON_NAME] [STREET_ADDRESS]" at bounding box center [640, 184] width 354 height 33
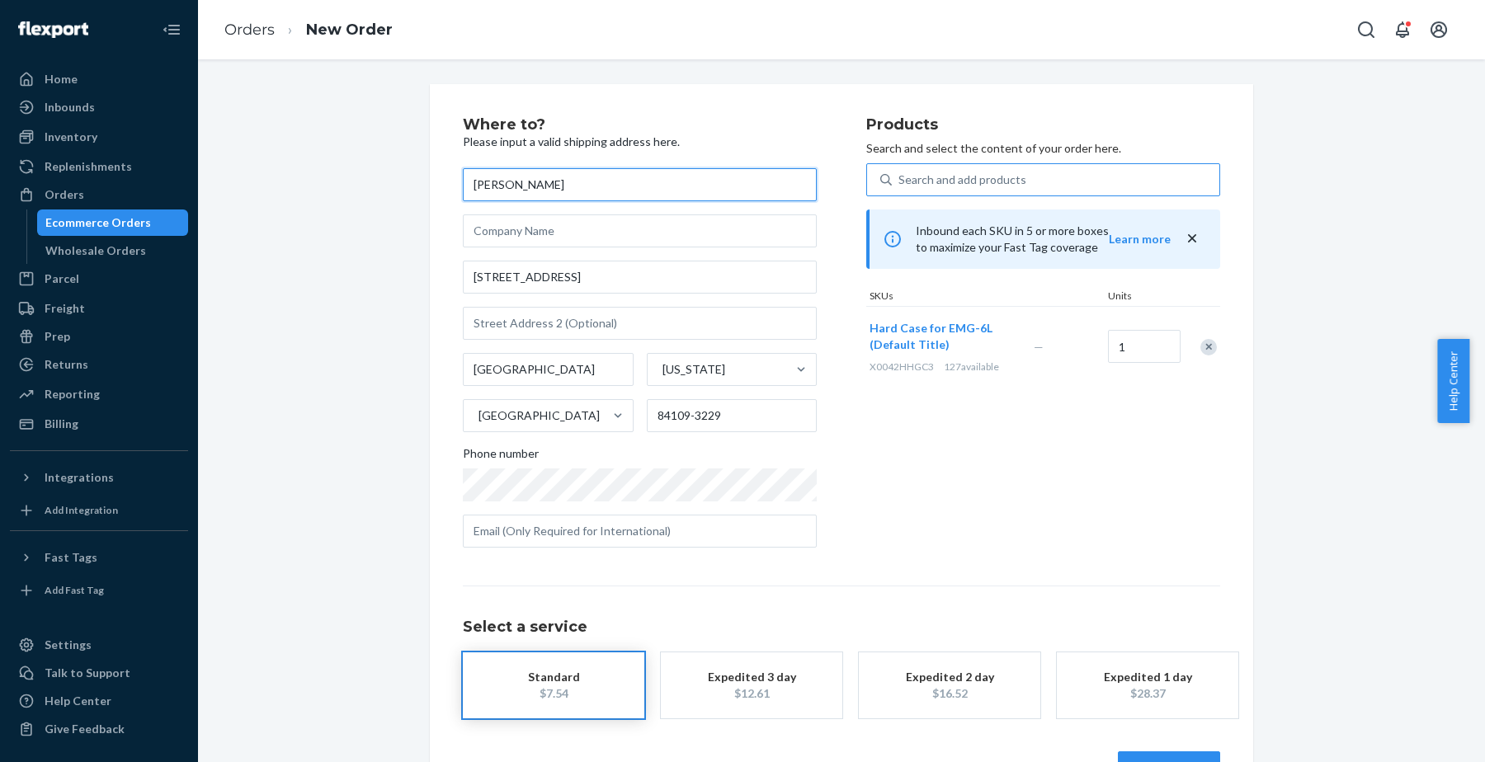
type input "[PERSON_NAME]"
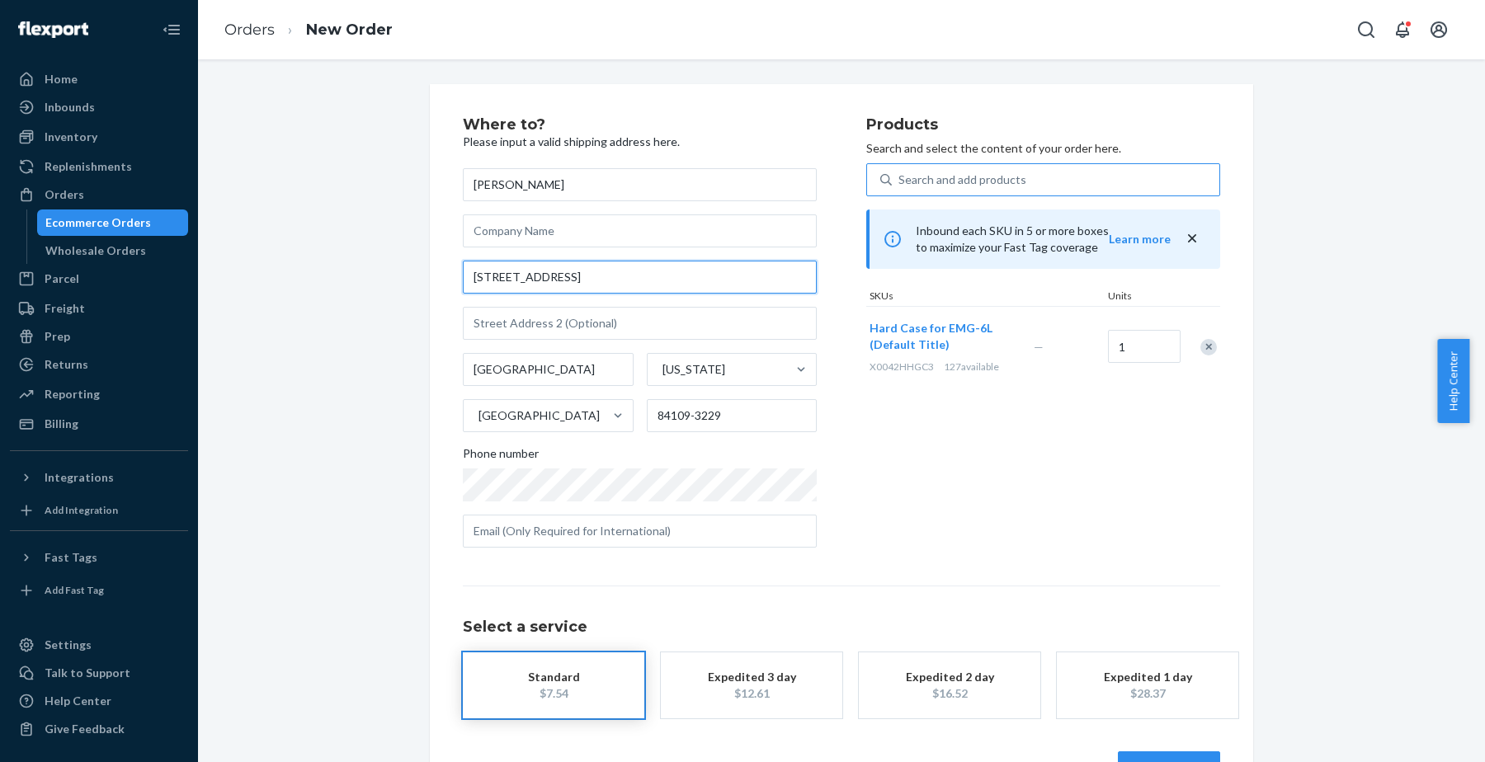
click at [518, 276] on input "[STREET_ADDRESS]" at bounding box center [640, 277] width 354 height 33
paste input "[STREET_ADDRESS]"
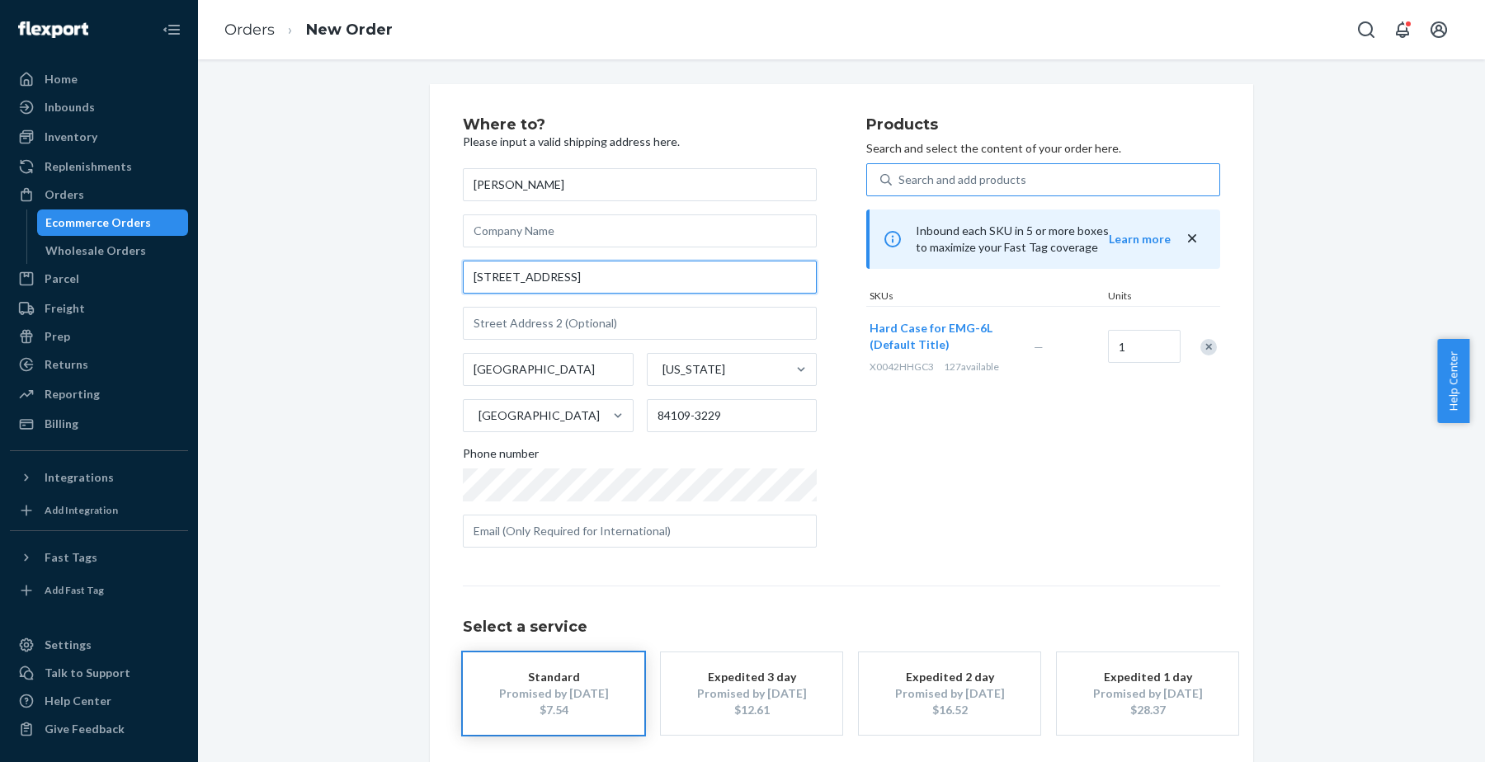
scroll to position [0, 9]
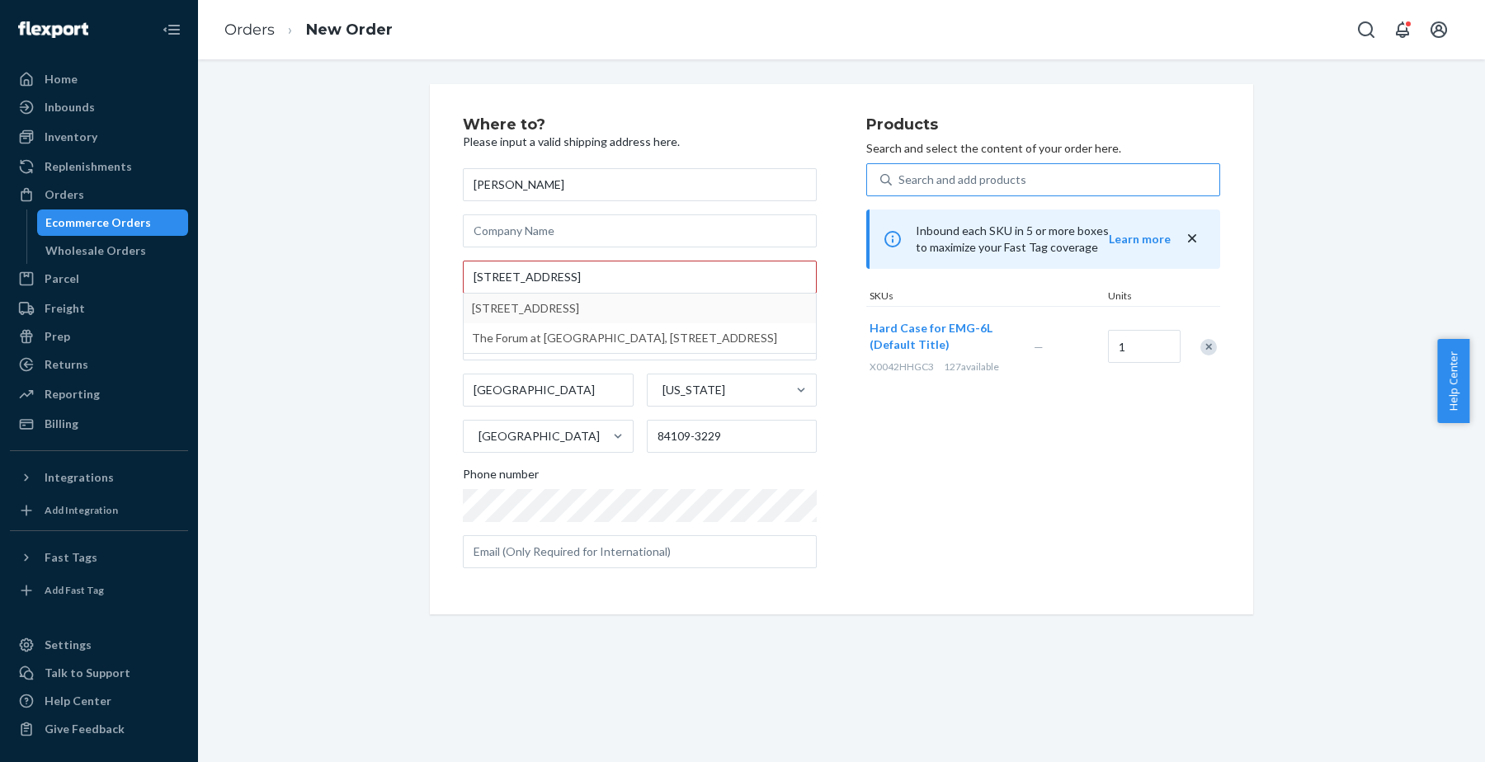
type input "[STREET_ADDRESS]"
type input "1001"
type input "The Woodlands"
type input "77381"
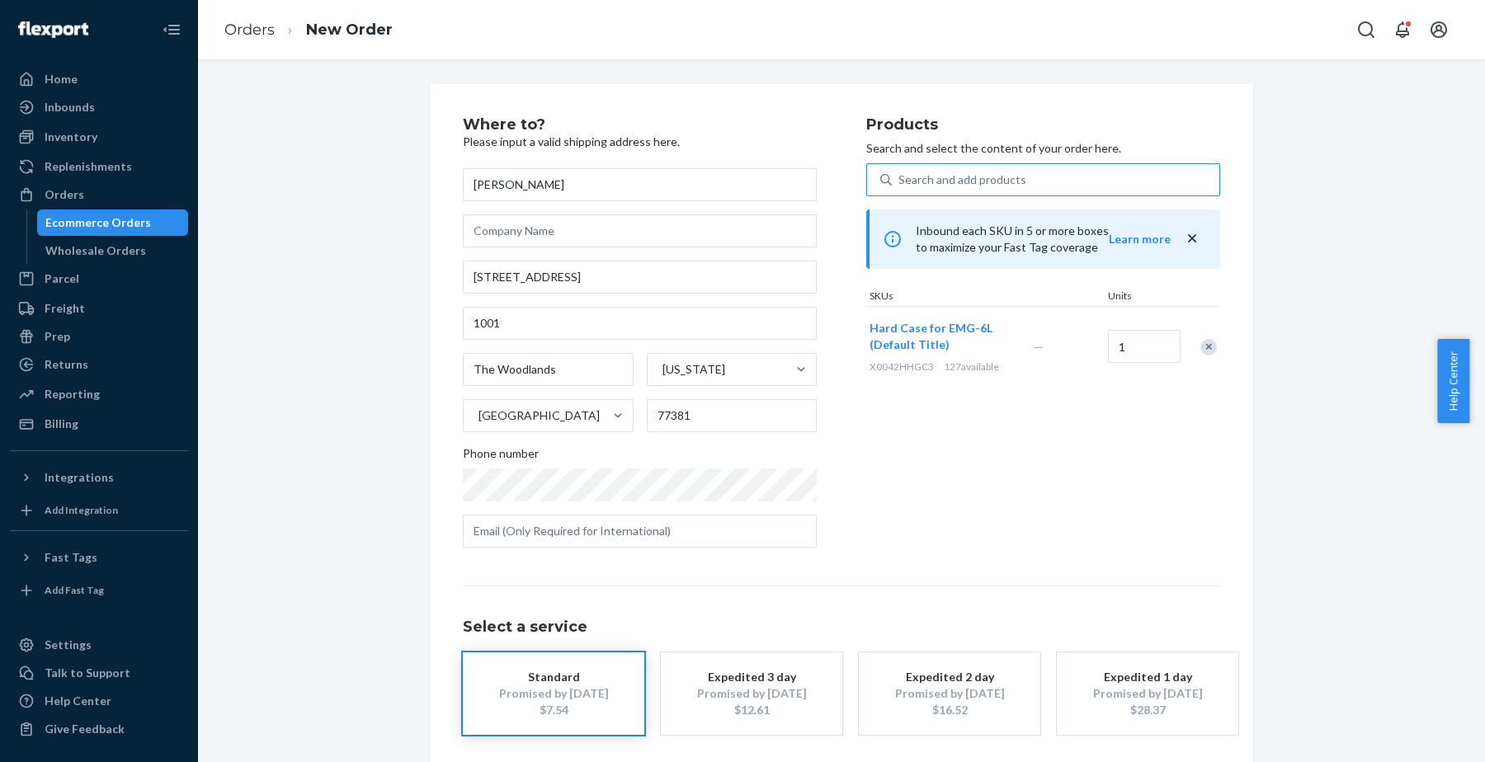
scroll to position [71, 0]
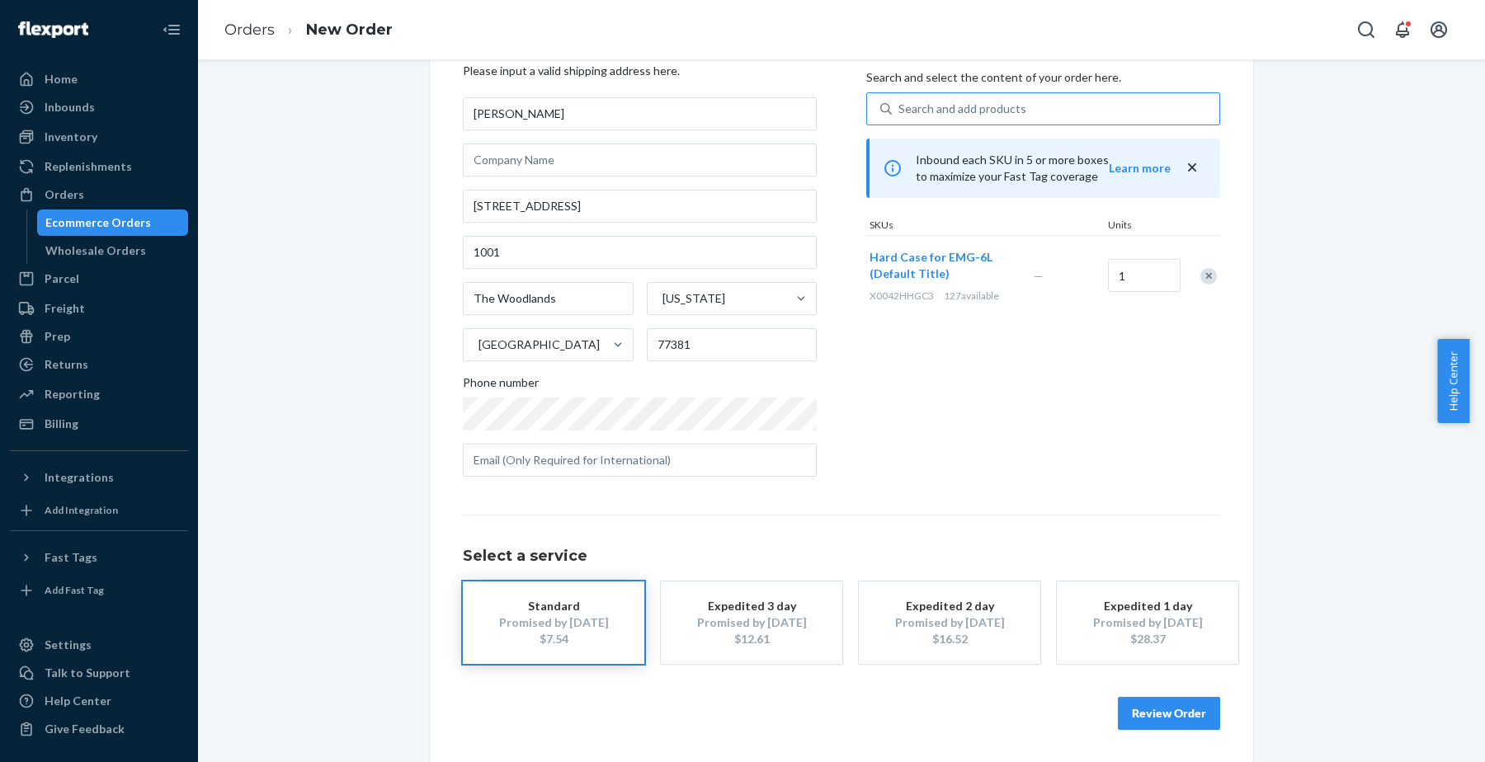
click at [1163, 715] on button "Review Order" at bounding box center [1169, 713] width 102 height 33
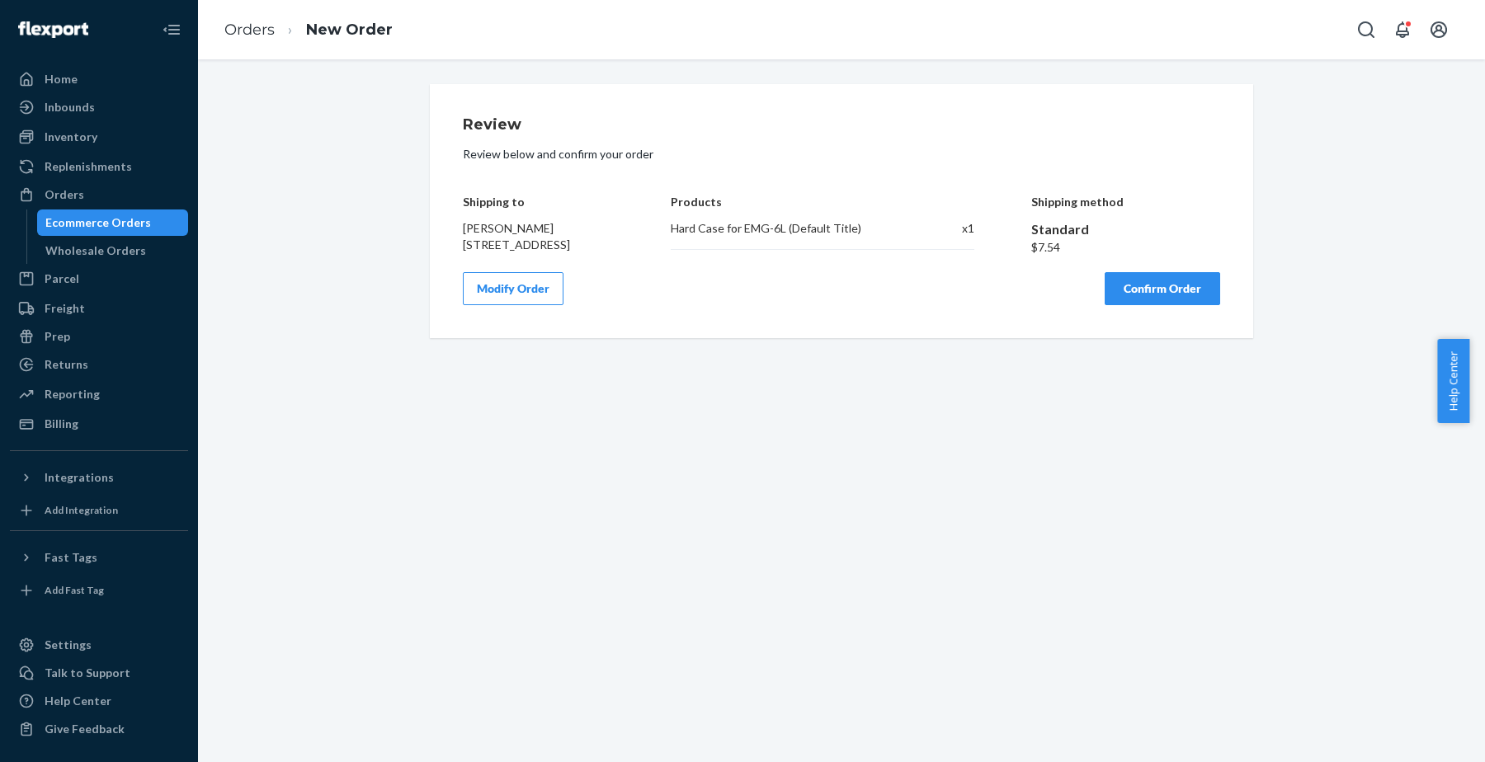
scroll to position [0, 0]
click at [1134, 305] on button "Confirm Order" at bounding box center [1163, 288] width 116 height 33
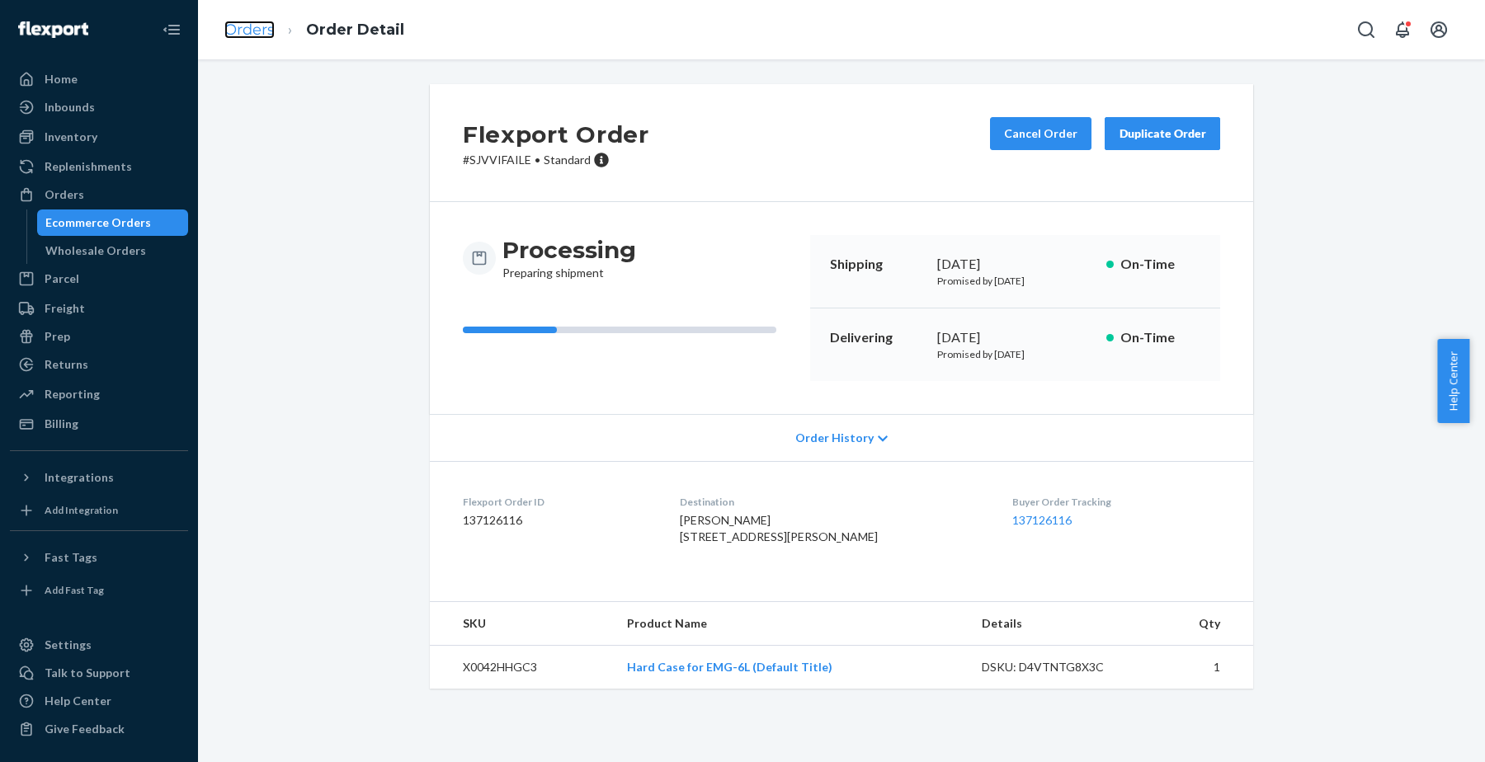
click at [255, 29] on link "Orders" at bounding box center [249, 30] width 50 height 18
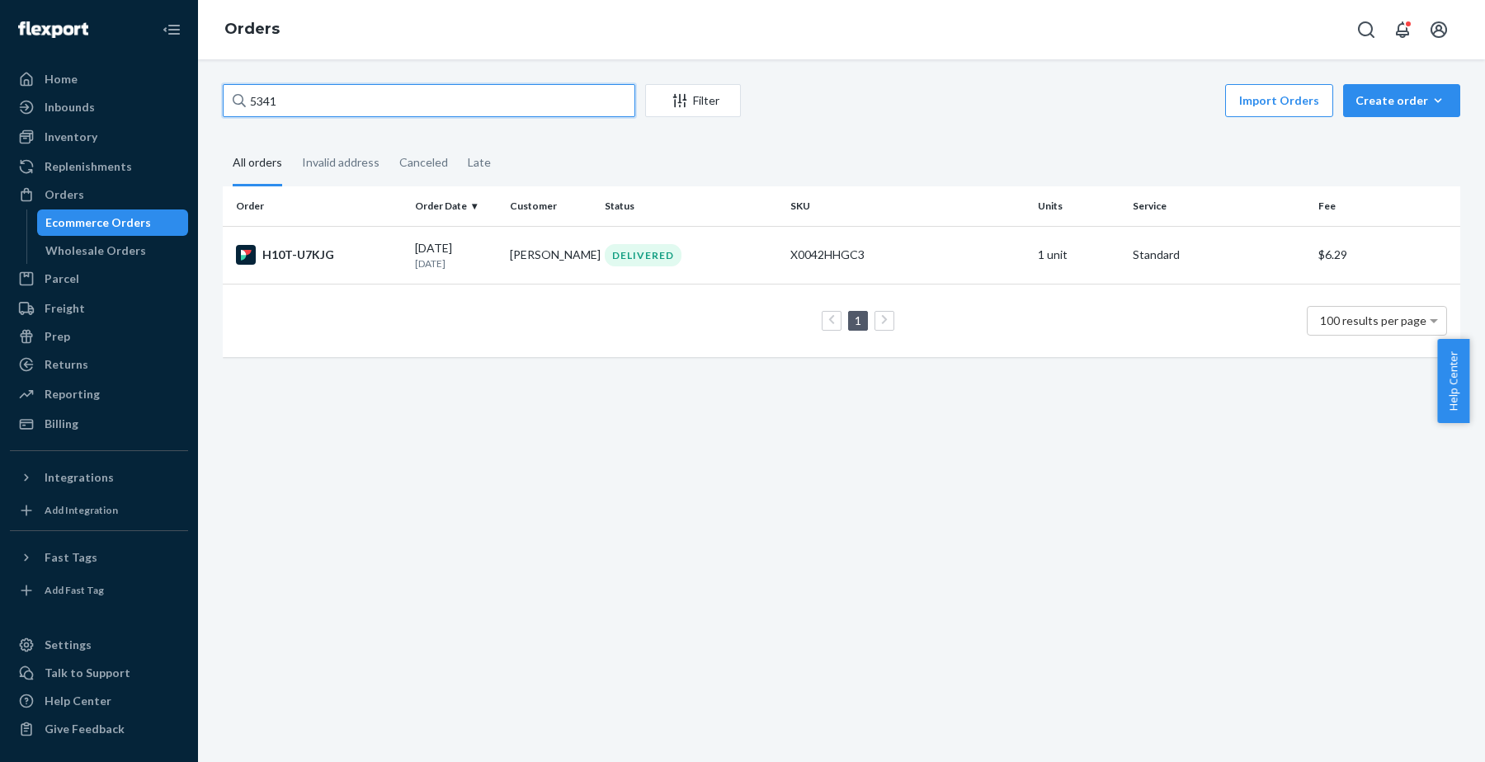
click at [597, 99] on input "5341" at bounding box center [429, 100] width 413 height 33
